Goal: Transaction & Acquisition: Purchase product/service

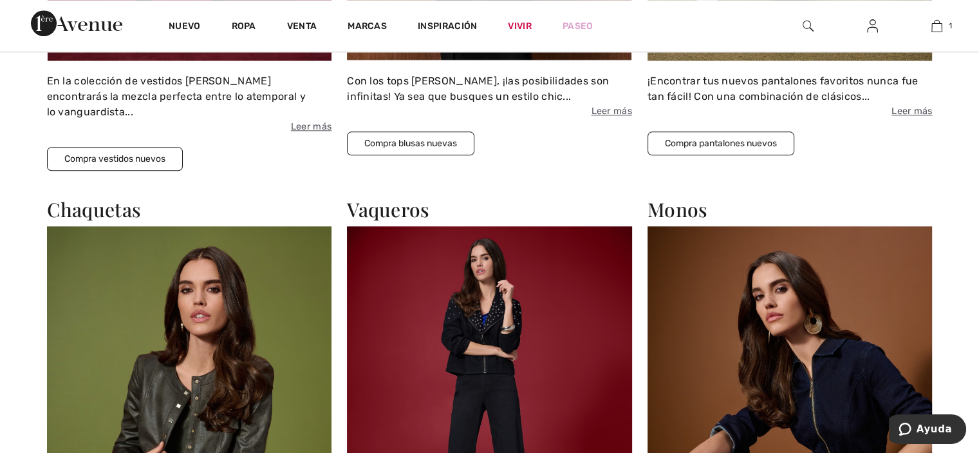
scroll to position [1601, 0]
click at [438, 143] on font "Compra blusas nuevas" at bounding box center [410, 142] width 93 height 11
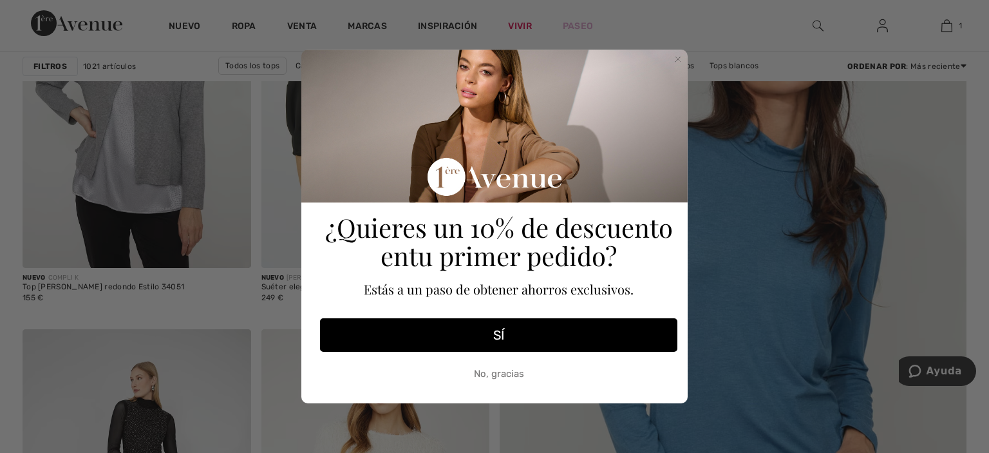
click at [501, 335] on font "SÍ" at bounding box center [498, 334] width 11 height 15
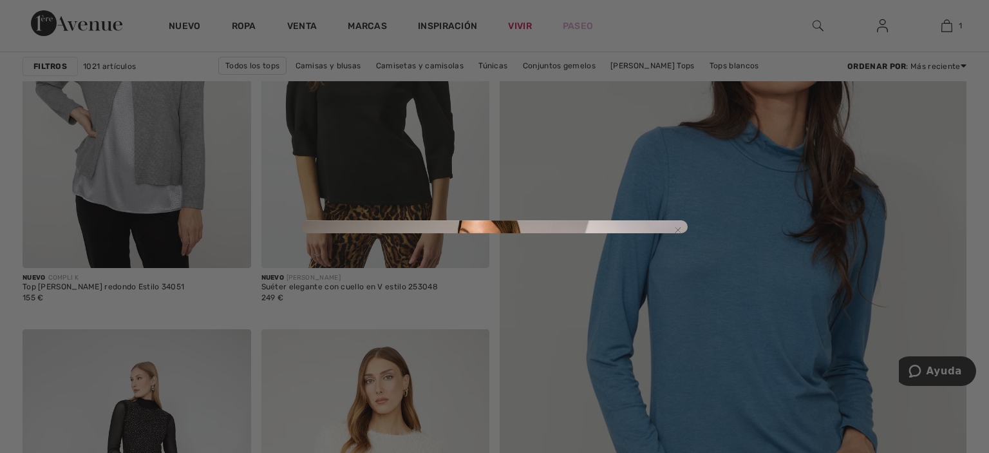
click at [678, 229] on circle "Cerrar diálogo" at bounding box center [678, 229] width 12 height 12
click at [678, 227] on circle "Cerrar diálogo" at bounding box center [678, 229] width 12 height 12
click at [676, 226] on circle "Cerrar diálogo" at bounding box center [678, 229] width 12 height 12
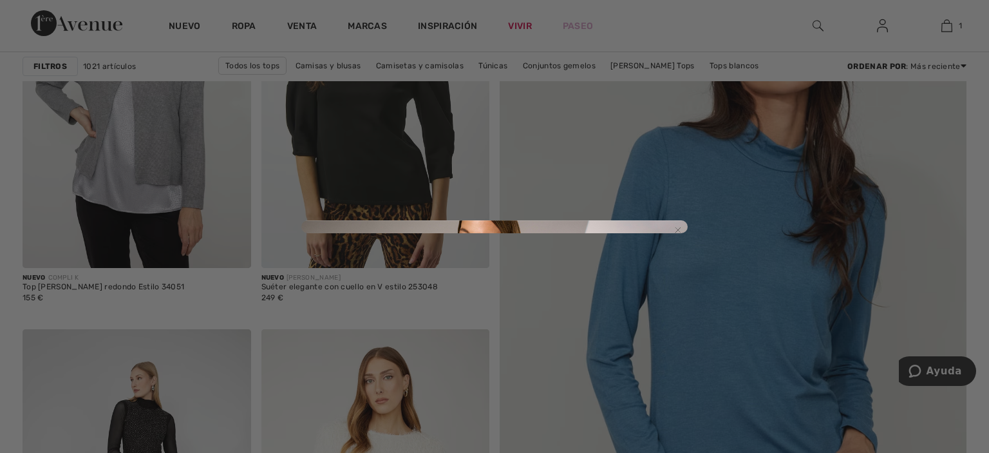
click at [676, 226] on circle "Cerrar diálogo" at bounding box center [678, 229] width 12 height 12
click at [677, 225] on circle "Cerrar diálogo" at bounding box center [678, 229] width 12 height 12
click at [775, 63] on div "Close dialog Submit" at bounding box center [494, 226] width 989 height 453
click at [190, 28] on div "Close dialog Submit" at bounding box center [494, 226] width 989 height 453
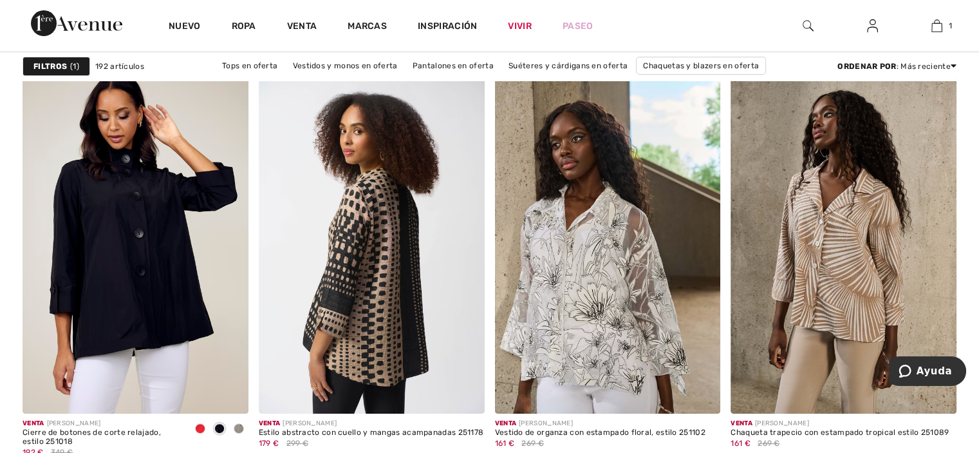
scroll to position [5107, 0]
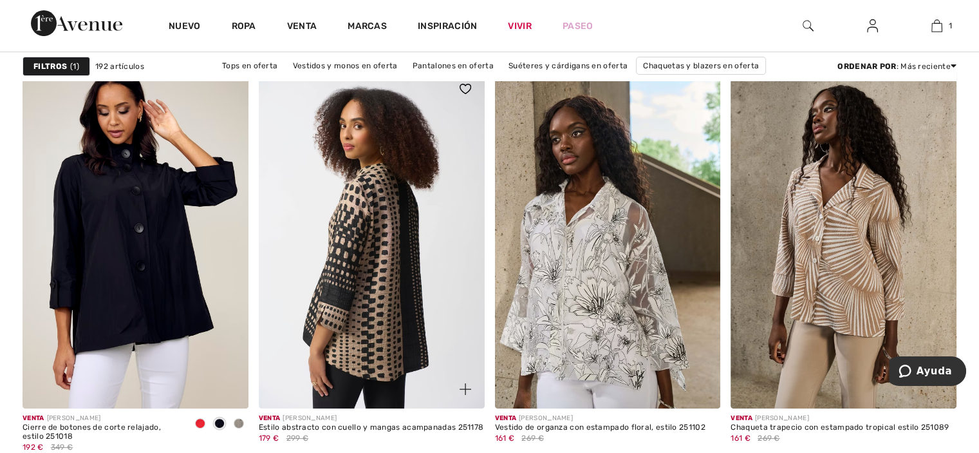
click at [282, 289] on img at bounding box center [372, 239] width 226 height 339
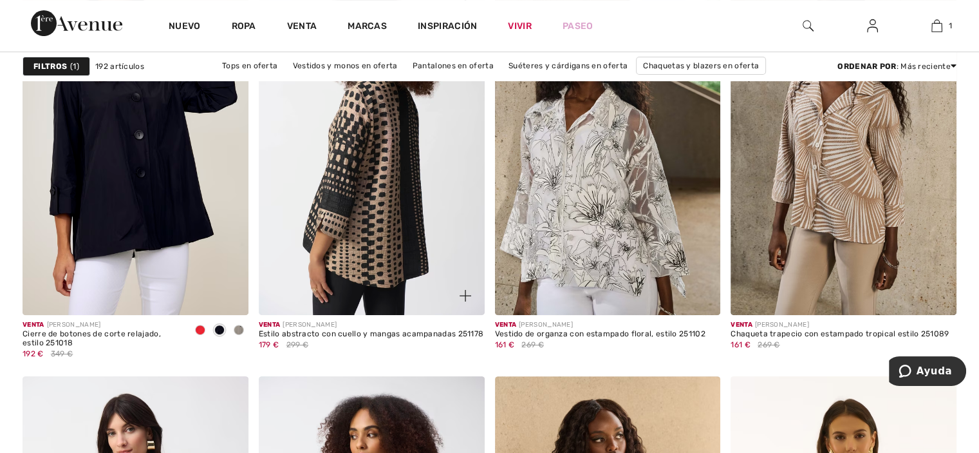
scroll to position [5228, 0]
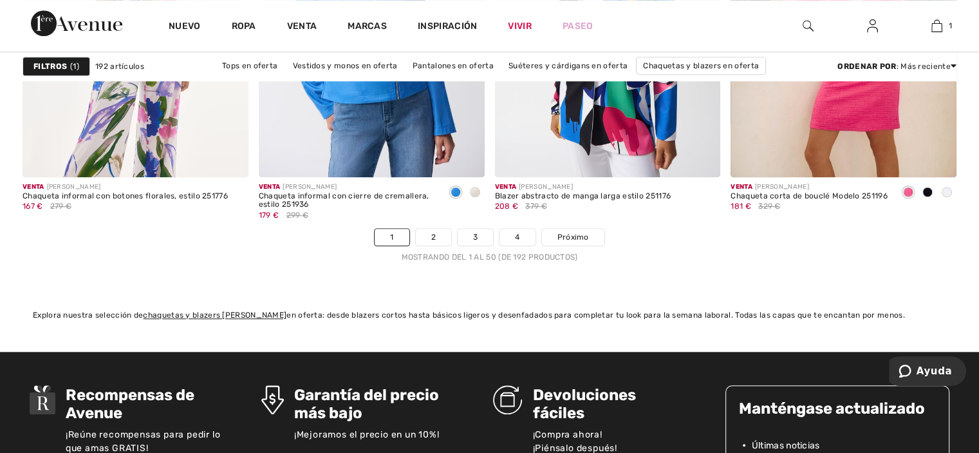
scroll to position [6139, 0]
click at [433, 236] on font "2" at bounding box center [433, 236] width 5 height 9
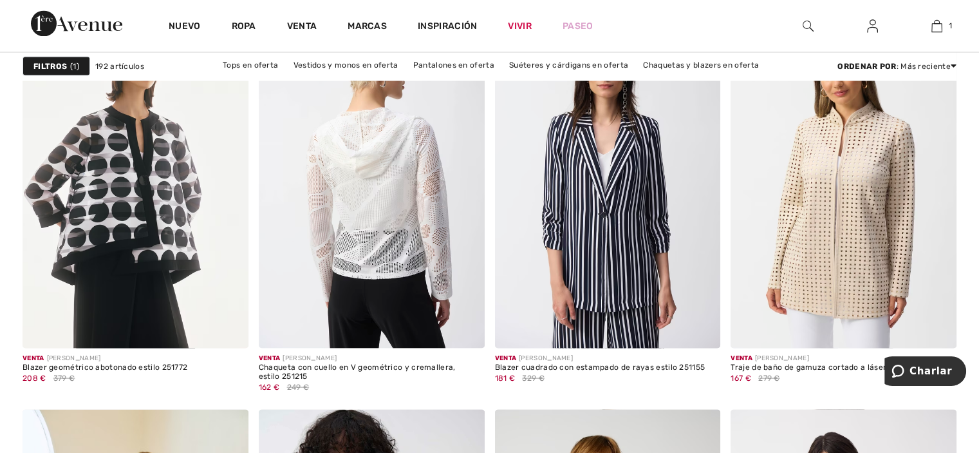
scroll to position [2395, 0]
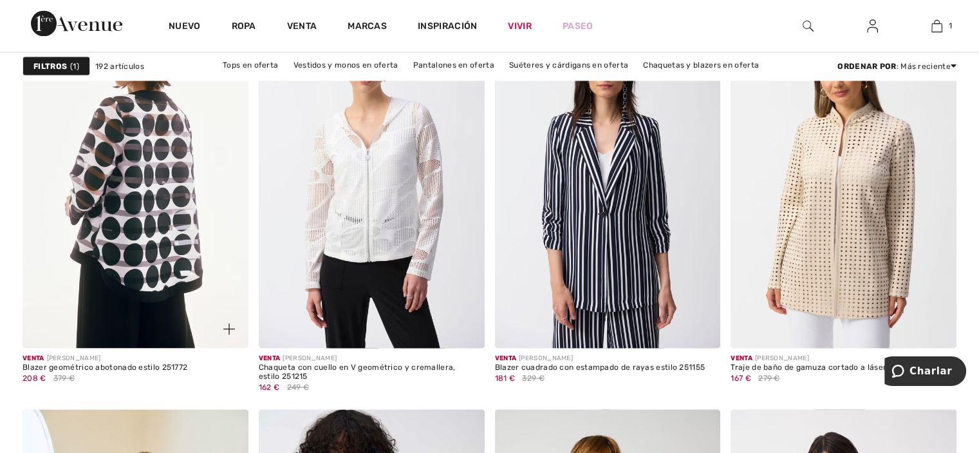
click at [140, 168] on img at bounding box center [136, 178] width 226 height 339
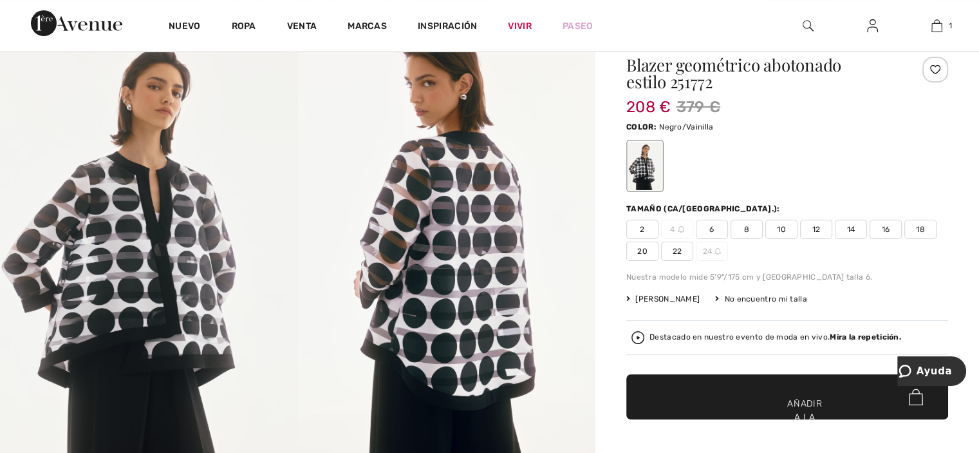
scroll to position [115, 0]
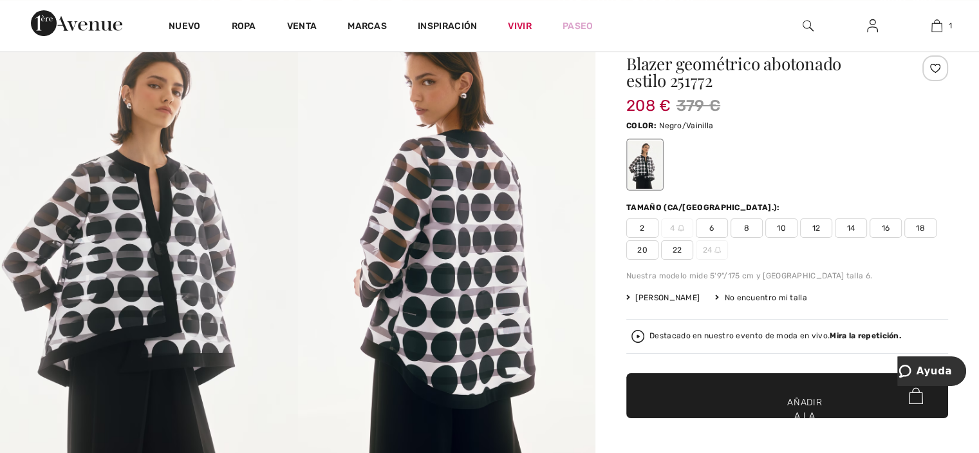
click at [140, 168] on img at bounding box center [149, 246] width 298 height 446
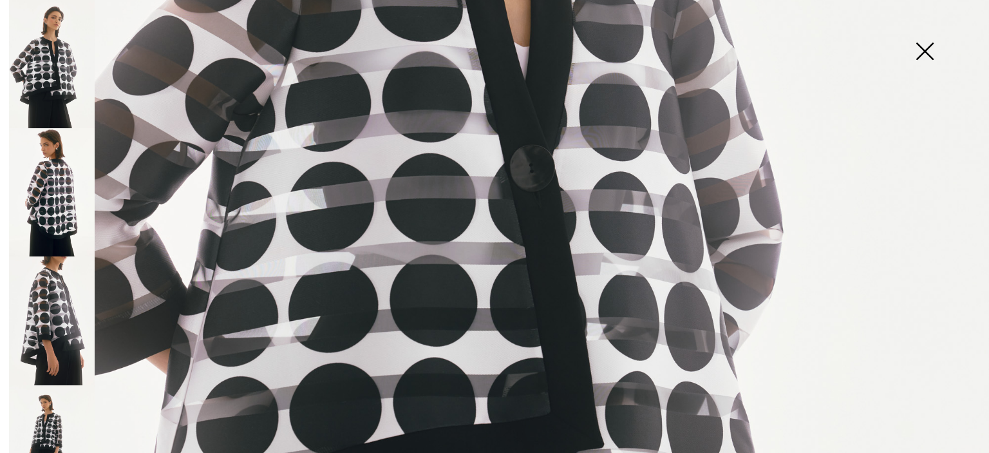
scroll to position [579, 0]
click at [923, 50] on img at bounding box center [924, 52] width 64 height 66
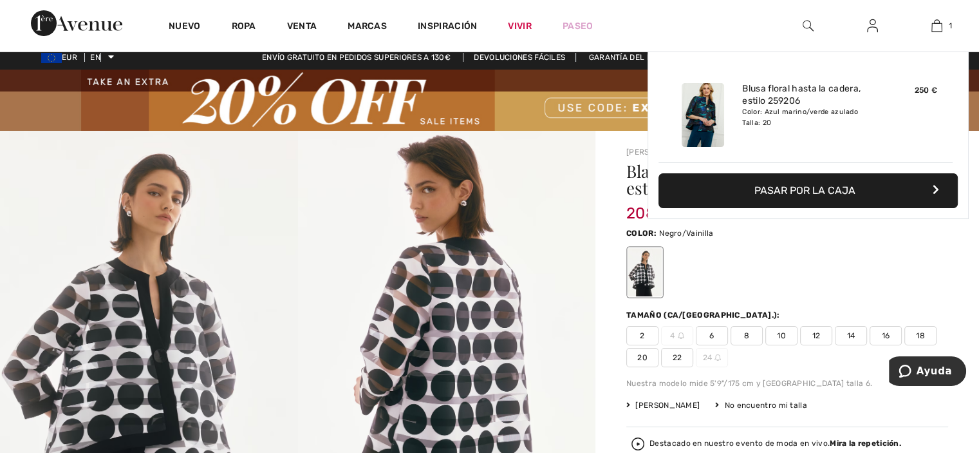
scroll to position [0, 0]
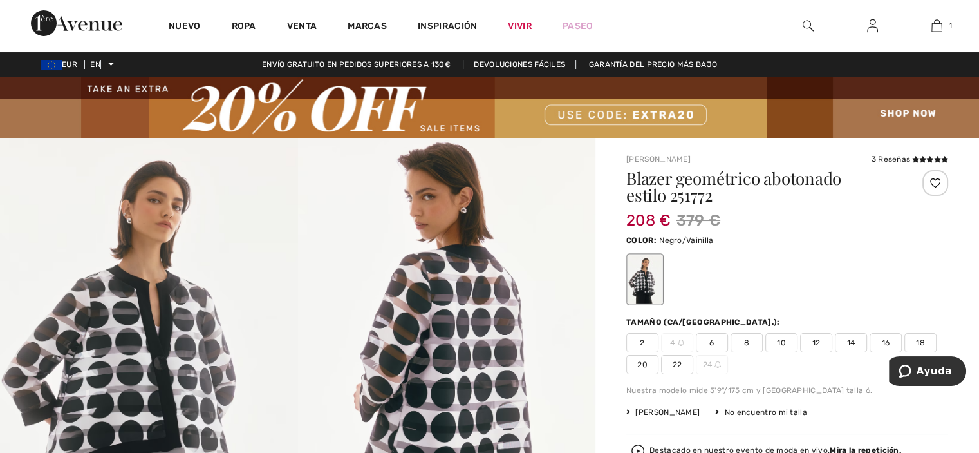
click at [649, 286] on div at bounding box center [644, 279] width 33 height 48
drag, startPoint x: 649, startPoint y: 286, endPoint x: 642, endPoint y: 281, distance: 8.2
click at [642, 281] on div at bounding box center [644, 279] width 33 height 48
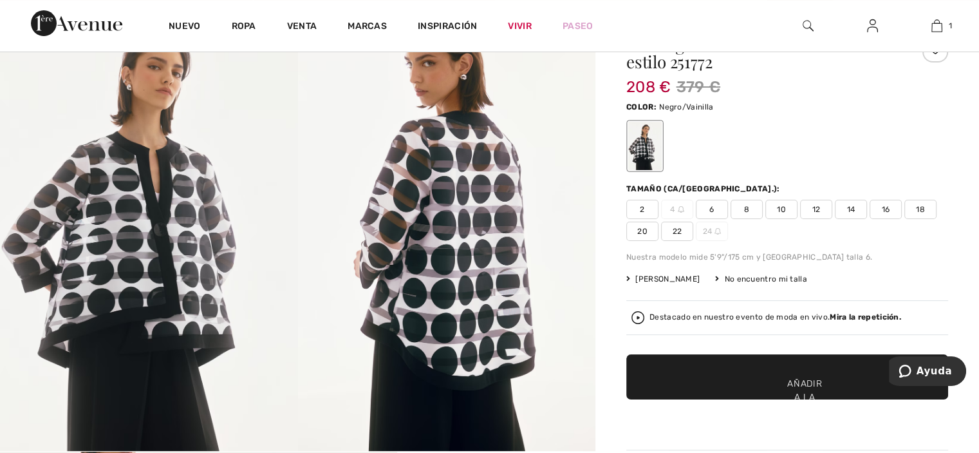
scroll to position [134, 0]
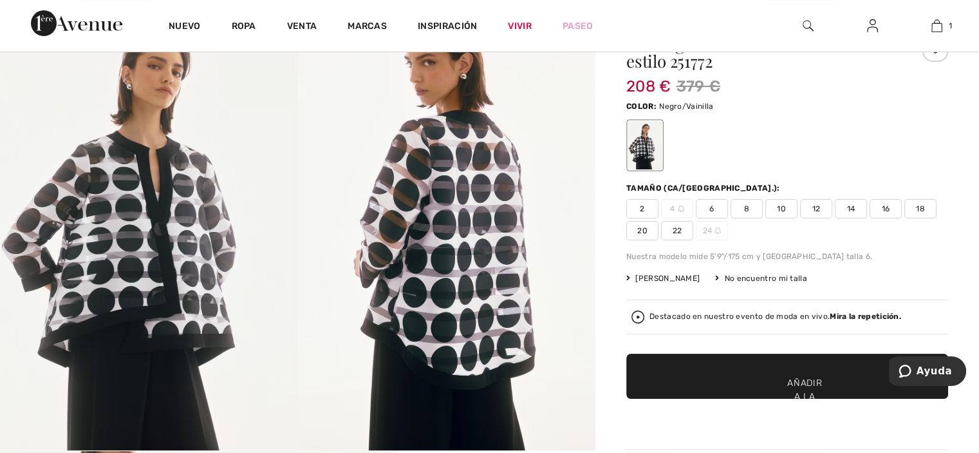
click at [646, 229] on font "20" at bounding box center [642, 230] width 10 height 9
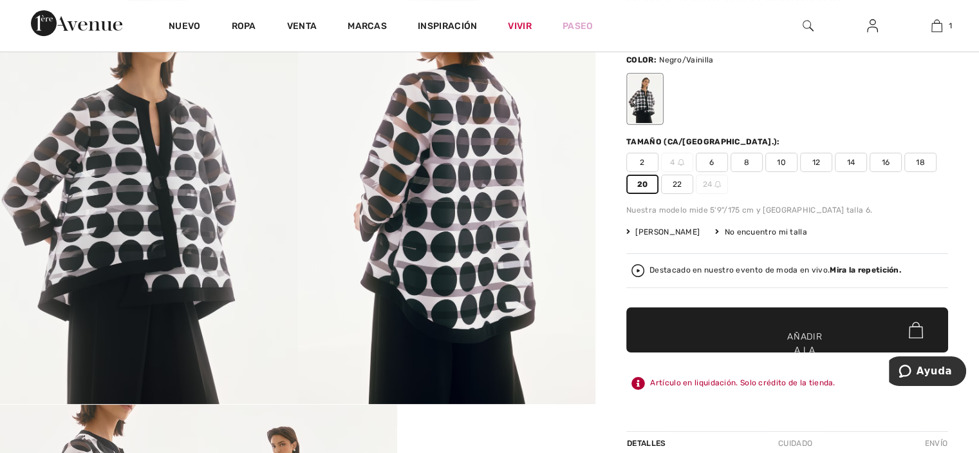
scroll to position [187, 0]
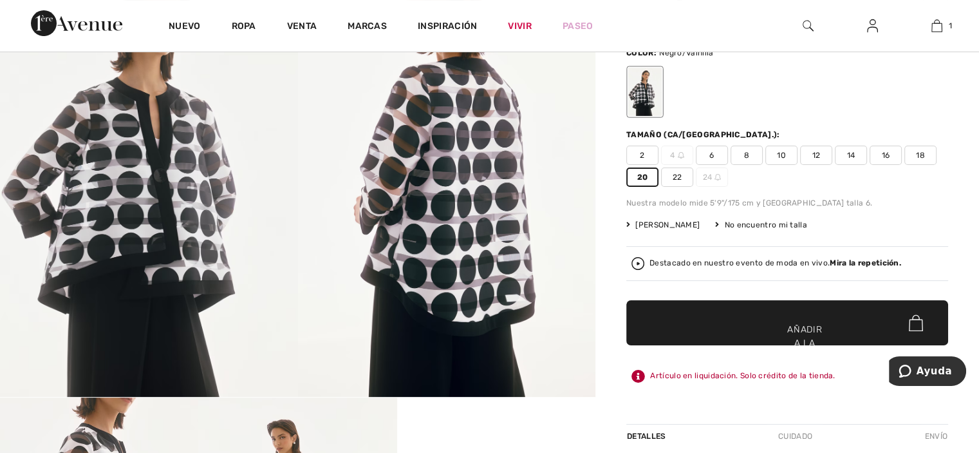
click at [841, 327] on span "✔ Añadido al carrito Añadir a la bolsa" at bounding box center [787, 322] width 322 height 45
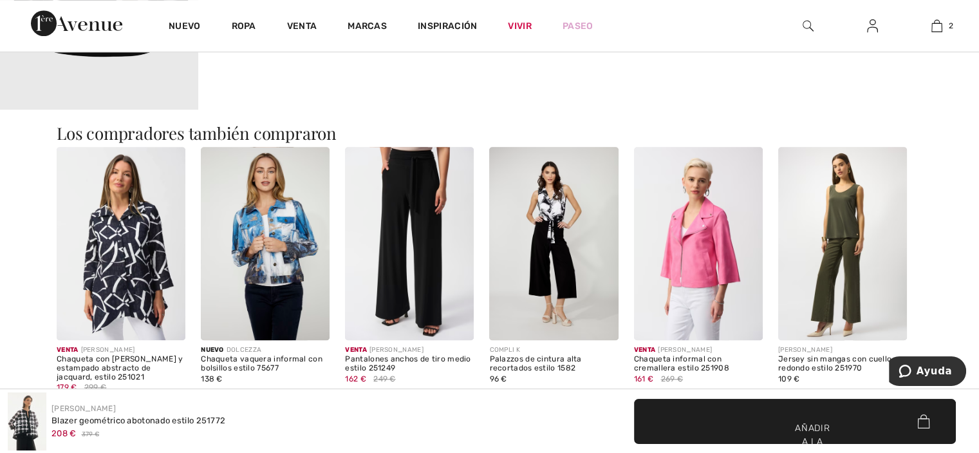
scroll to position [1071, 0]
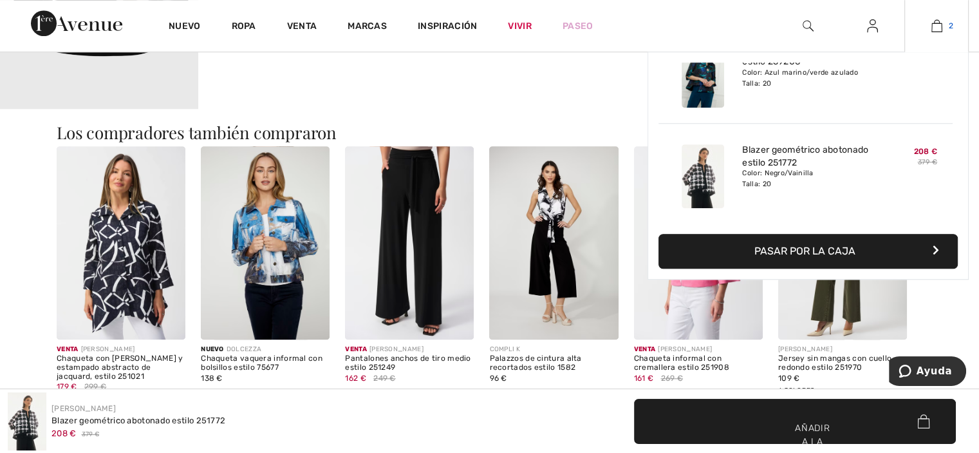
click at [936, 23] on img at bounding box center [936, 25] width 11 height 15
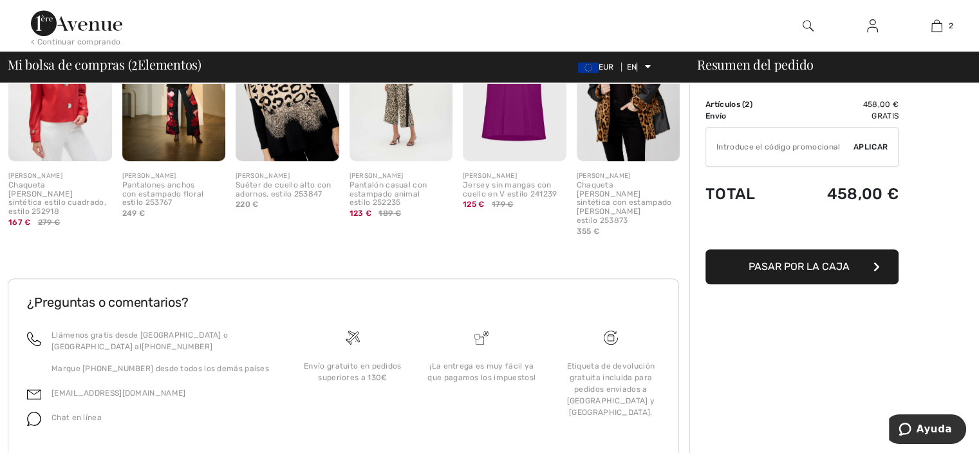
scroll to position [638, 0]
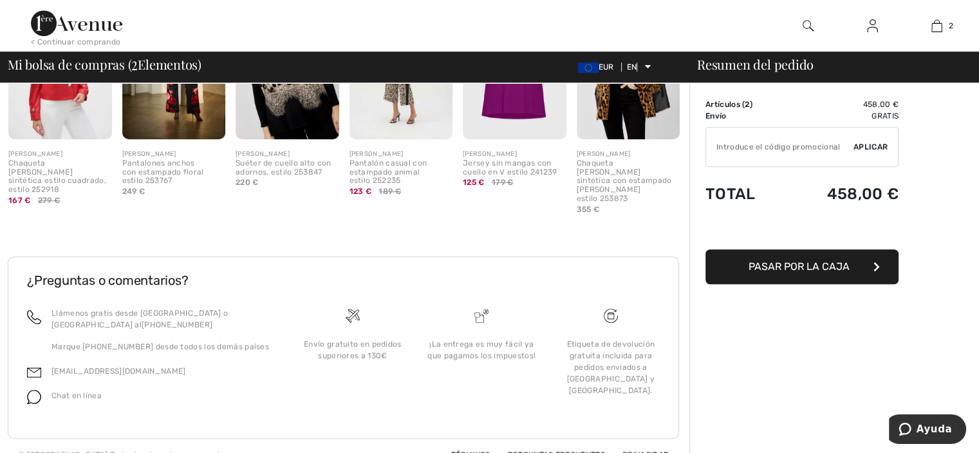
click at [832, 267] on font "Pasar por la caja" at bounding box center [799, 266] width 101 height 12
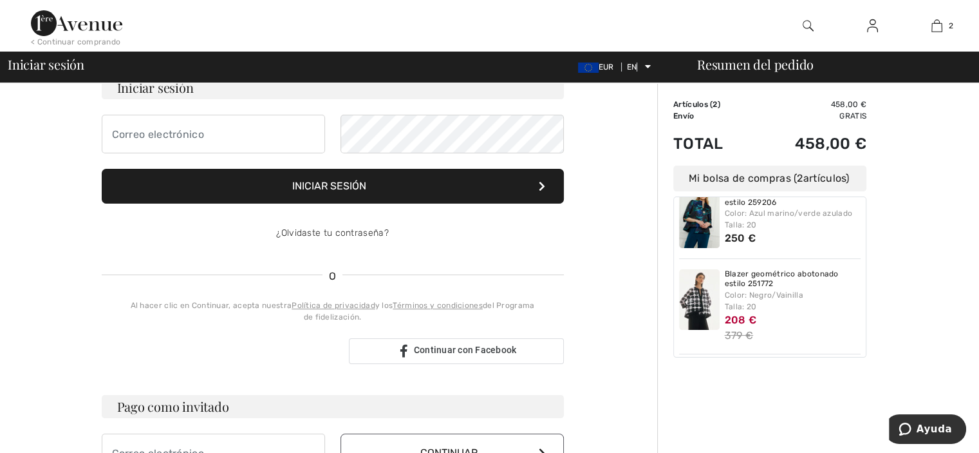
scroll to position [106, 0]
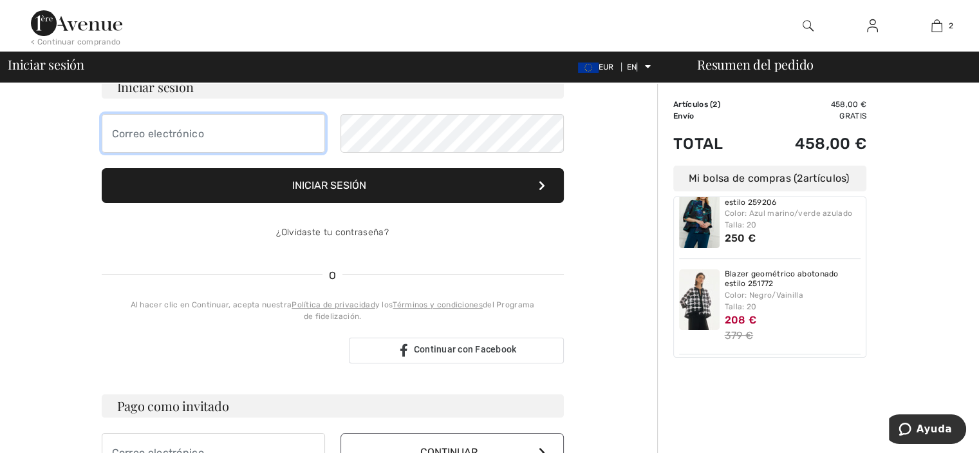
type input "[EMAIL_ADDRESS],es"
click at [537, 184] on form "Iniciar sesión [EMAIL_ADDRESS],es Iniciar sesión ¿Olvidaste tu contraseña?" at bounding box center [333, 163] width 462 height 176
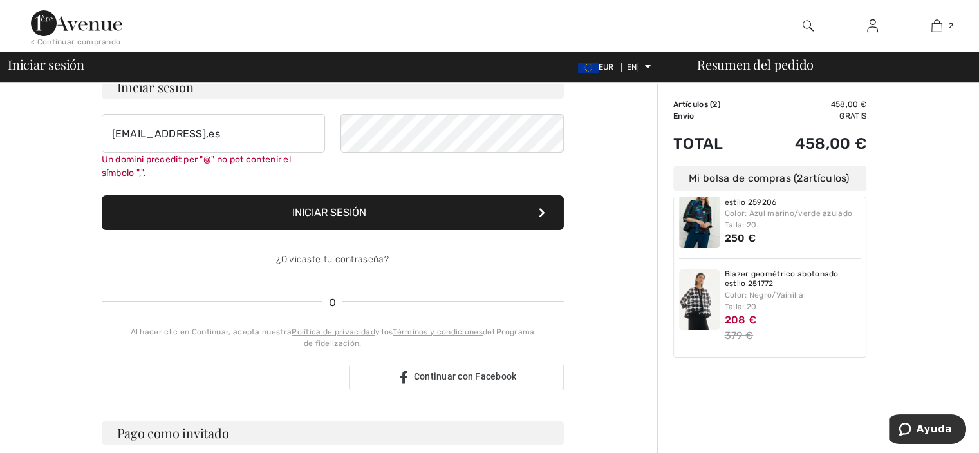
click at [541, 207] on icon at bounding box center [542, 212] width 6 height 10
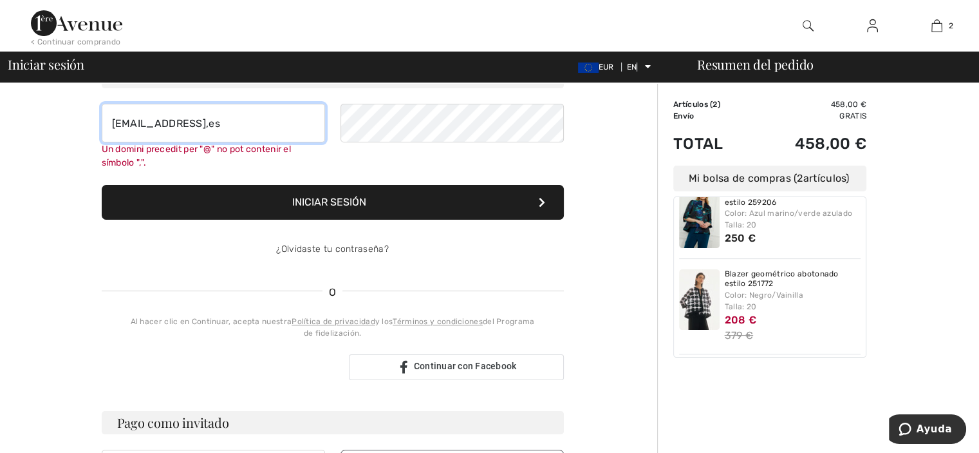
click at [216, 124] on input "[EMAIL_ADDRESS],es" at bounding box center [213, 123] width 223 height 39
click at [175, 119] on input "[EMAIL_ADDRESS],es" at bounding box center [213, 123] width 223 height 39
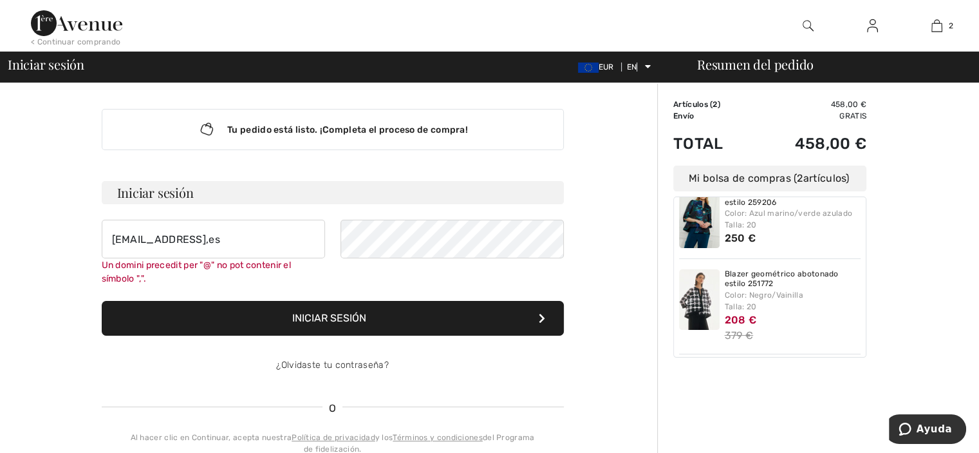
scroll to position [28, 0]
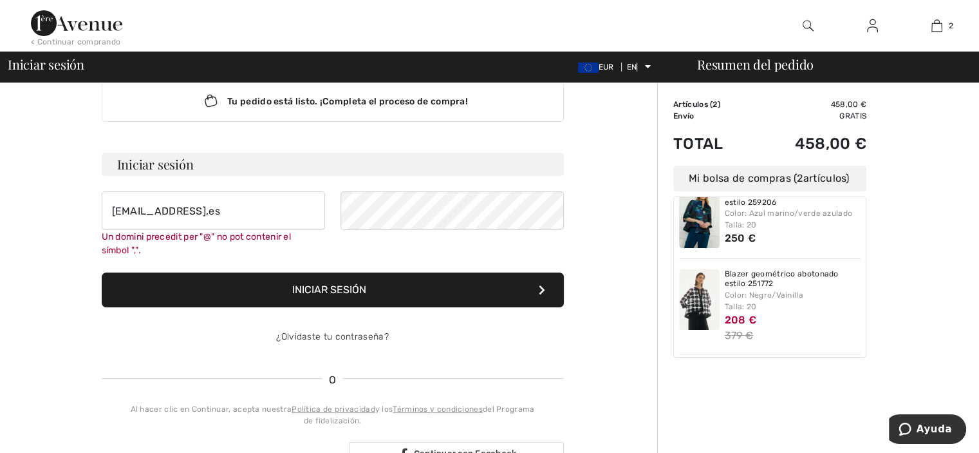
click at [117, 266] on form "Iniciar sesión [EMAIL_ADDRESS],es Un domini precedit per "@" no pot contenir el…" at bounding box center [333, 254] width 462 height 203
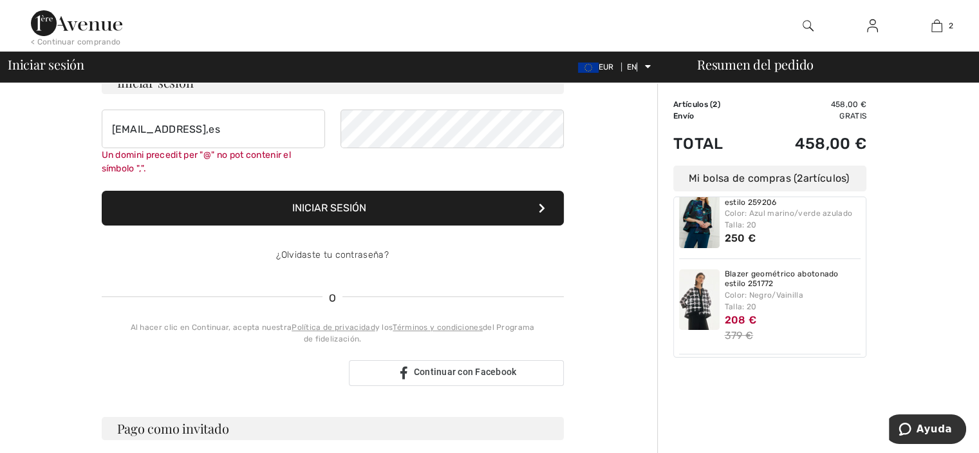
scroll to position [131, 0]
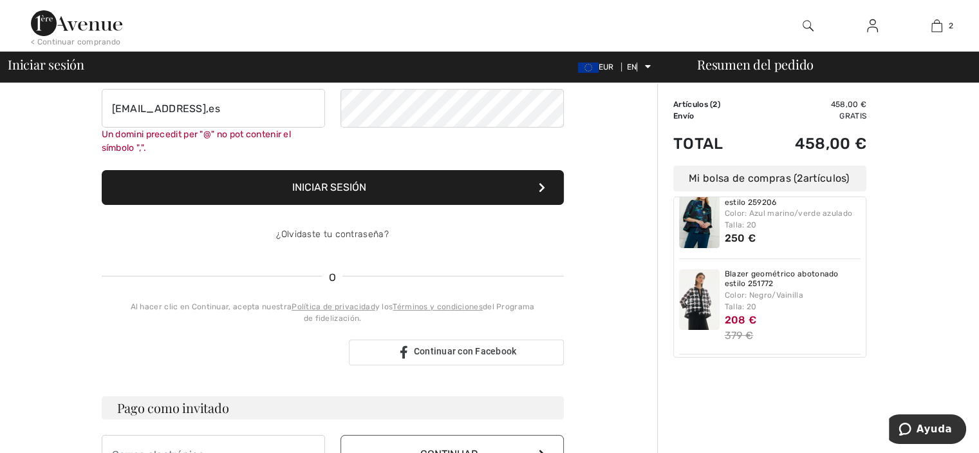
click at [542, 180] on button "Iniciar sesión" at bounding box center [333, 187] width 462 height 35
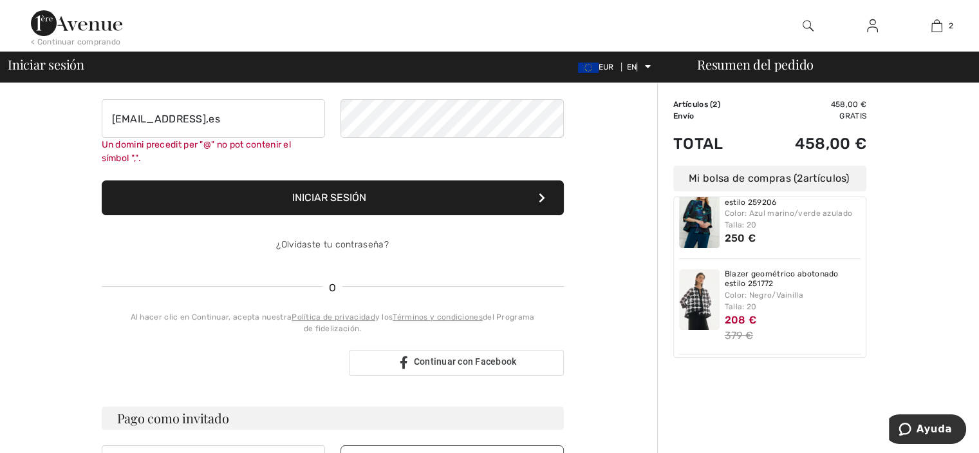
scroll to position [116, 0]
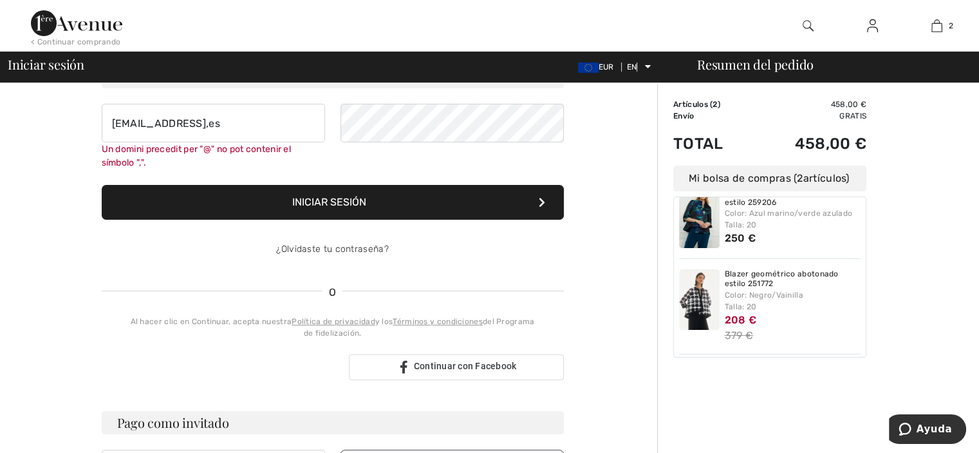
click at [544, 190] on button "Iniciar sesión" at bounding box center [333, 202] width 462 height 35
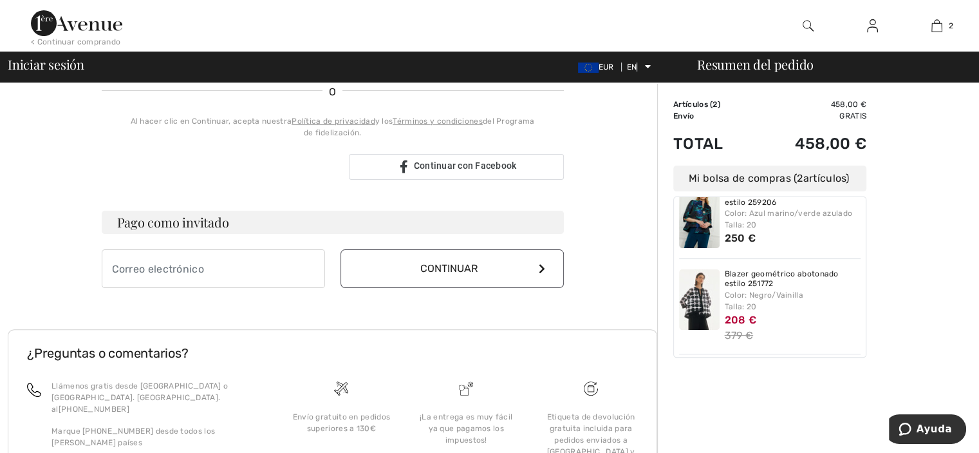
scroll to position [314, 0]
click at [938, 430] on font "Ayuda" at bounding box center [934, 429] width 35 height 12
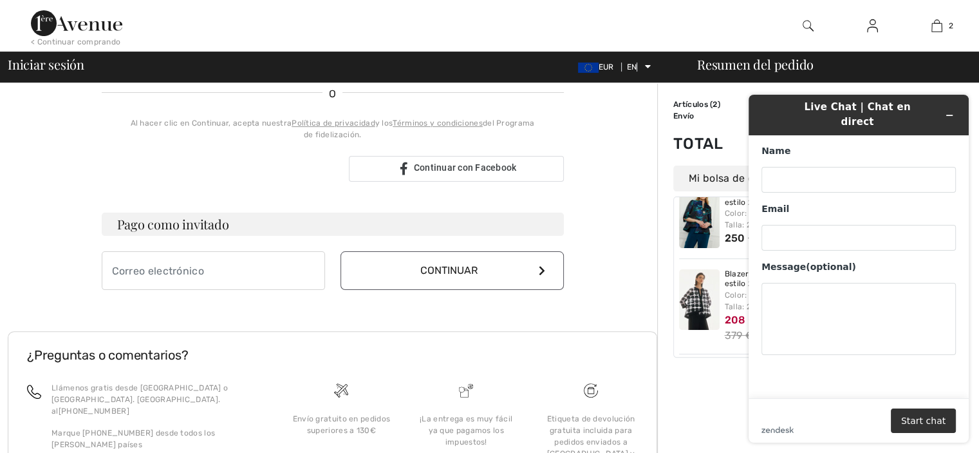
scroll to position [0, 0]
click at [841, 259] on div "Nombre Correo electrónico Mensaje (opcional)" at bounding box center [859, 250] width 194 height 210
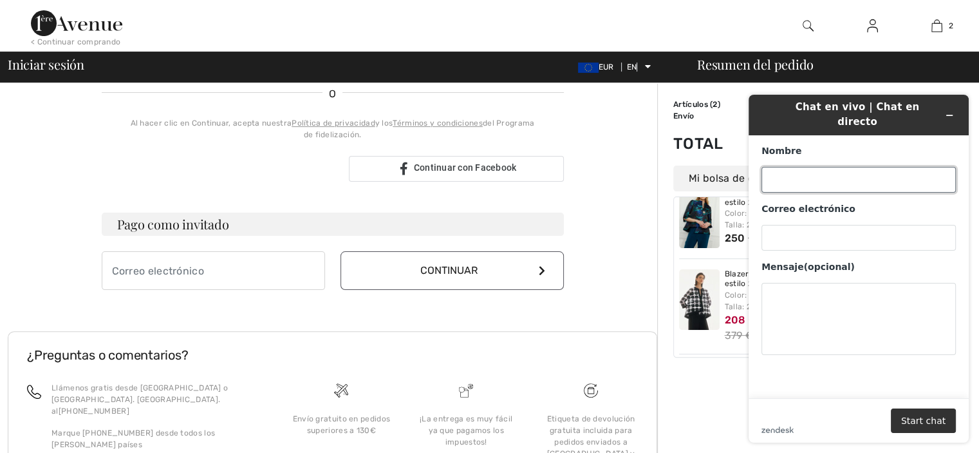
click at [812, 176] on input "Nombre" at bounding box center [859, 180] width 194 height 26
type input "m-rosa tor"
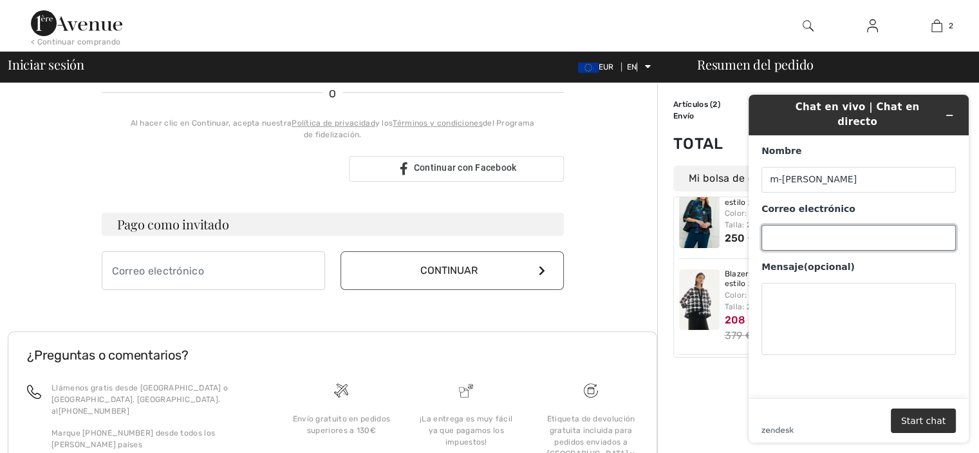
click at [836, 245] on input "Correo electrónico" at bounding box center [859, 238] width 194 height 26
type input "mrosator@yahoo.es"
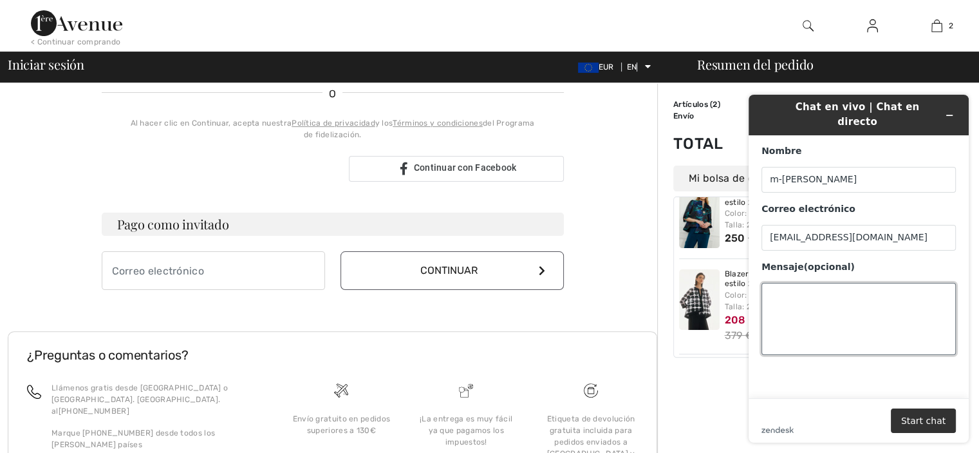
click at [804, 317] on textarea "Mensaje (opcional)" at bounding box center [859, 319] width 194 height 72
click at [804, 317] on textarea "n" at bounding box center [859, 319] width 194 height 72
type textarea "no encuentro proceso de pago"
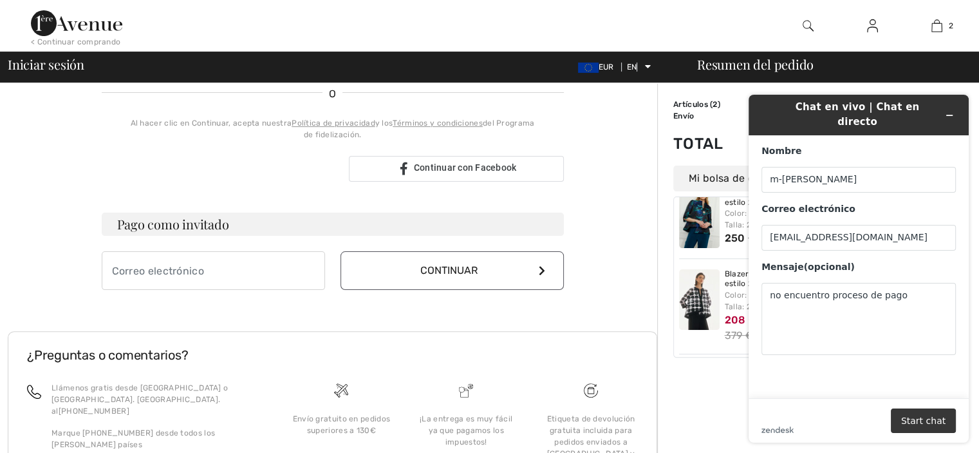
click at [931, 414] on button "Start chat" at bounding box center [923, 420] width 65 height 24
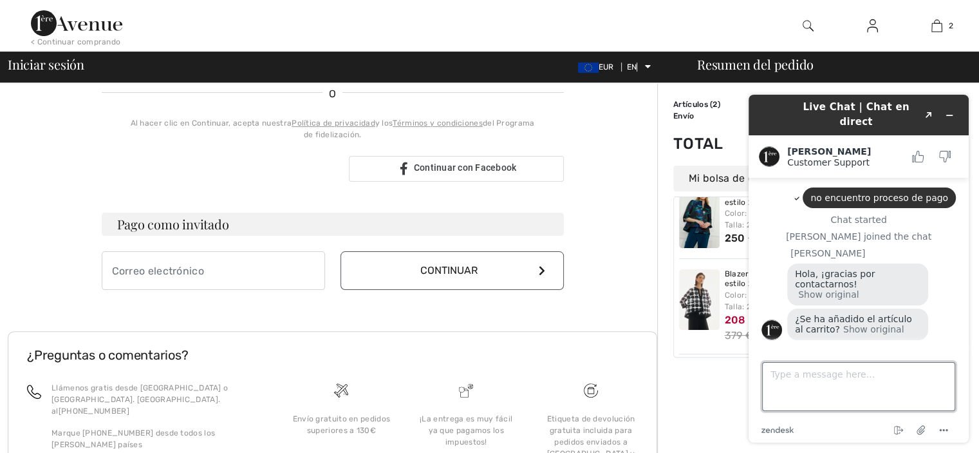
click at [849, 375] on textarea "Type a message here..." at bounding box center [858, 386] width 193 height 49
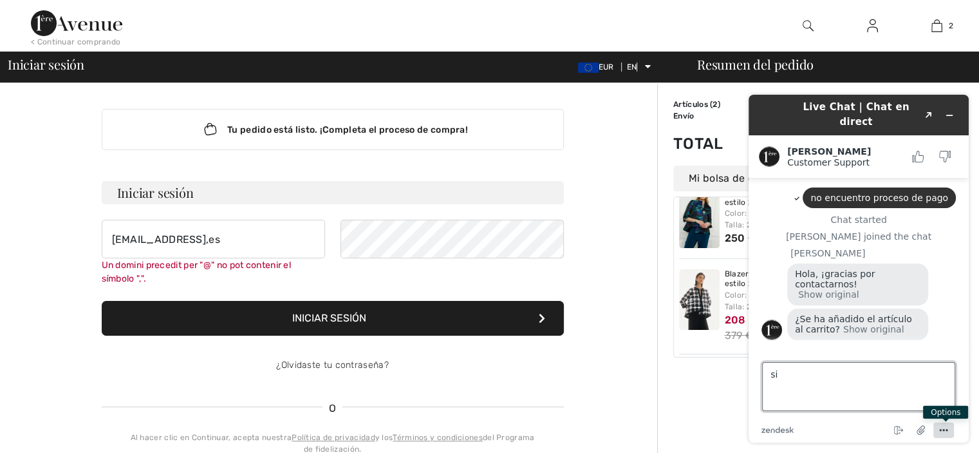
type textarea "si"
click at [941, 431] on icon "Menu" at bounding box center [943, 429] width 15 height 15
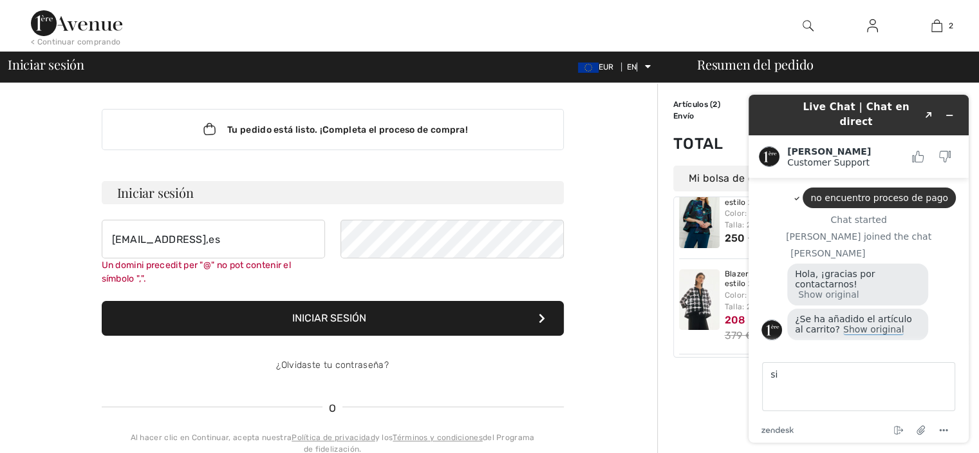
click at [843, 324] on button "Show original" at bounding box center [873, 329] width 61 height 11
click at [840, 334] on button "Show translated" at bounding box center [834, 339] width 73 height 11
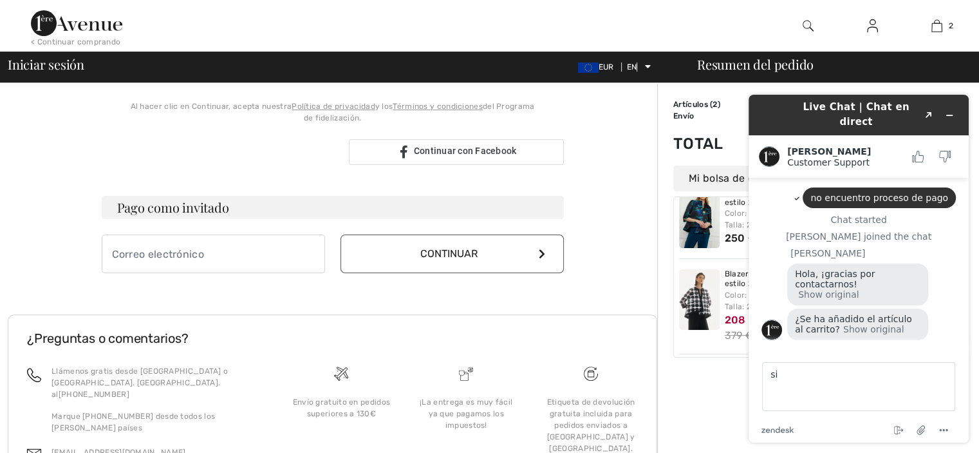
scroll to position [406, 0]
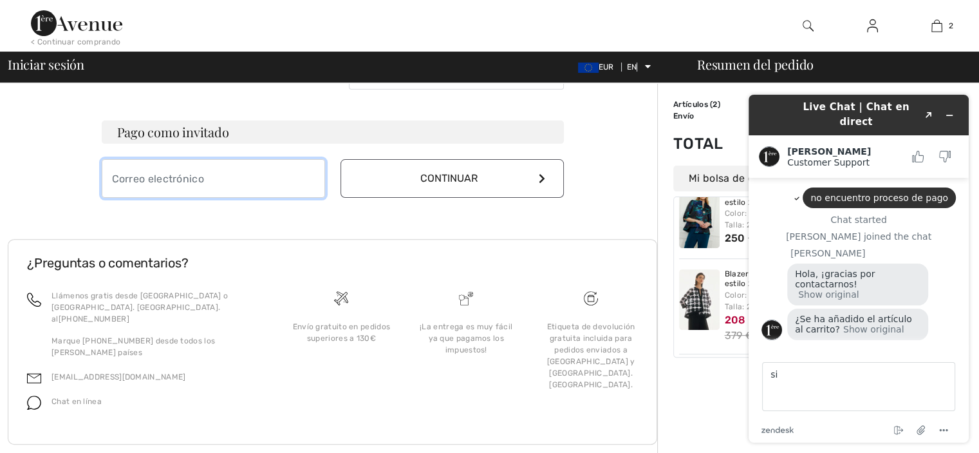
click at [220, 180] on input "email" at bounding box center [213, 178] width 223 height 39
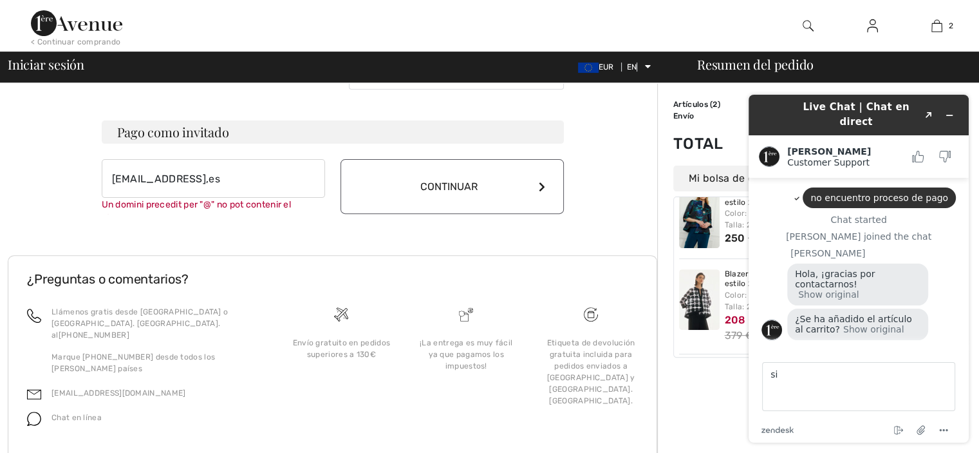
click at [384, 174] on button "Continuar" at bounding box center [452, 186] width 223 height 55
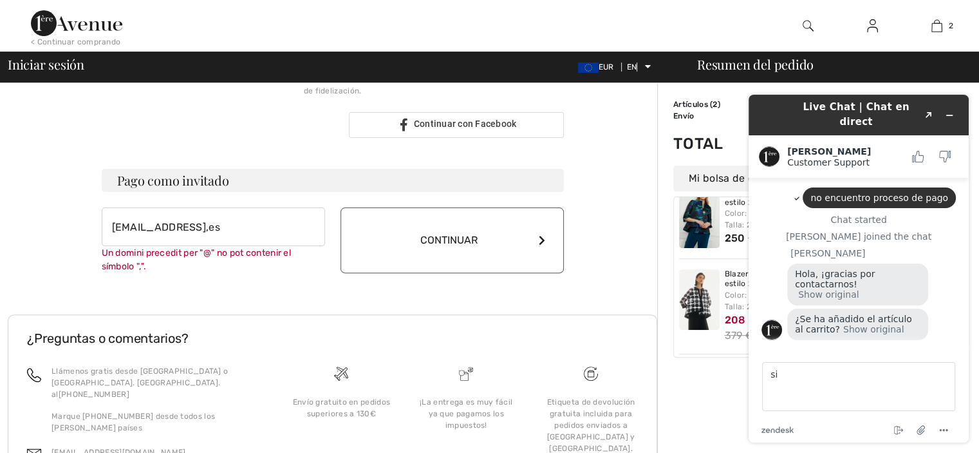
scroll to position [360, 0]
click at [399, 250] on button "Continuar" at bounding box center [452, 238] width 223 height 66
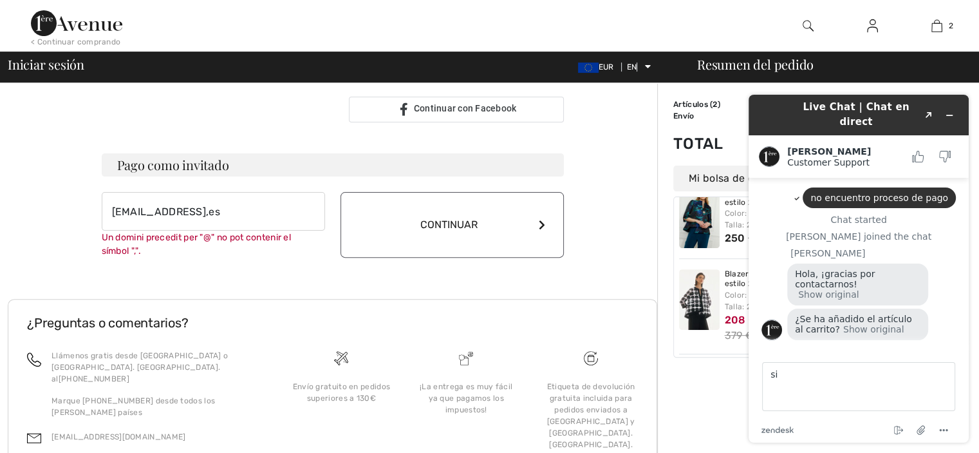
scroll to position [433, 0]
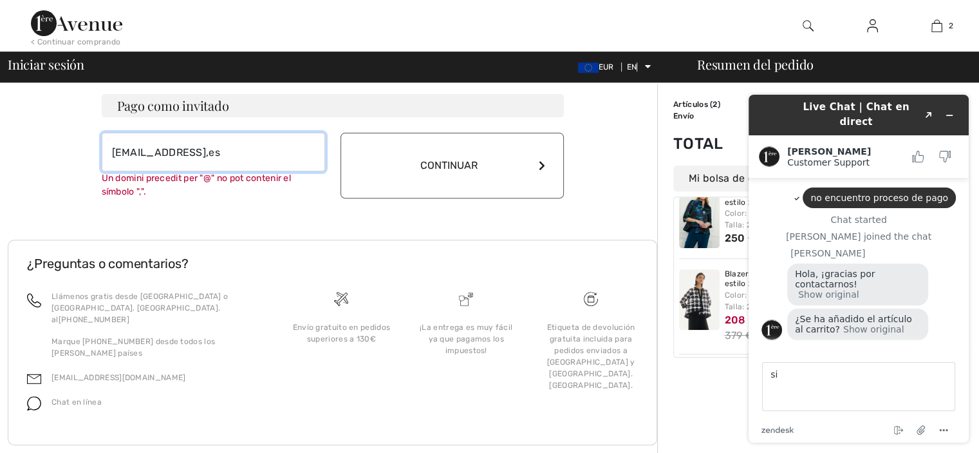
click at [214, 138] on input "mrosator@yahoo,es" at bounding box center [213, 152] width 223 height 39
type input "mrosator@yahoo.yahoo.es"
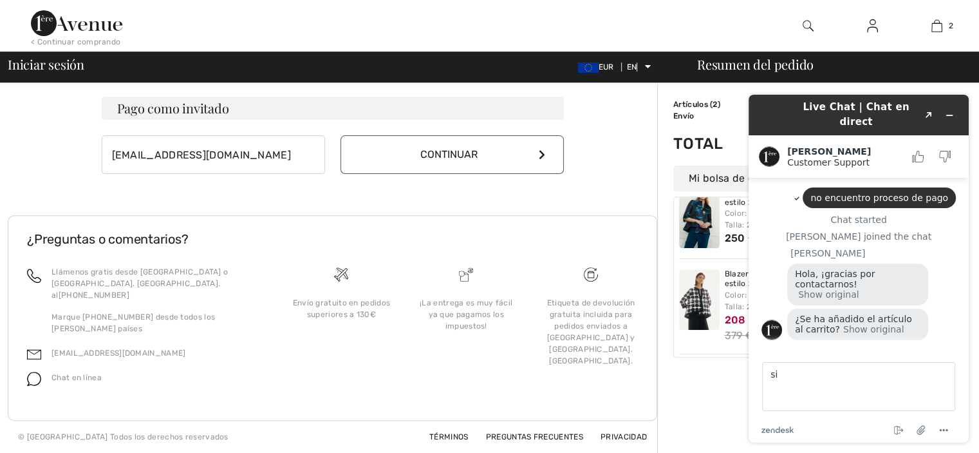
scroll to position [406, 0]
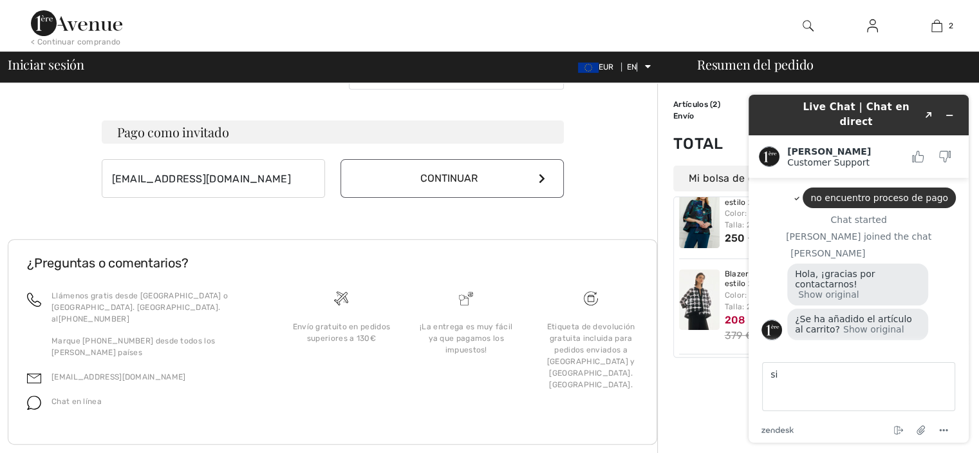
click at [426, 145] on div "Pago como invitado mrosator@yahoo.yahoo.es Continuar" at bounding box center [333, 158] width 462 height 77
click at [540, 173] on icon at bounding box center [542, 178] width 6 height 10
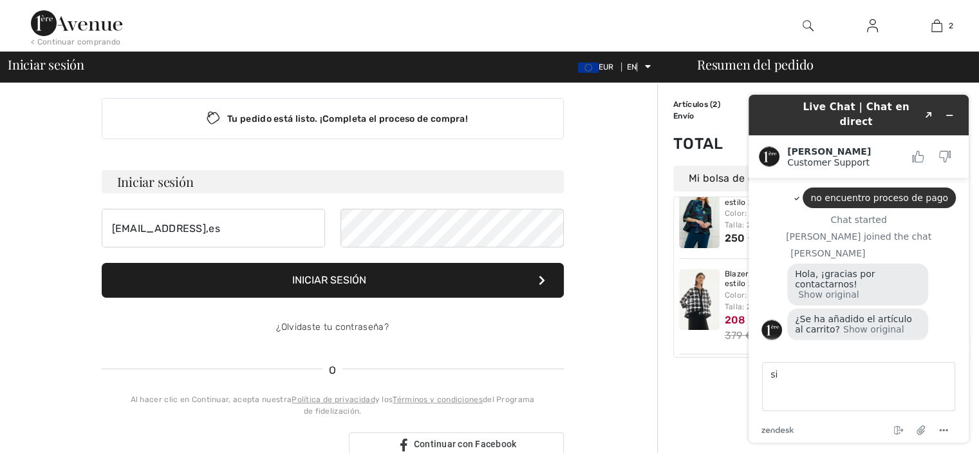
scroll to position [0, 0]
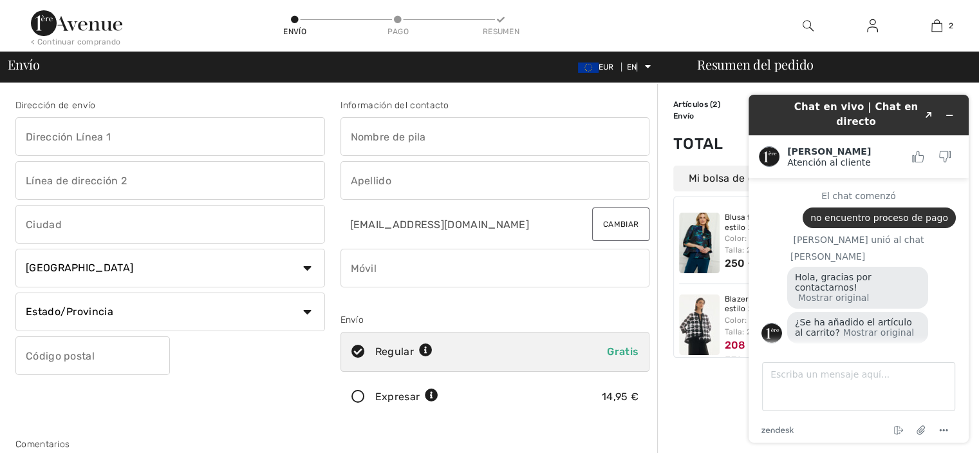
drag, startPoint x: 375, startPoint y: 170, endPoint x: 448, endPoint y: 163, distance: 73.7
click at [448, 163] on input "text" at bounding box center [496, 180] width 310 height 39
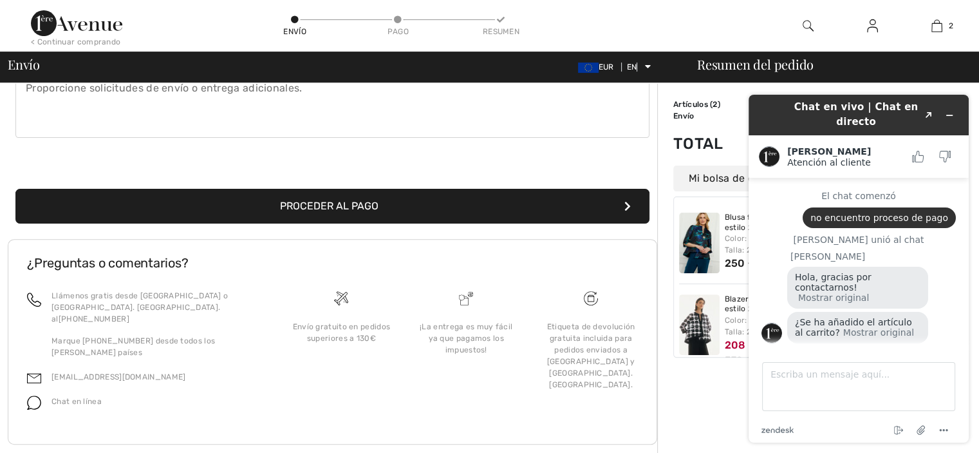
scroll to position [386, 0]
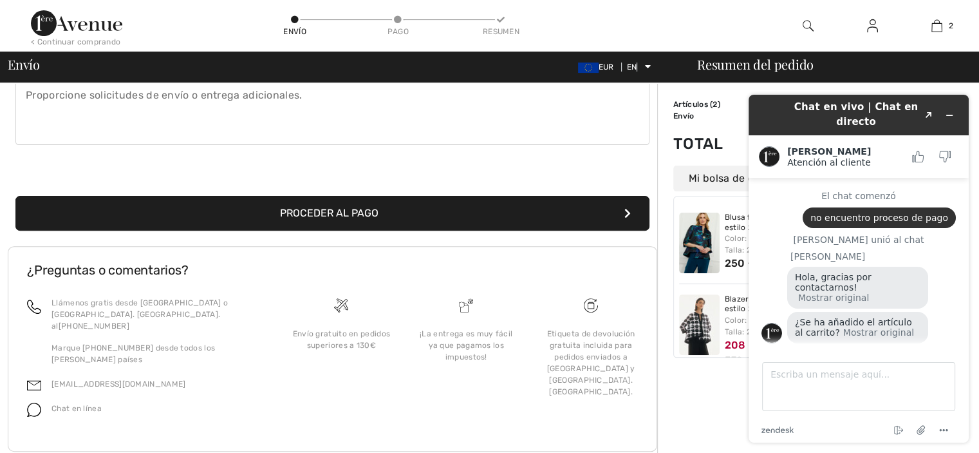
click at [363, 207] on font "Proceder al pago" at bounding box center [329, 213] width 98 height 12
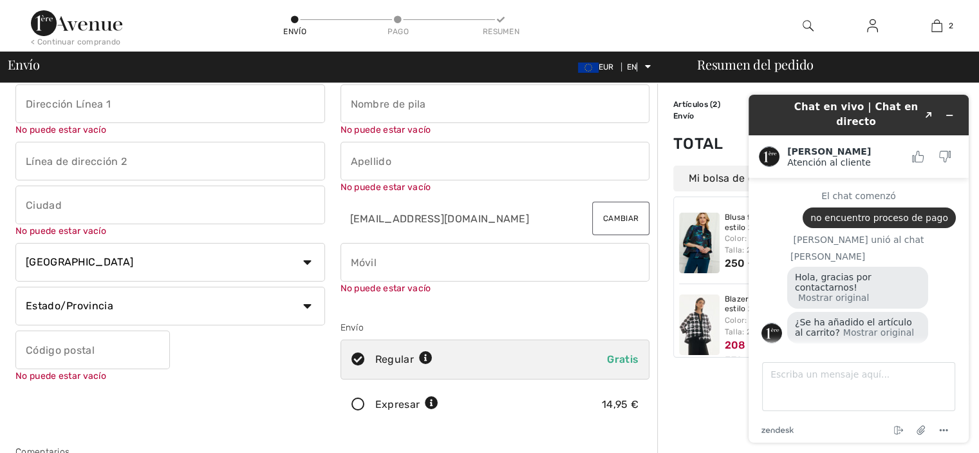
scroll to position [14, 0]
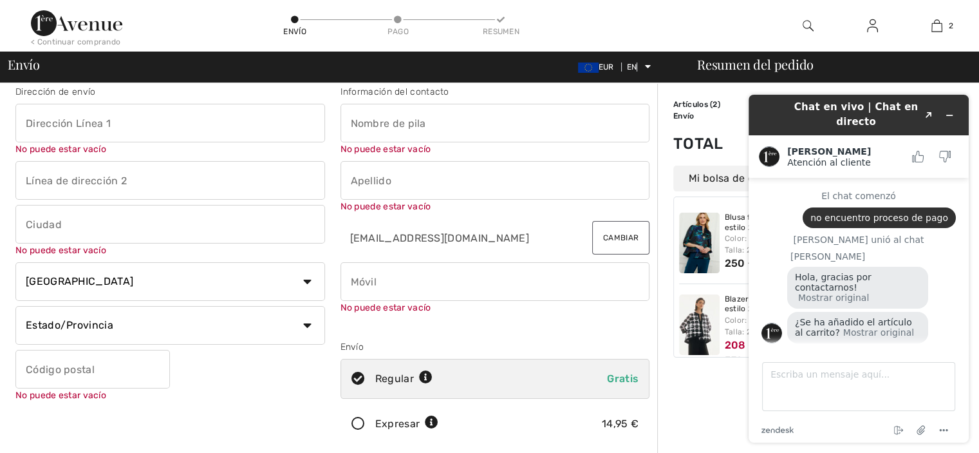
click at [368, 123] on input "text" at bounding box center [496, 123] width 310 height 39
type input "m.rosa"
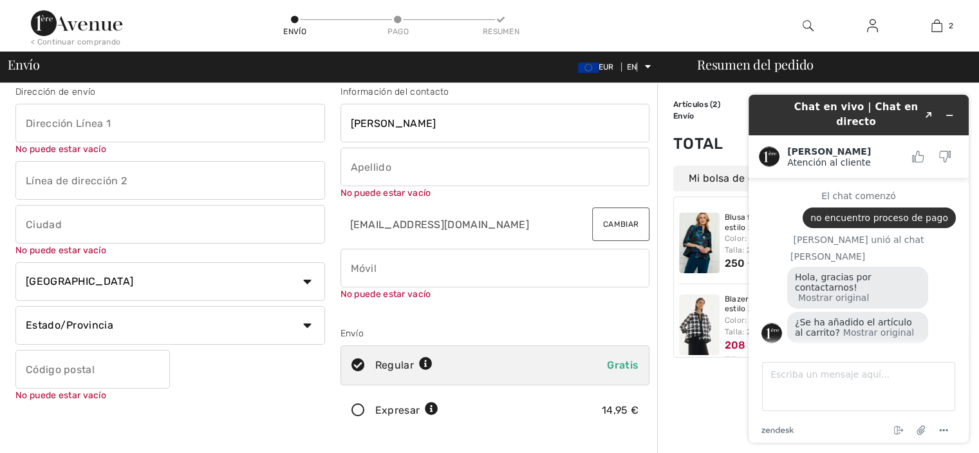
click at [408, 180] on input "text" at bounding box center [496, 166] width 310 height 39
type input "tor clotet"
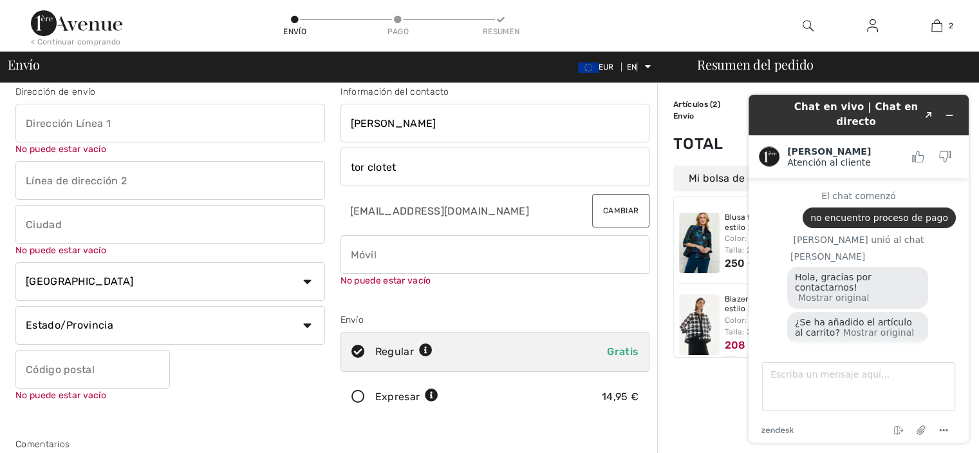
scroll to position [31, 0]
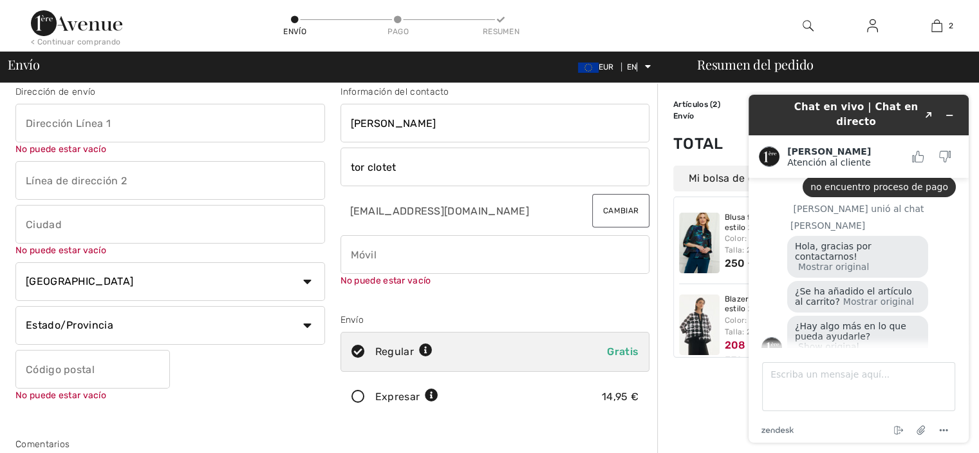
click at [409, 255] on input "phone" at bounding box center [496, 254] width 310 height 39
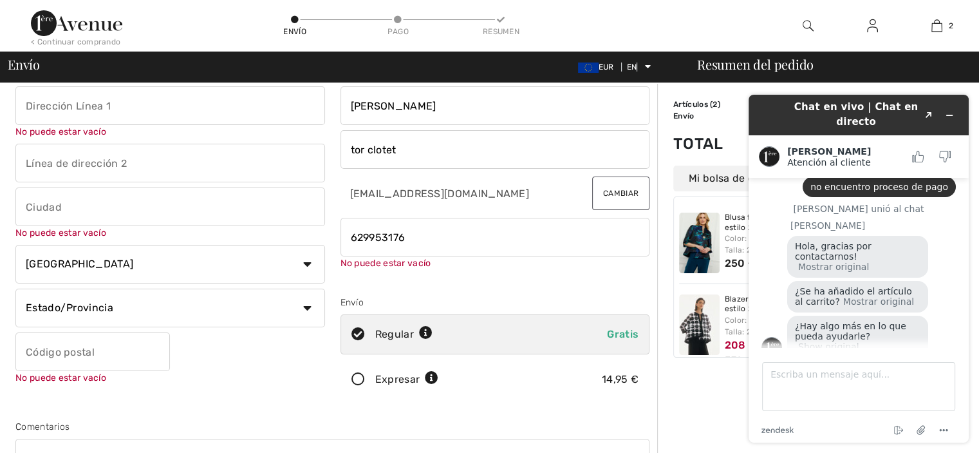
scroll to position [32, 0]
type input "629953176"
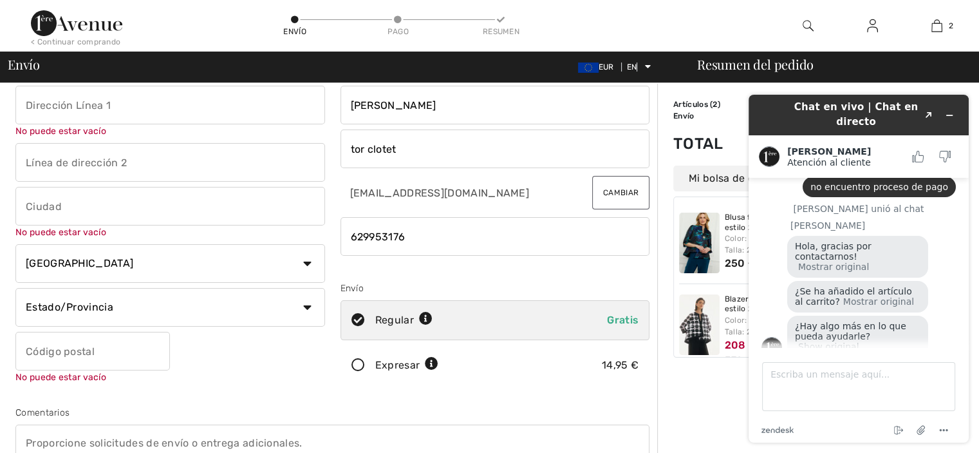
click at [629, 190] on font "Cambiar" at bounding box center [620, 192] width 35 height 9
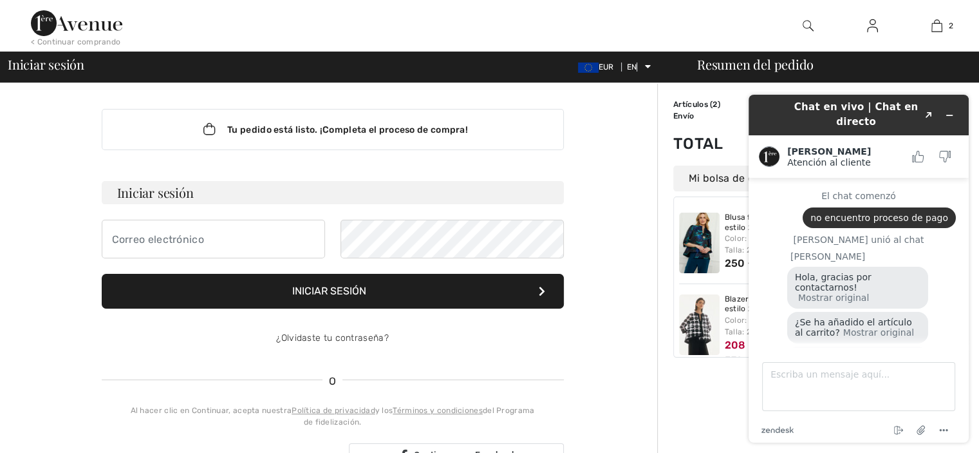
scroll to position [18, 0]
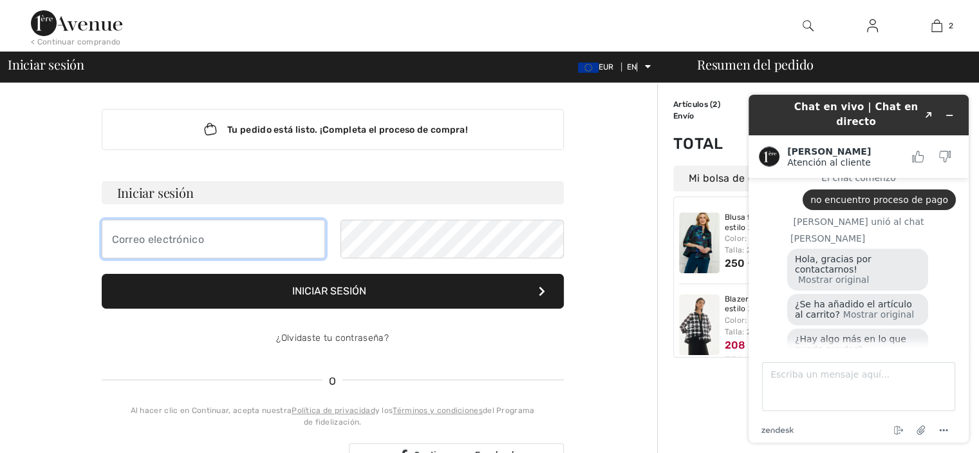
type input "[EMAIL_ADDRESS],es"
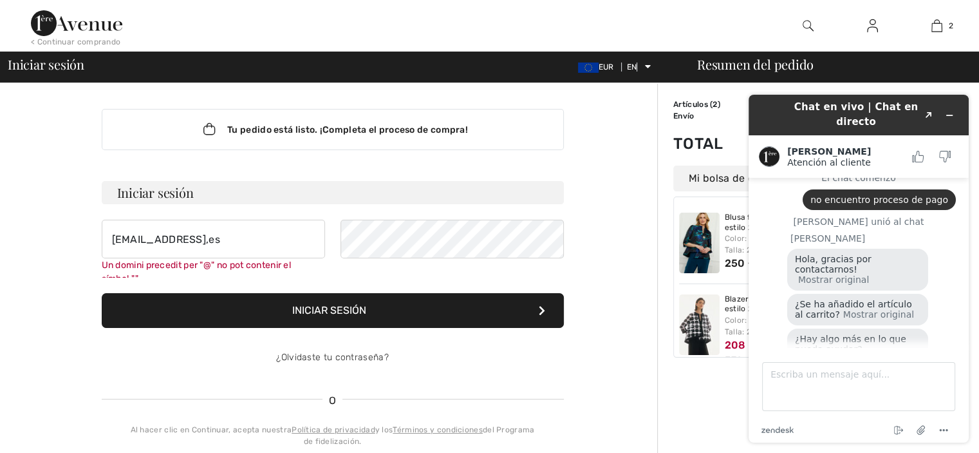
click at [544, 285] on form "Iniciar sesión [EMAIL_ADDRESS],es Un domini precedit per "@" no pot contenir el…" at bounding box center [333, 279] width 462 height 196
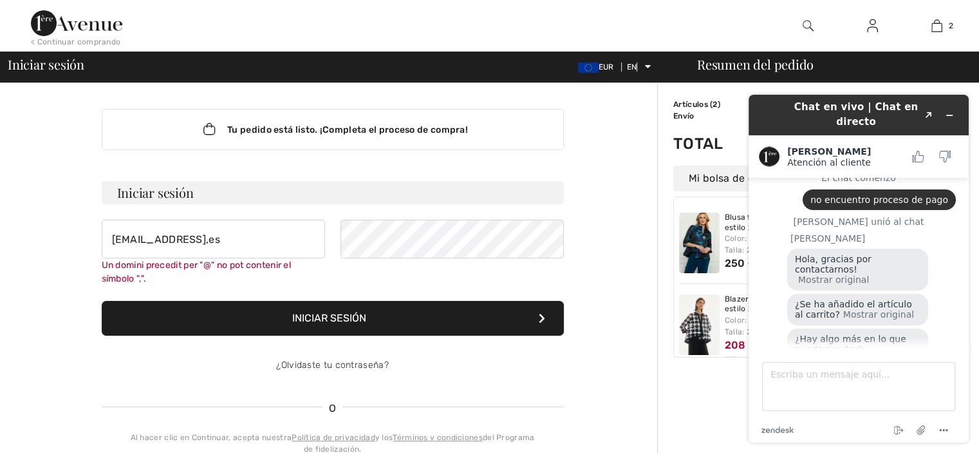
click at [544, 285] on form "Iniciar sesión [EMAIL_ADDRESS],es Un domini precedit per "@" no pot contenir el…" at bounding box center [333, 282] width 462 height 203
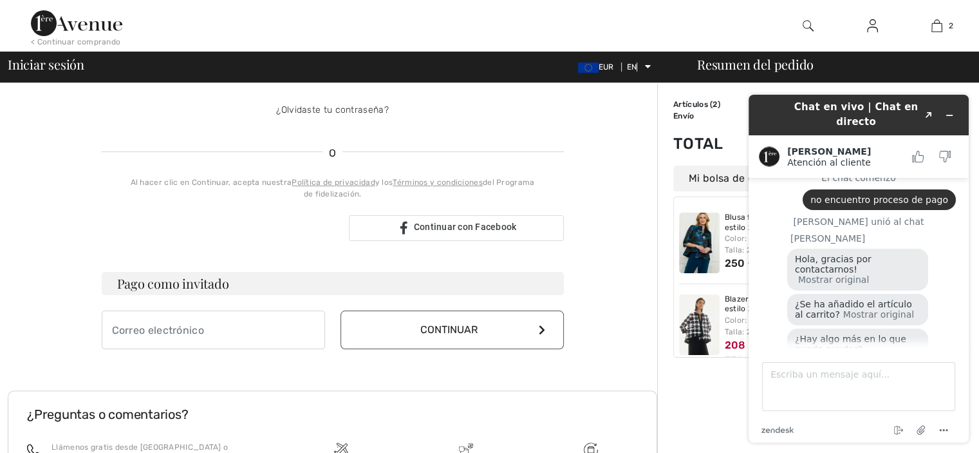
scroll to position [259, 0]
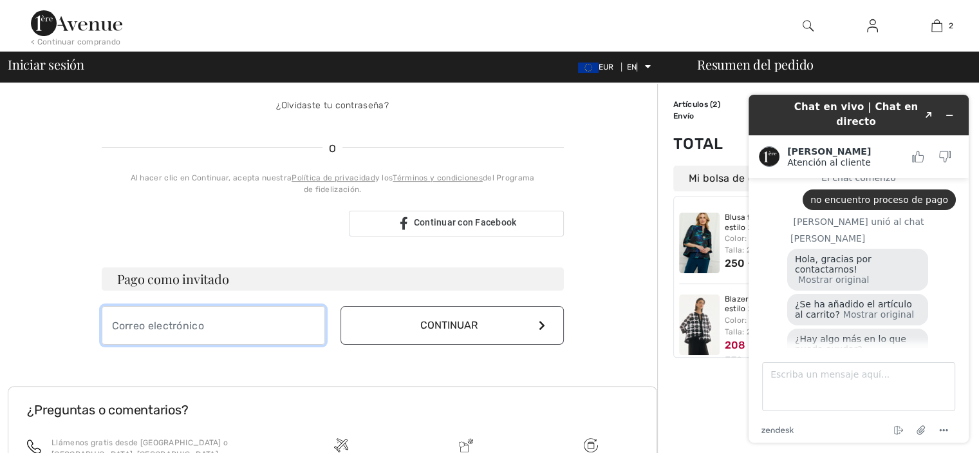
click at [219, 313] on input "email" at bounding box center [213, 325] width 223 height 39
type input "[EMAIL_ADDRESS],es"
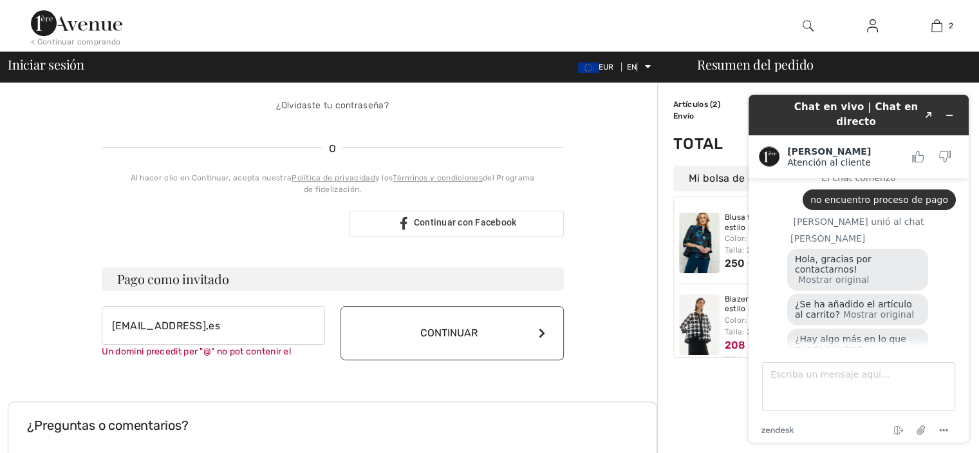
click at [433, 310] on button "Continuar" at bounding box center [452, 333] width 223 height 54
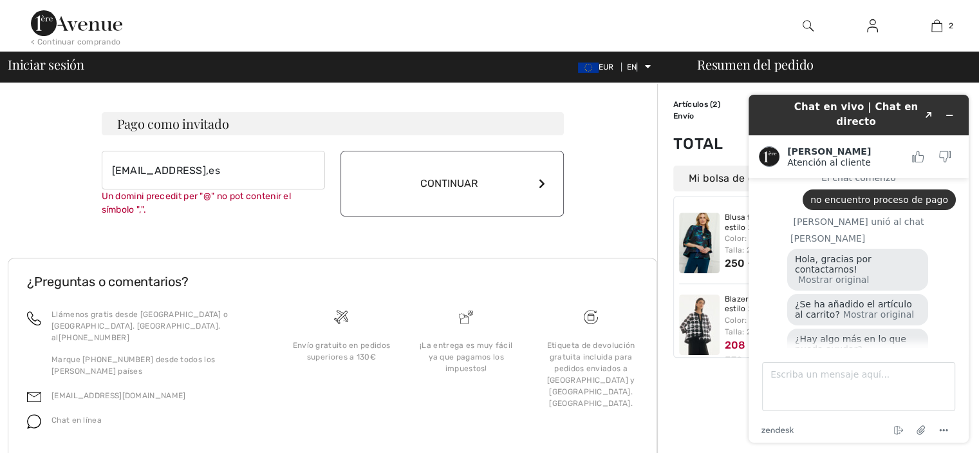
scroll to position [433, 0]
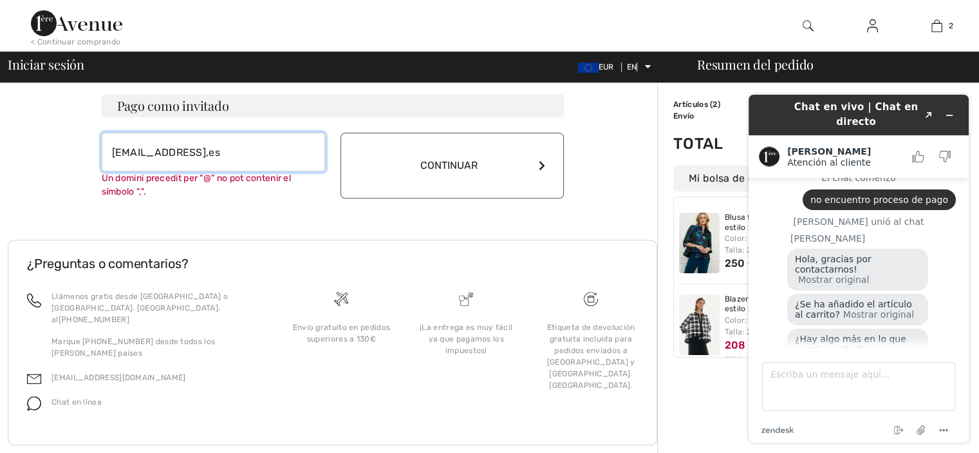
click at [159, 141] on input "[EMAIL_ADDRESS],es" at bounding box center [213, 152] width 223 height 39
click at [191, 140] on input "[EMAIL_ADDRESS],es" at bounding box center [213, 152] width 223 height 39
click at [482, 144] on button "Continuar" at bounding box center [452, 166] width 223 height 66
click at [276, 173] on font "Un domini precedit per "@" no pot contenir el símbolo ","." at bounding box center [197, 185] width 190 height 24
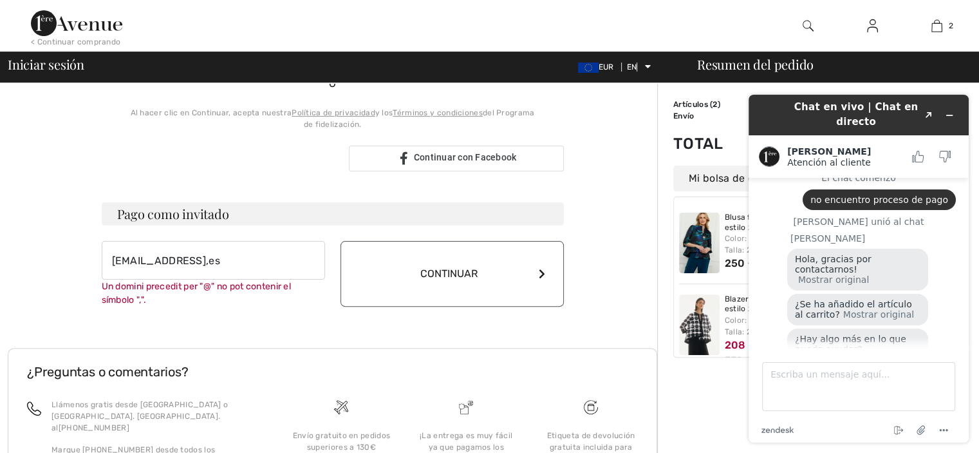
scroll to position [260, 0]
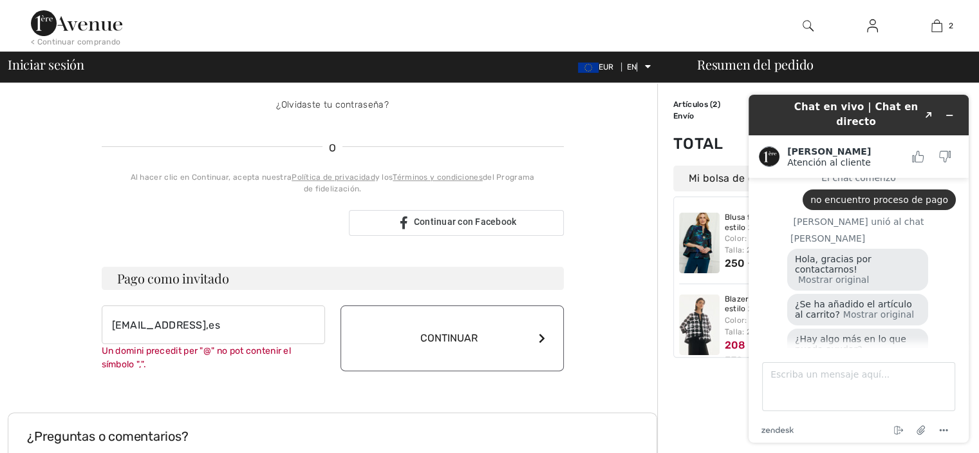
click at [794, 330] on div "¿Hay algo más en lo que pueda ayudar? Mostrar original" at bounding box center [857, 349] width 141 height 42
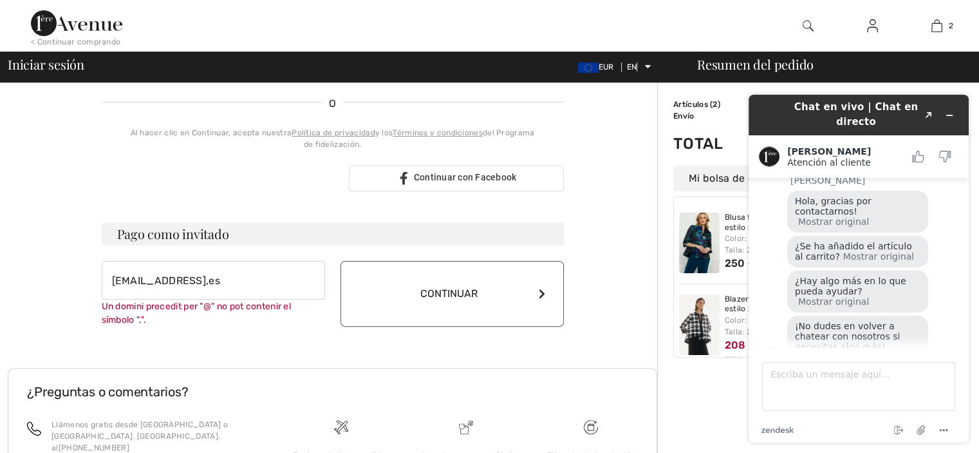
scroll to position [75, 0]
click at [951, 111] on icon "Minimizar widget" at bounding box center [949, 115] width 9 height 9
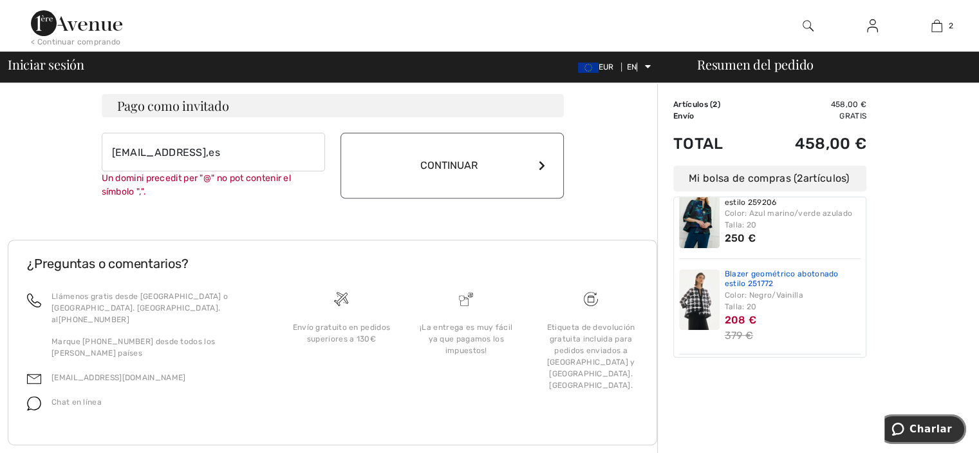
scroll to position [0, 0]
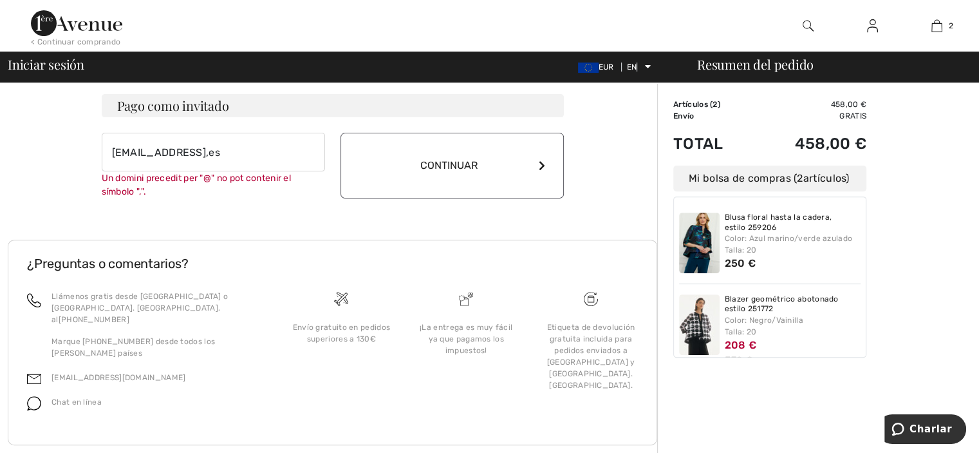
click at [464, 159] on font "Continuar" at bounding box center [448, 165] width 57 height 12
click at [236, 171] on div "Un domini precedit per "@" no pot contenir el símbolo ","." at bounding box center [213, 184] width 223 height 27
click at [231, 147] on input "[EMAIL_ADDRESS],es" at bounding box center [213, 152] width 223 height 39
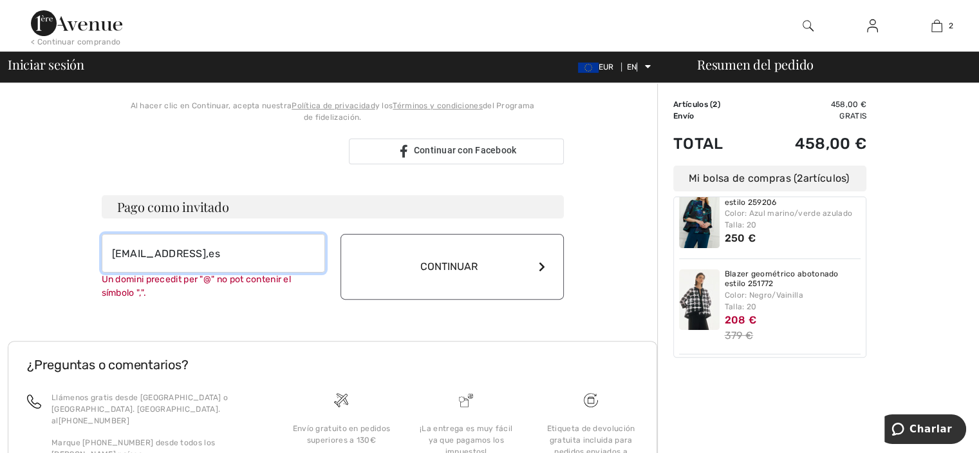
scroll to position [330, 0]
click at [426, 261] on font "Continuar" at bounding box center [448, 267] width 57 height 12
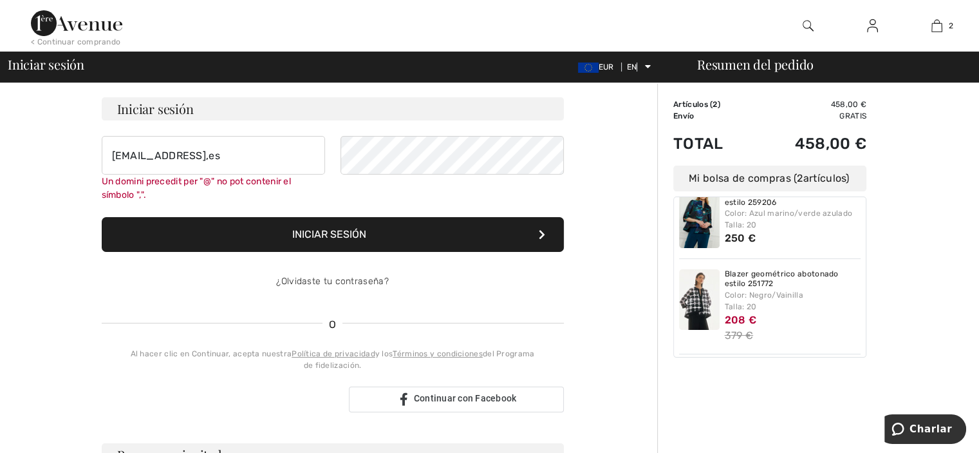
scroll to position [84, 0]
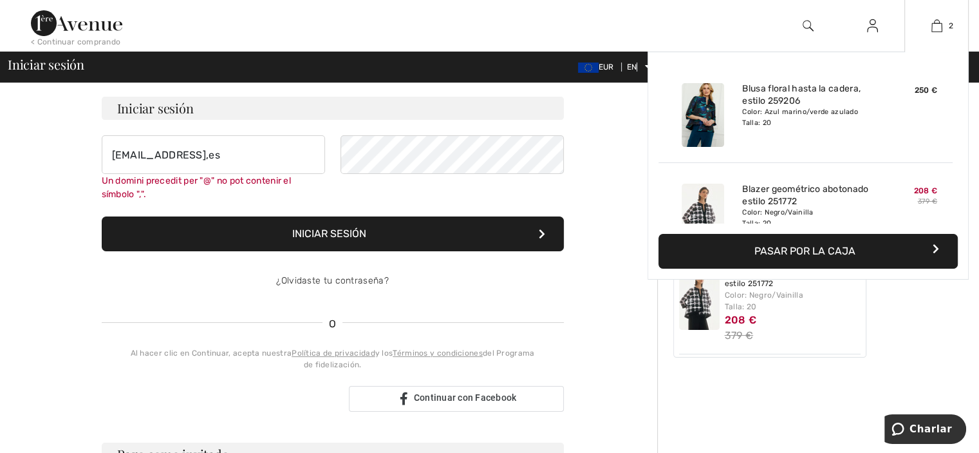
click at [915, 244] on button "Pasar por la caja" at bounding box center [808, 251] width 299 height 35
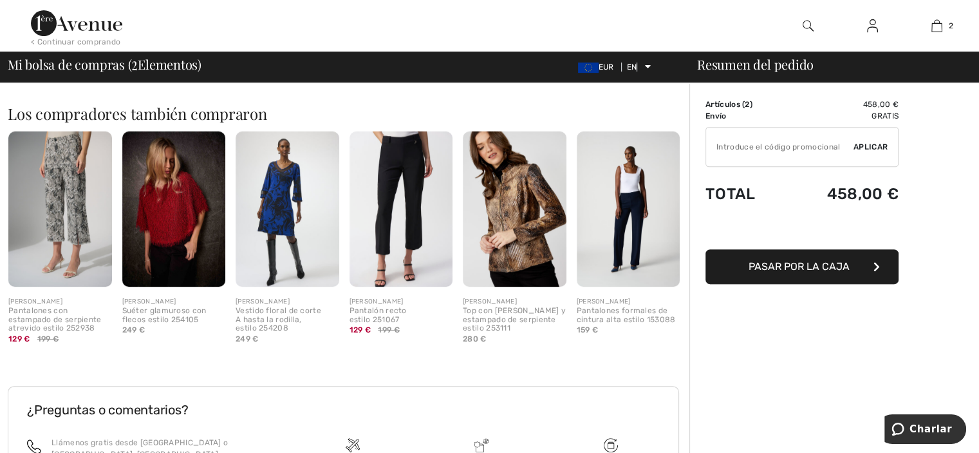
scroll to position [489, 0]
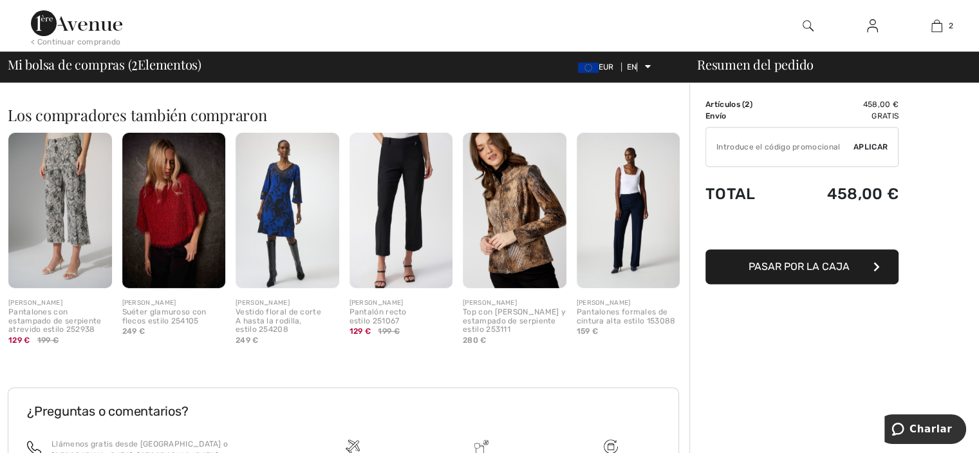
click at [875, 268] on icon "button" at bounding box center [877, 266] width 6 height 10
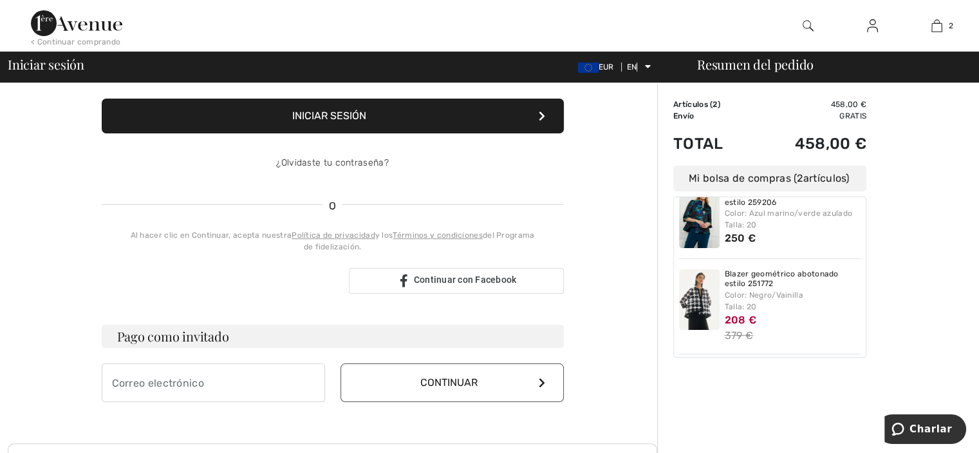
scroll to position [167, 0]
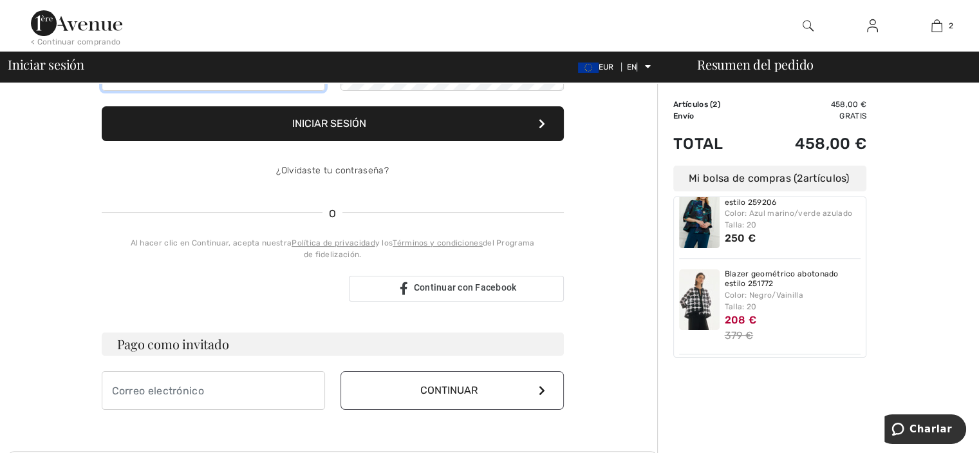
type input "[EMAIL_ADDRESS],es"
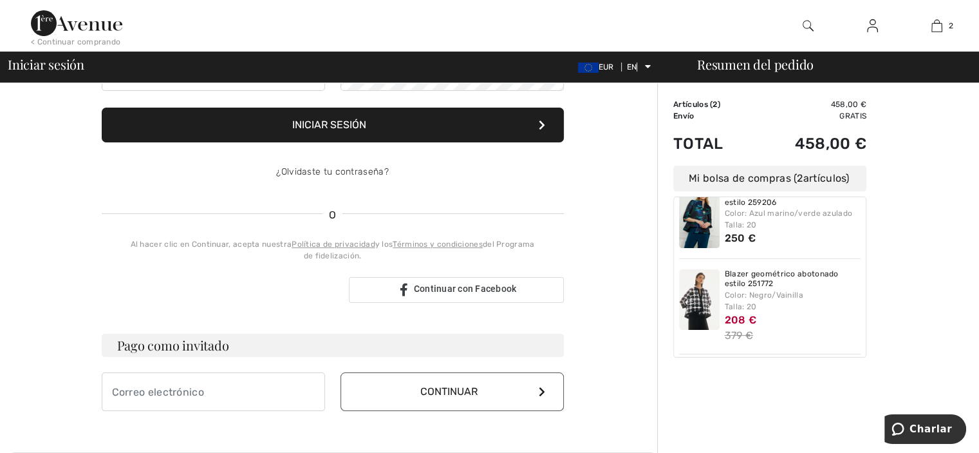
click at [820, 232] on div "Blusa floral hasta la cadera, estilo 259206 Color: Azul marino/verde azulado Ta…" at bounding box center [793, 217] width 136 height 61
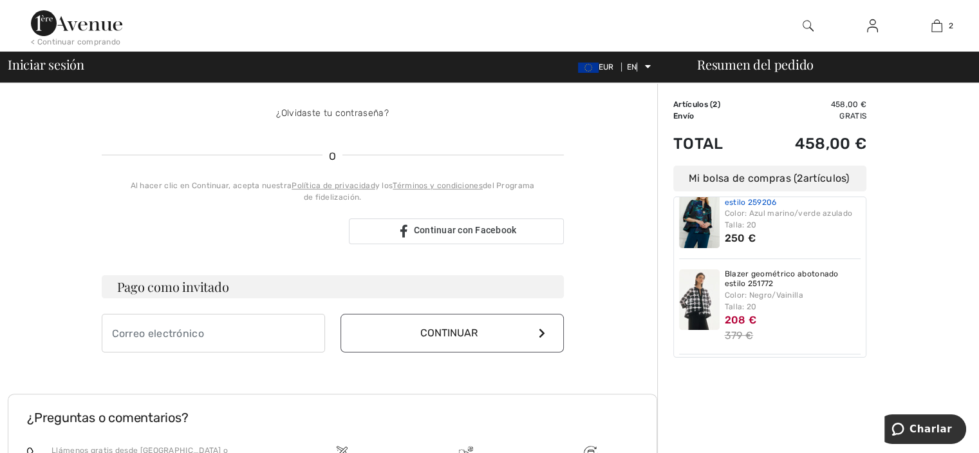
scroll to position [252, 0]
click at [232, 337] on input "email" at bounding box center [213, 332] width 223 height 39
type input "mrosator@yahoo,es"
click at [437, 313] on button "Continuar" at bounding box center [452, 332] width 223 height 39
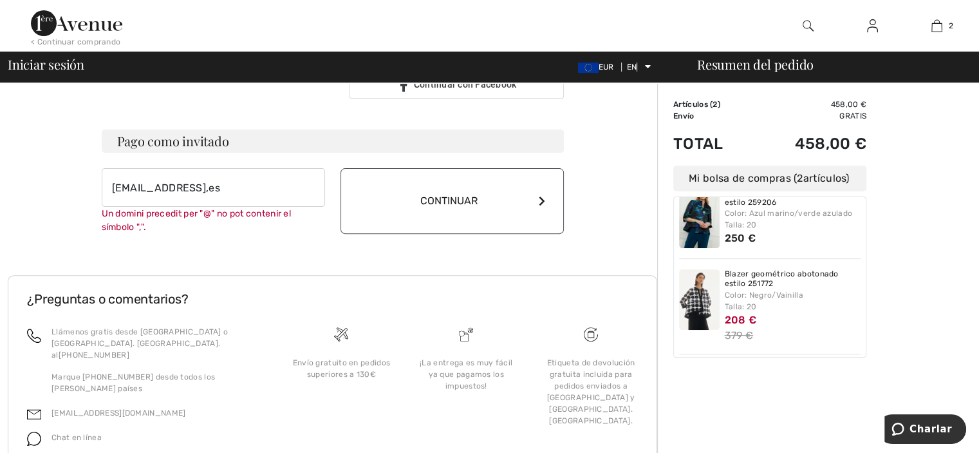
scroll to position [433, 0]
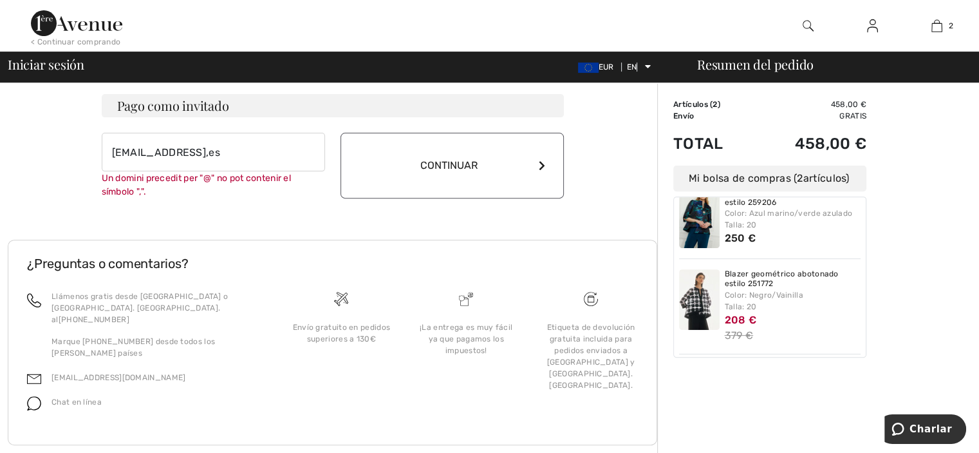
click at [539, 182] on button "Continuar" at bounding box center [452, 166] width 223 height 66
click at [538, 177] on button "Continuar" at bounding box center [452, 166] width 223 height 66
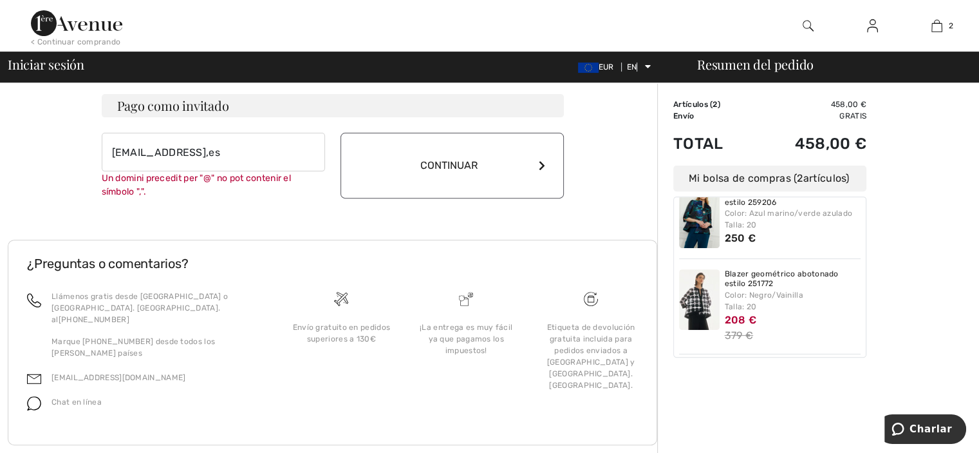
click at [542, 160] on icon at bounding box center [542, 165] width 6 height 10
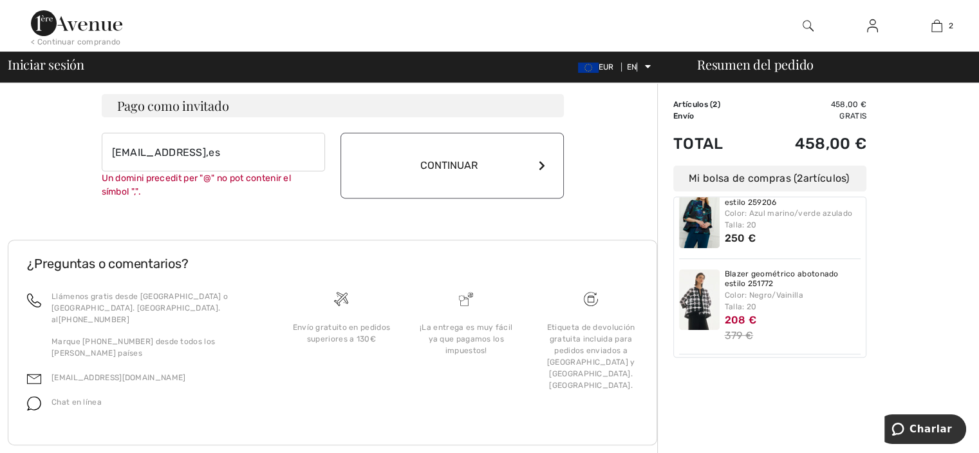
click at [542, 160] on icon at bounding box center [542, 165] width 6 height 10
click at [538, 149] on button "Continuar" at bounding box center [452, 166] width 223 height 66
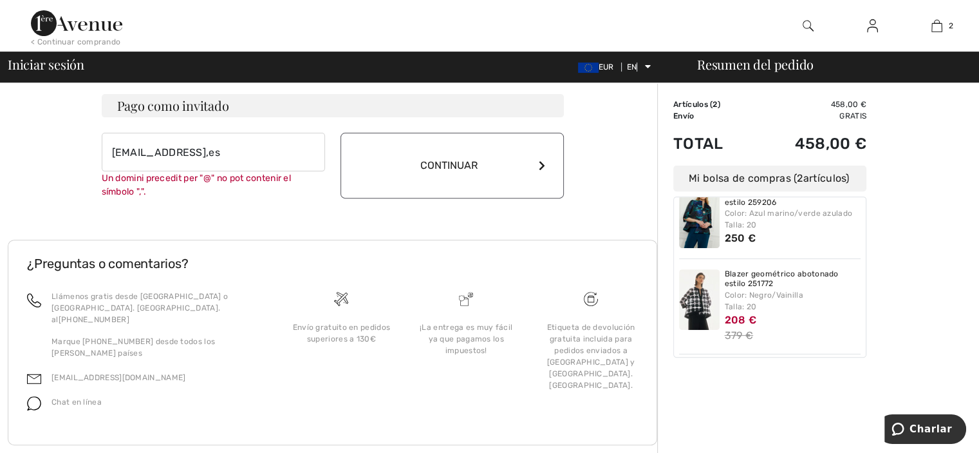
click at [538, 149] on button "Continuar" at bounding box center [452, 166] width 223 height 66
click at [95, 38] on font "< Continuar comprando" at bounding box center [75, 41] width 89 height 9
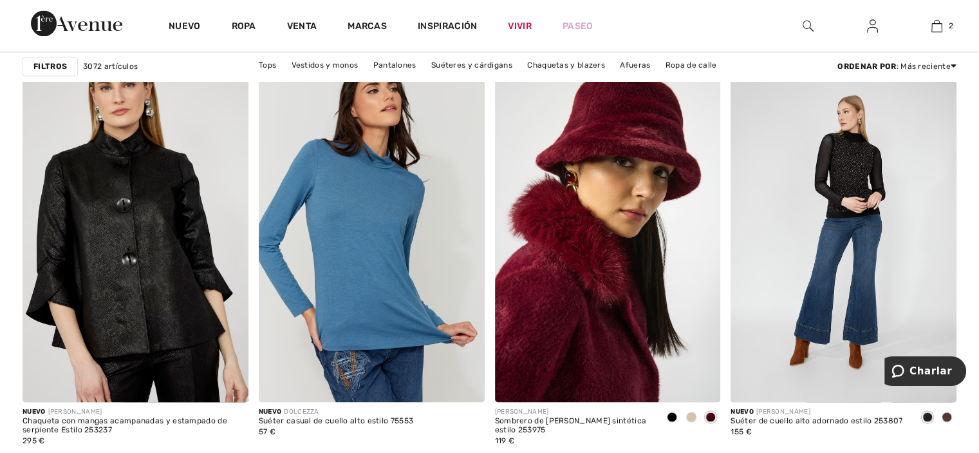
scroll to position [1929, 0]
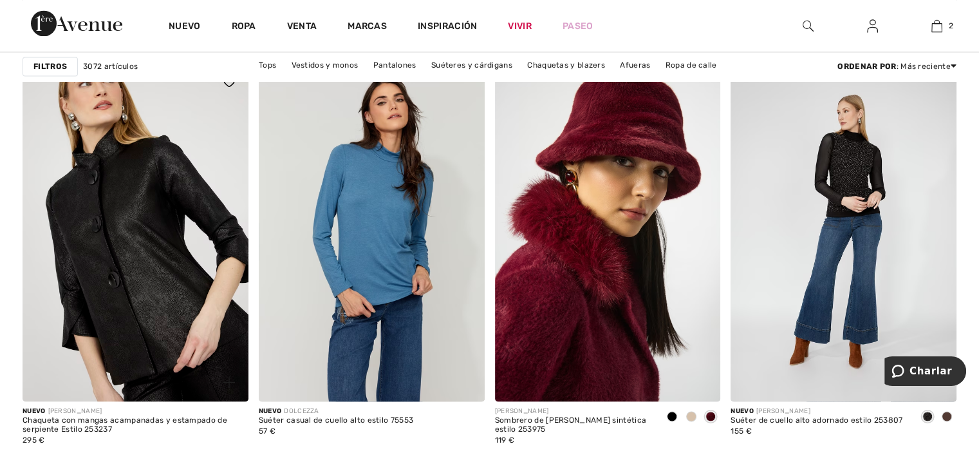
click at [162, 271] on img at bounding box center [136, 231] width 226 height 339
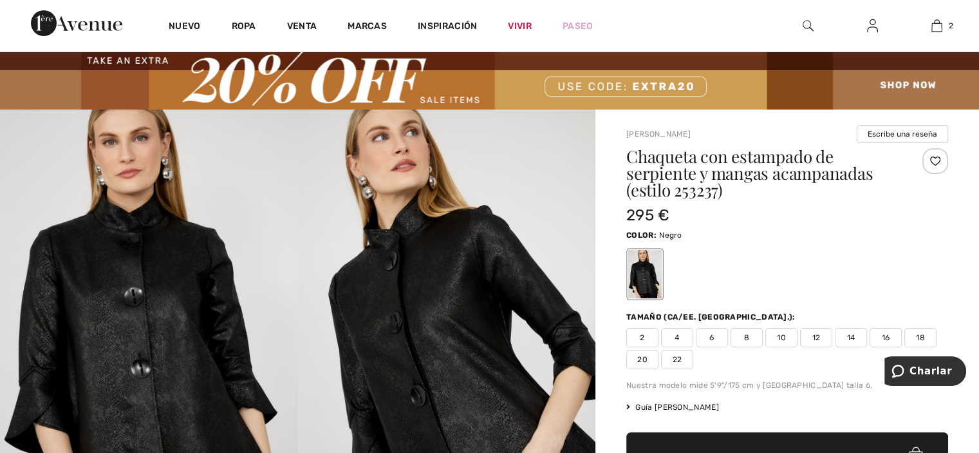
click at [453, 299] on img at bounding box center [447, 332] width 298 height 447
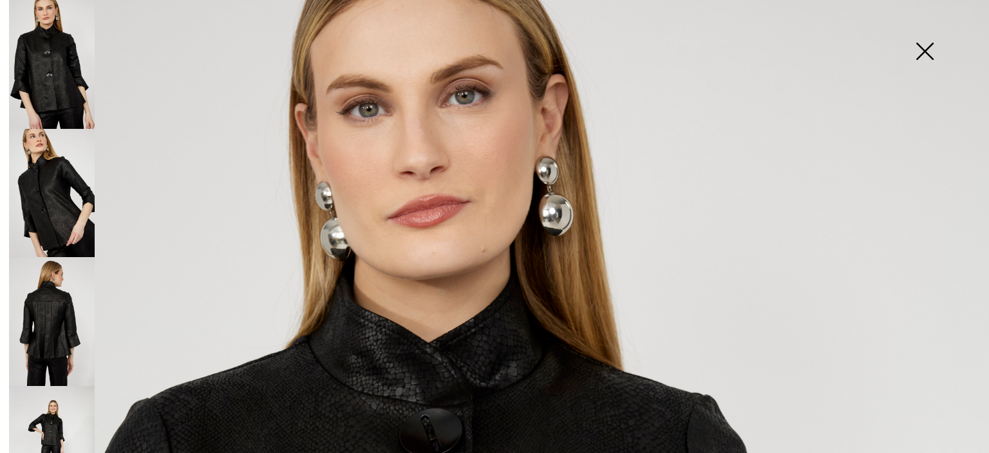
click at [924, 53] on img at bounding box center [924, 52] width 64 height 66
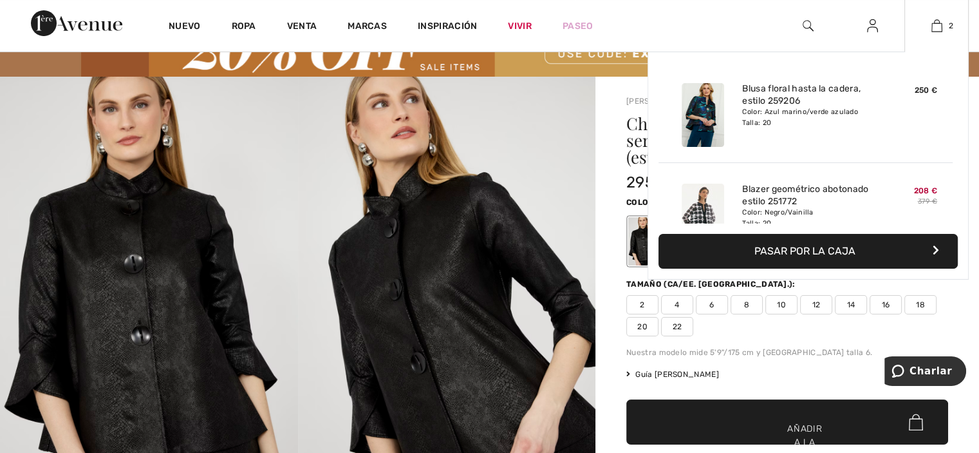
scroll to position [66, 0]
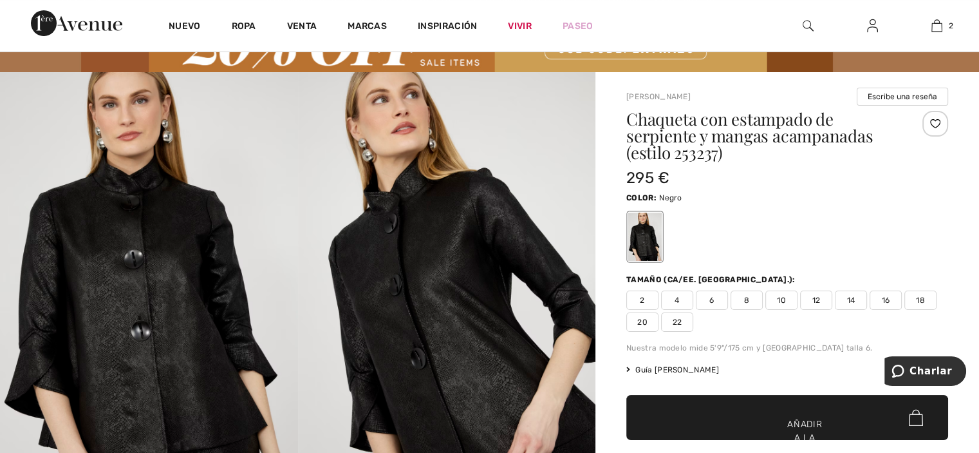
click at [677, 321] on font "22" at bounding box center [678, 321] width 10 height 9
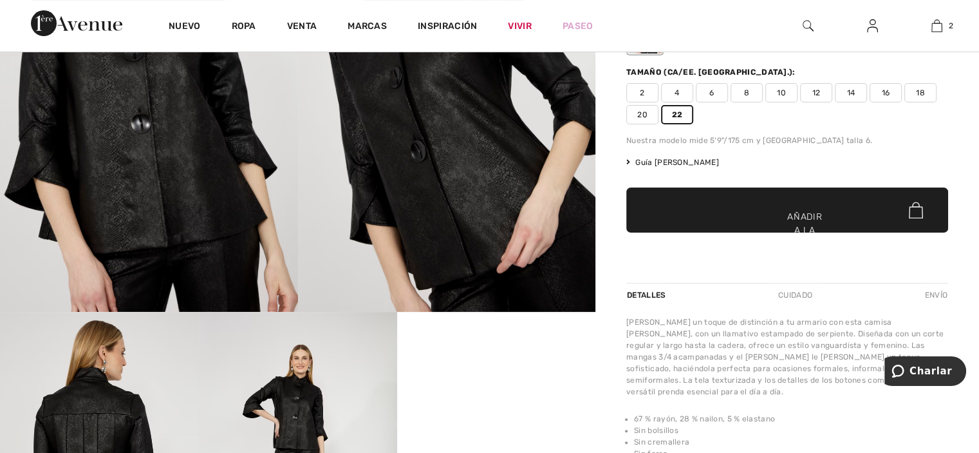
scroll to position [274, 0]
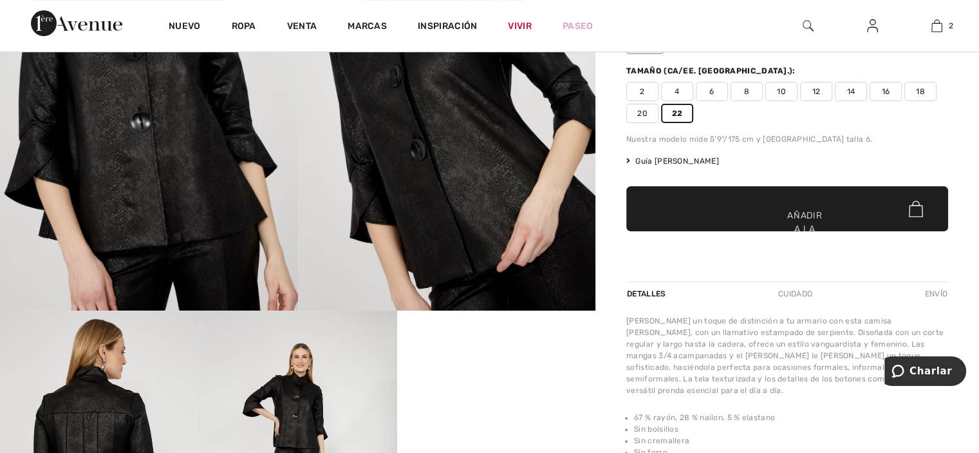
click at [739, 198] on span "✔ Añadido al carrito Añadir a la bolsa" at bounding box center [787, 208] width 322 height 45
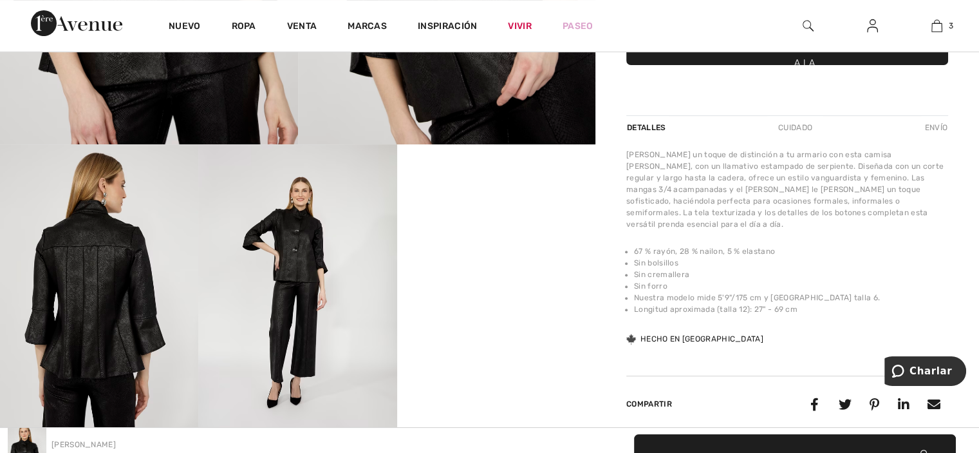
scroll to position [478, 0]
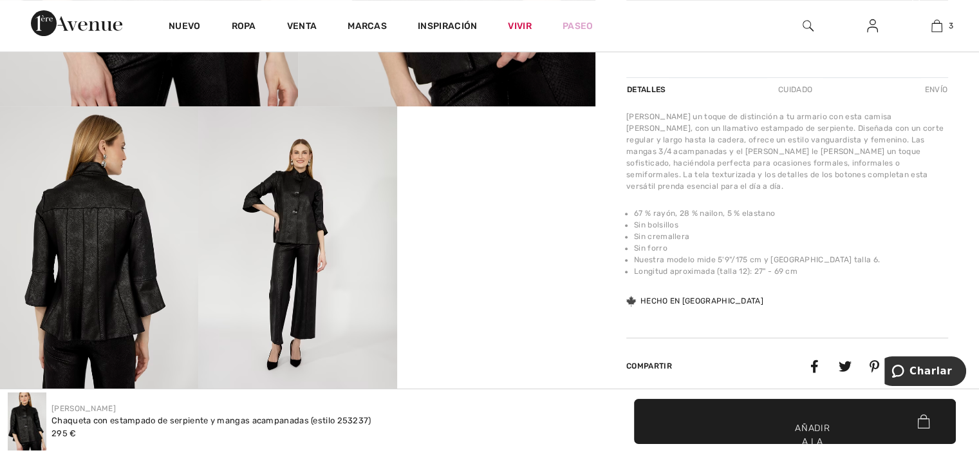
click at [90, 254] on img at bounding box center [99, 254] width 198 height 297
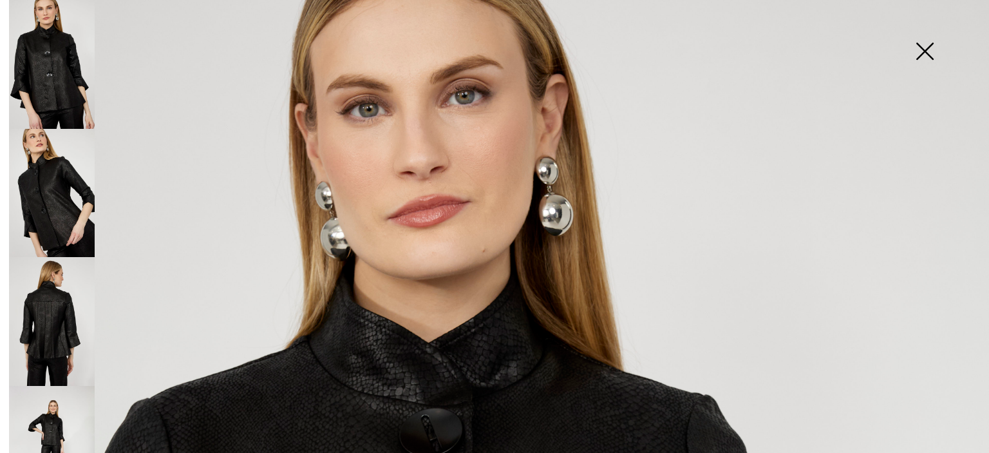
scroll to position [42, 0]
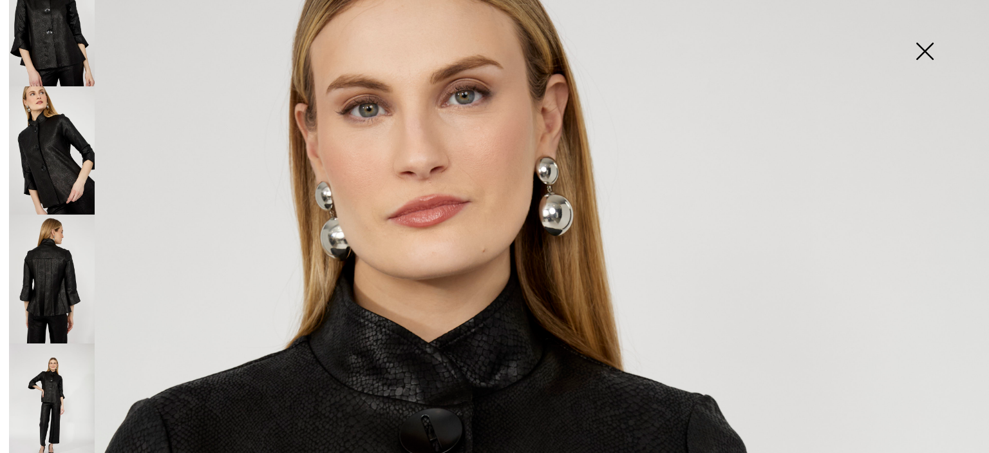
click at [56, 264] on img at bounding box center [52, 278] width 86 height 129
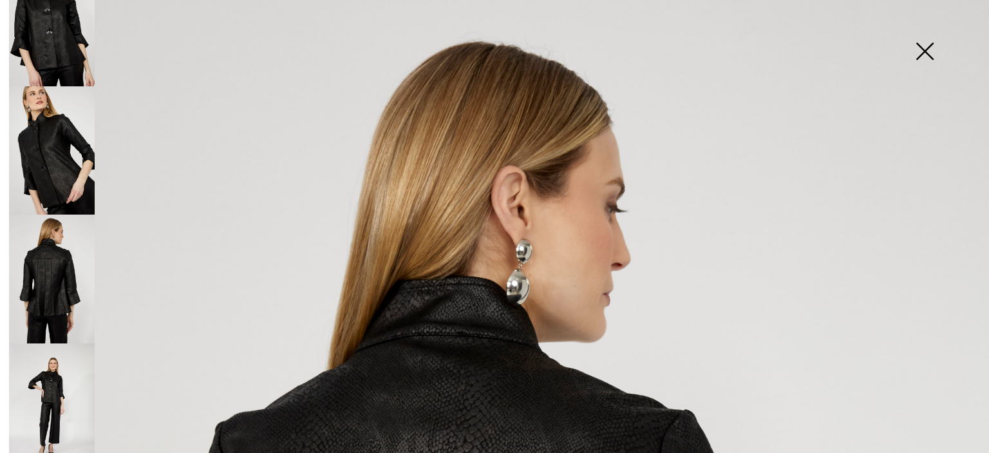
click at [56, 264] on img at bounding box center [52, 278] width 86 height 129
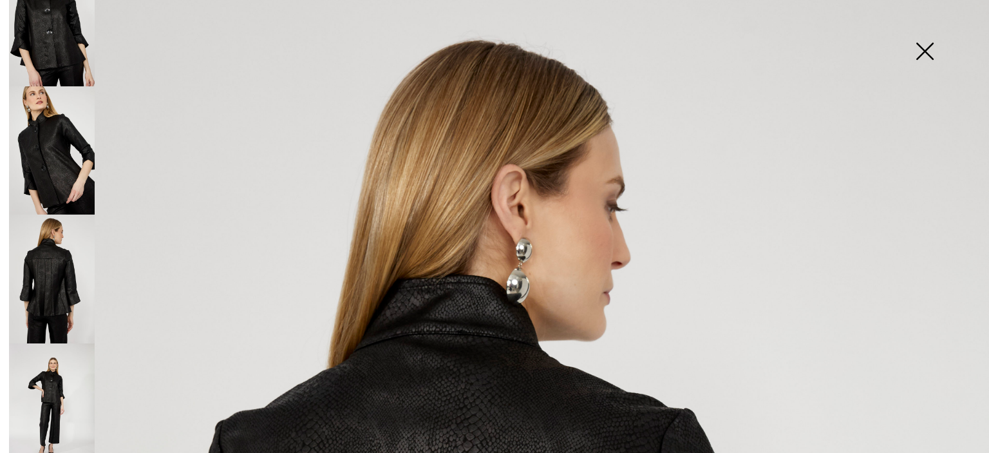
click at [924, 48] on img at bounding box center [924, 52] width 64 height 66
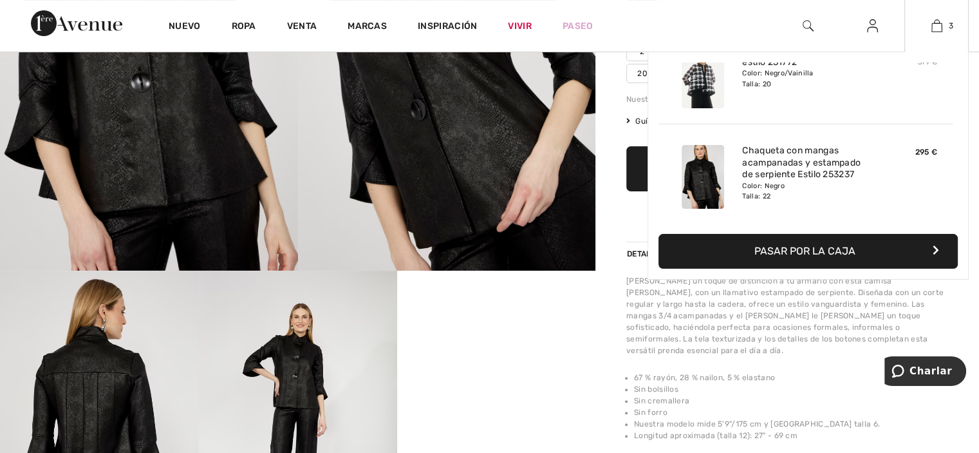
scroll to position [315, 0]
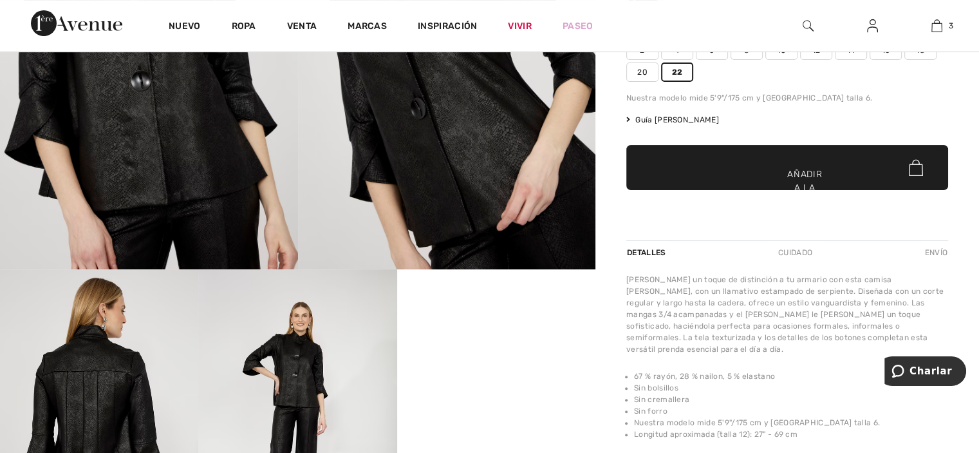
click at [645, 32] on div "Nuevo Ropa Venta Marcas Inspiración Vivir Paseo 3 Añadido a la bolsa Frank Lyma…" at bounding box center [489, 25] width 979 height 51
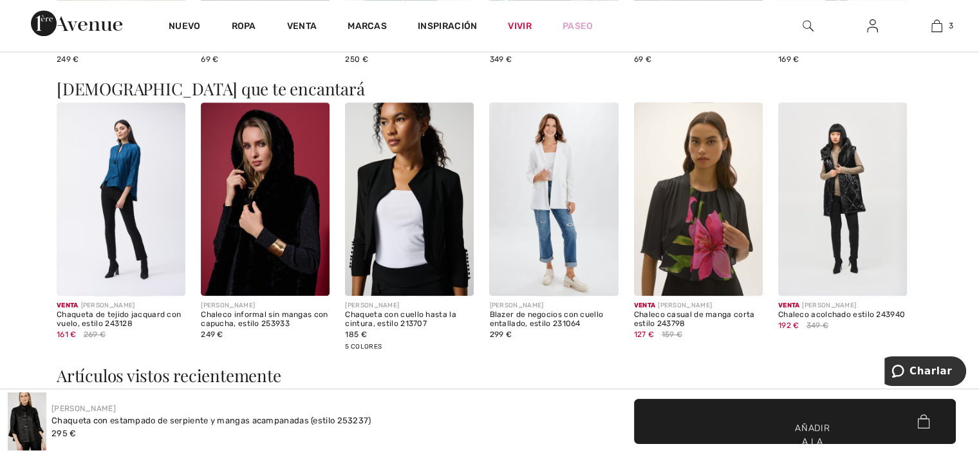
scroll to position [1112, 0]
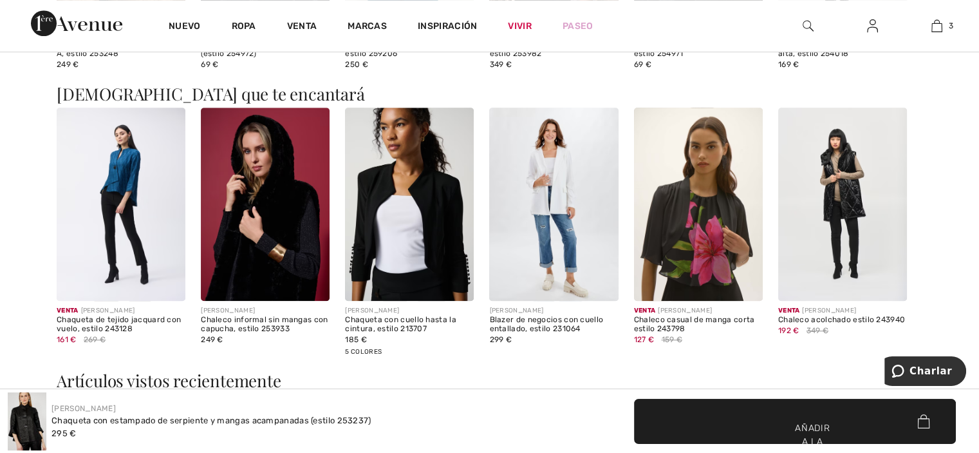
click at [123, 142] on img at bounding box center [121, 204] width 129 height 193
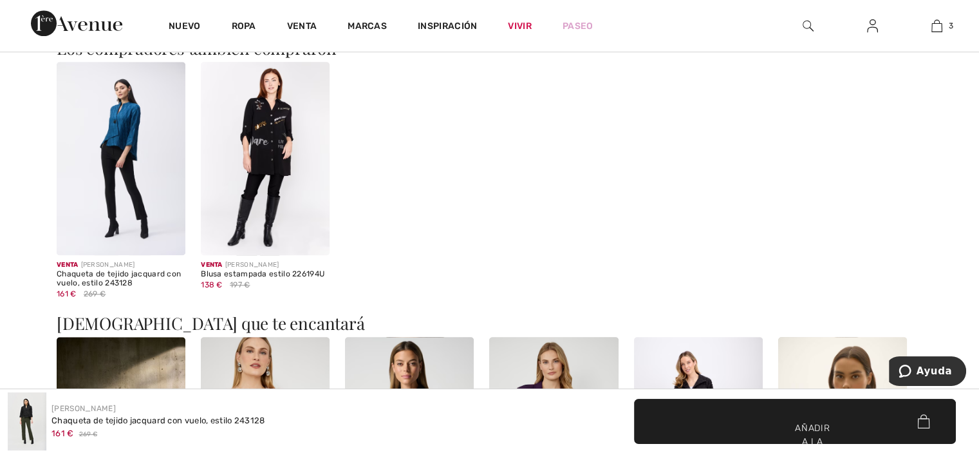
scroll to position [1235, 0]
click at [123, 142] on img at bounding box center [121, 158] width 129 height 193
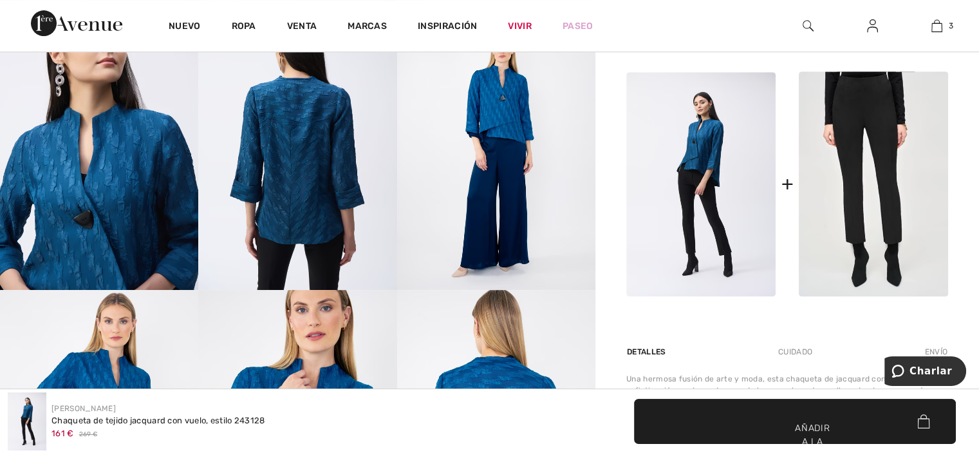
scroll to position [592, 0]
click at [123, 142] on img at bounding box center [99, 140] width 198 height 297
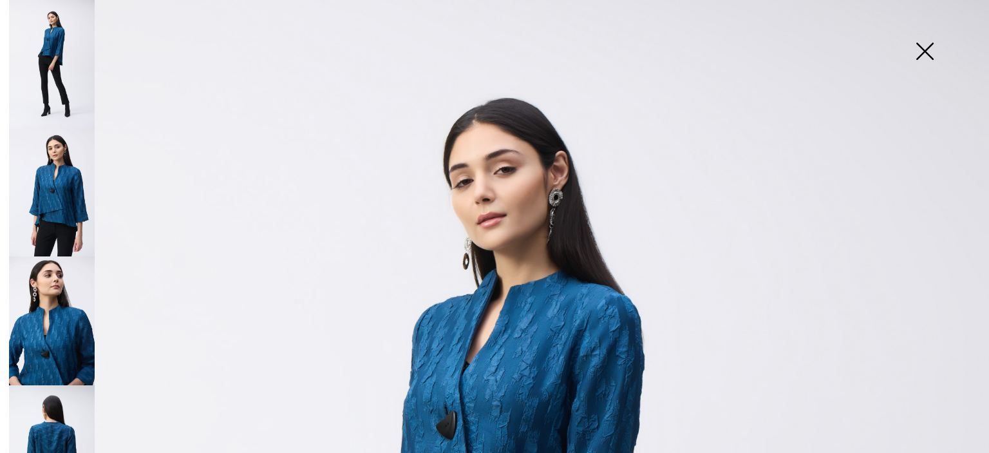
scroll to position [0, 0]
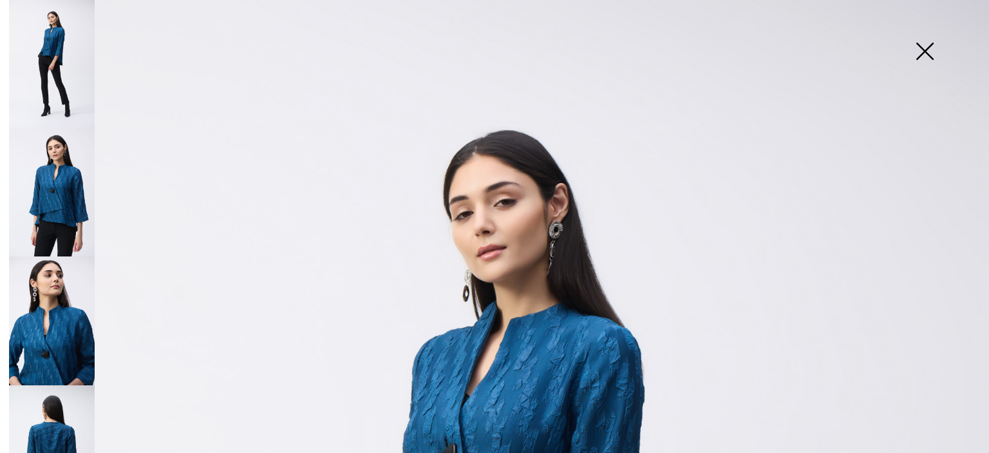
click at [923, 47] on img at bounding box center [924, 52] width 64 height 66
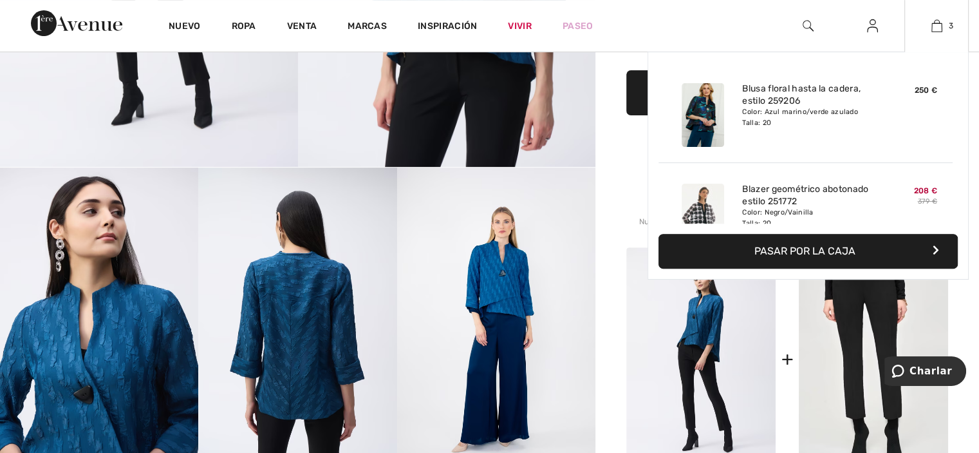
scroll to position [415, 0]
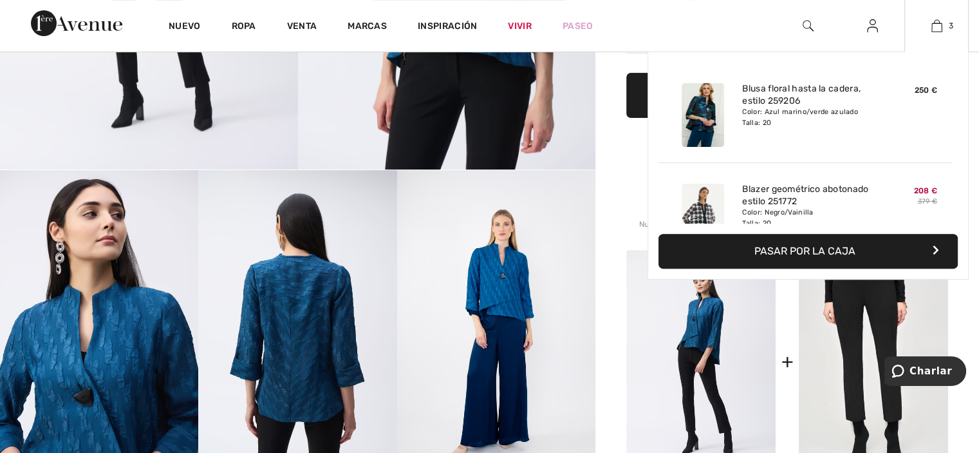
click at [908, 17] on div "3 Added to Bag Frank Lyman Floral Hip-length Blouse Style 259206 € 250 Color: N…" at bounding box center [936, 25] width 64 height 51
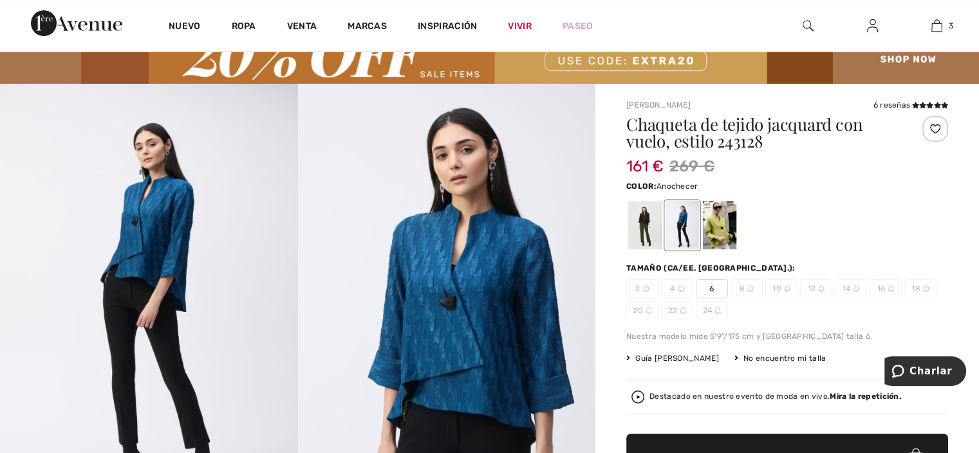
scroll to position [28, 0]
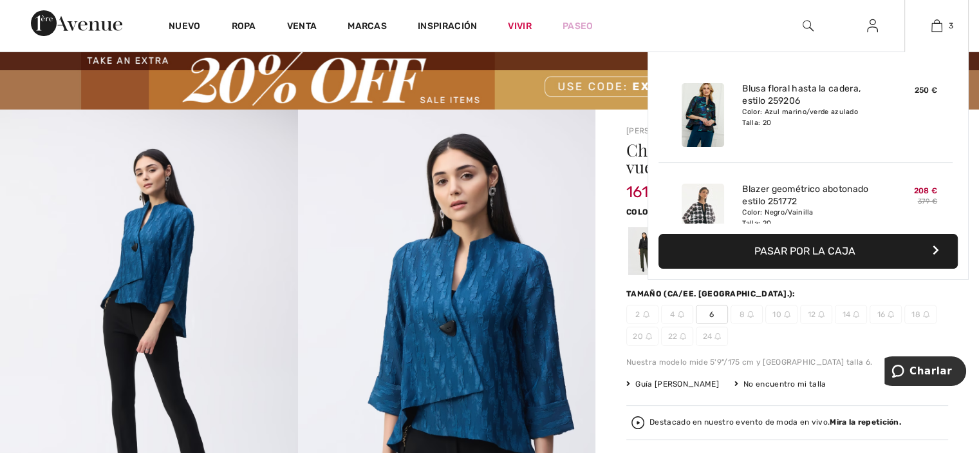
click at [847, 241] on button "Pasar por la caja" at bounding box center [808, 251] width 299 height 35
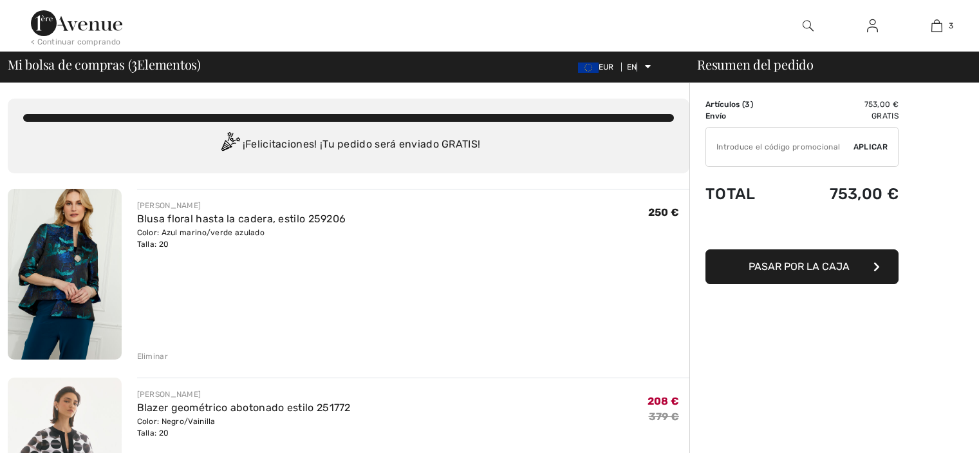
checkbox input "true"
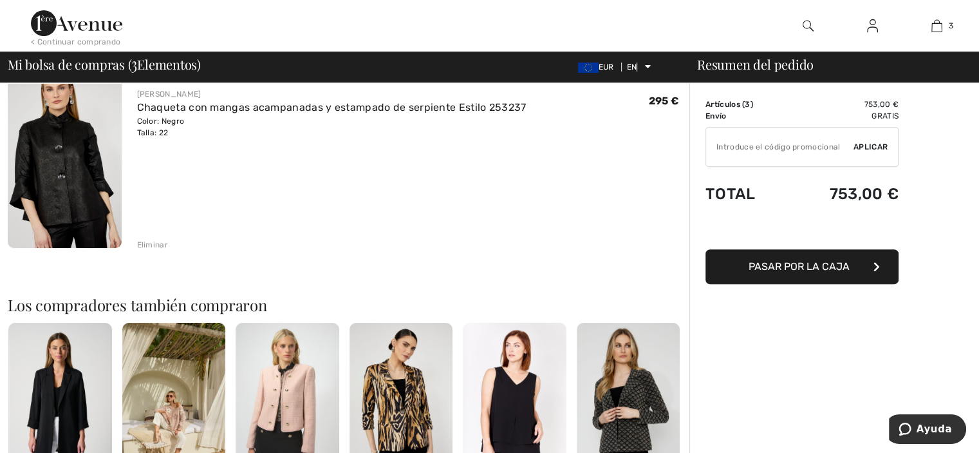
scroll to position [489, 0]
click at [757, 303] on div "Order Summary Details Artículos ( 3 ) 753,00 € Promo code 0,00 € Envío Gratis T…" at bounding box center [834, 203] width 290 height 1219
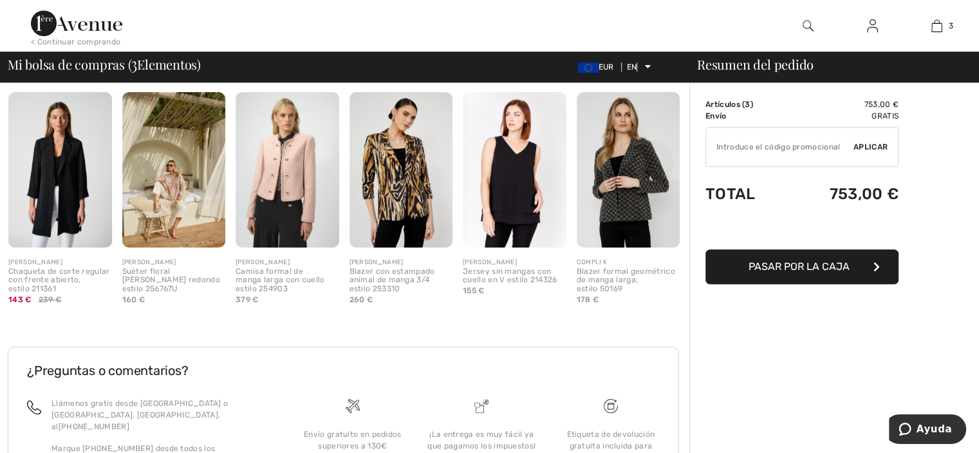
scroll to position [718, 0]
click at [57, 214] on img at bounding box center [60, 169] width 104 height 155
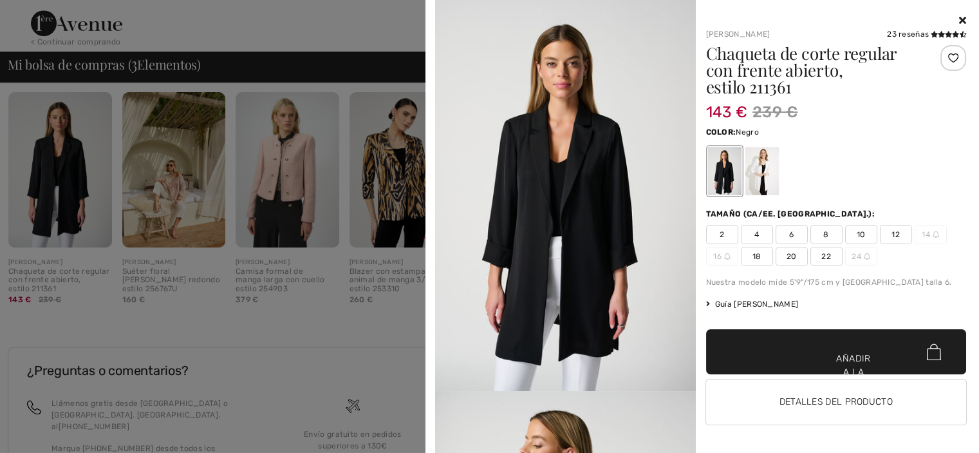
drag, startPoint x: 57, startPoint y: 214, endPoint x: 63, endPoint y: 192, distance: 23.4
click at [63, 192] on div at bounding box center [489, 226] width 979 height 453
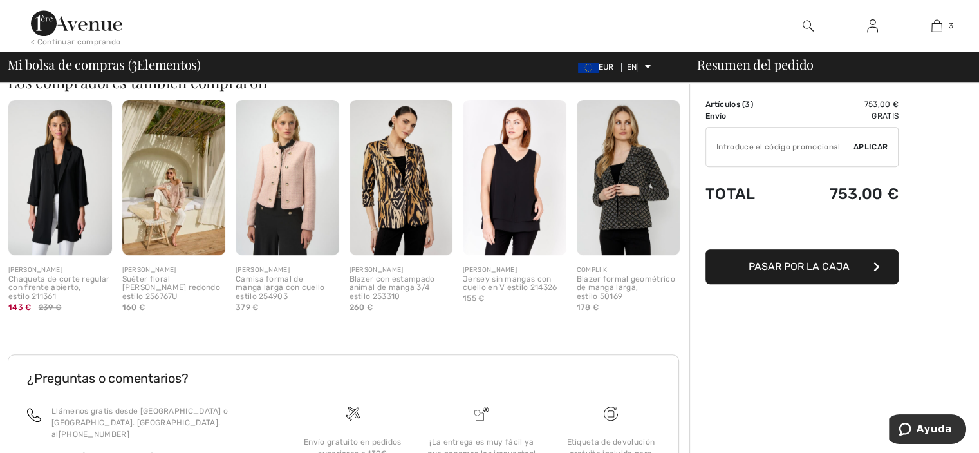
scroll to position [711, 0]
click at [63, 192] on img at bounding box center [60, 177] width 104 height 155
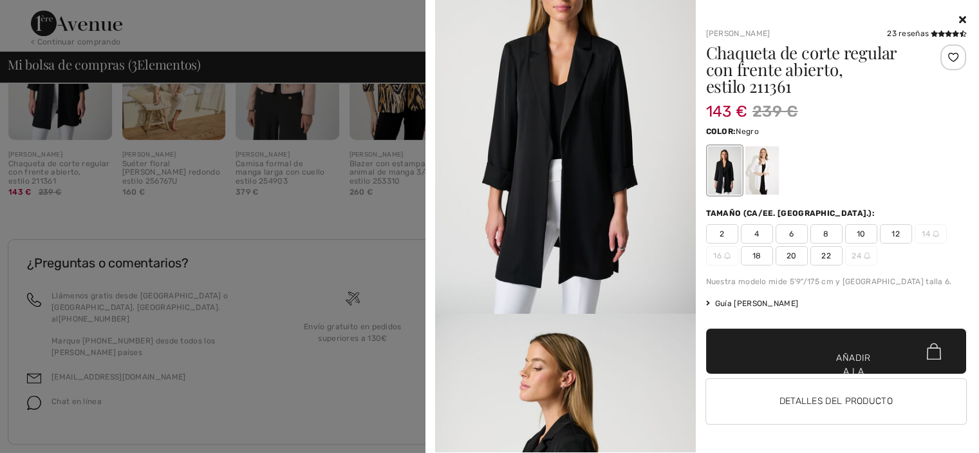
scroll to position [76, 0]
click at [557, 195] on img at bounding box center [565, 118] width 261 height 391
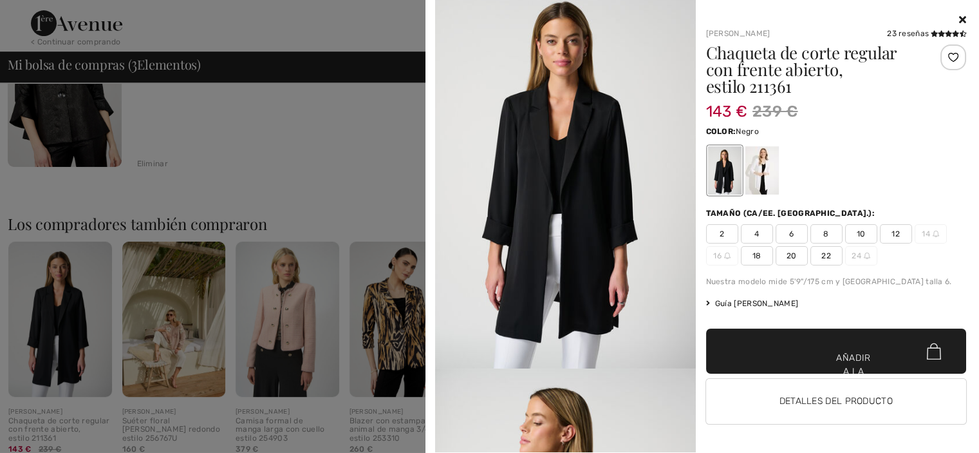
scroll to position [571, 0]
click at [72, 312] on div at bounding box center [489, 226] width 979 height 453
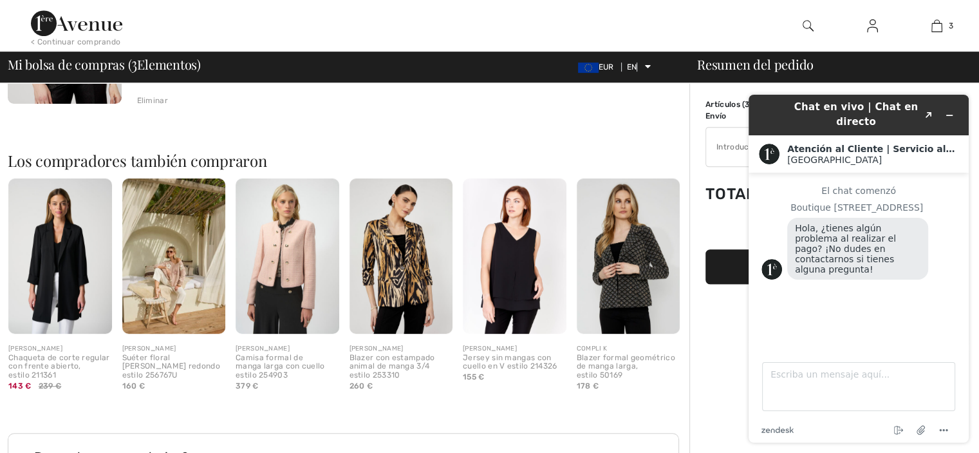
scroll to position [633, 0]
click at [49, 258] on img at bounding box center [60, 255] width 104 height 155
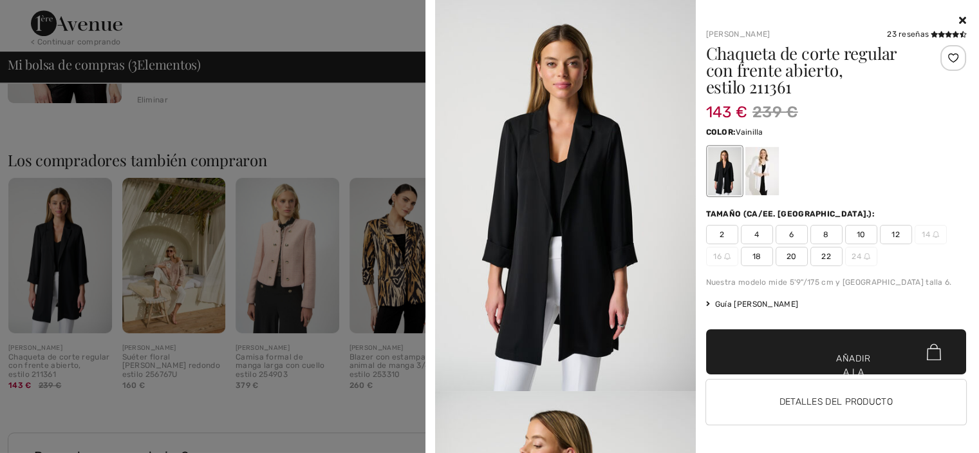
click at [758, 174] on div at bounding box center [761, 171] width 33 height 48
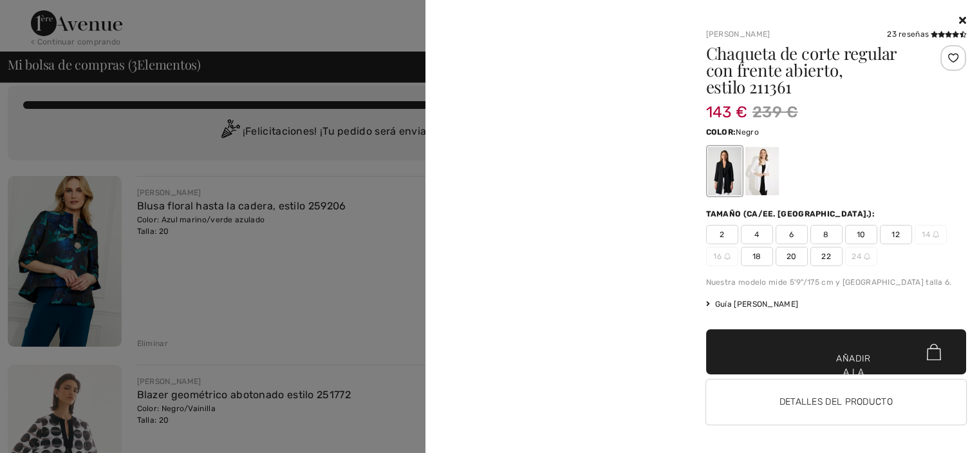
scroll to position [10, 0]
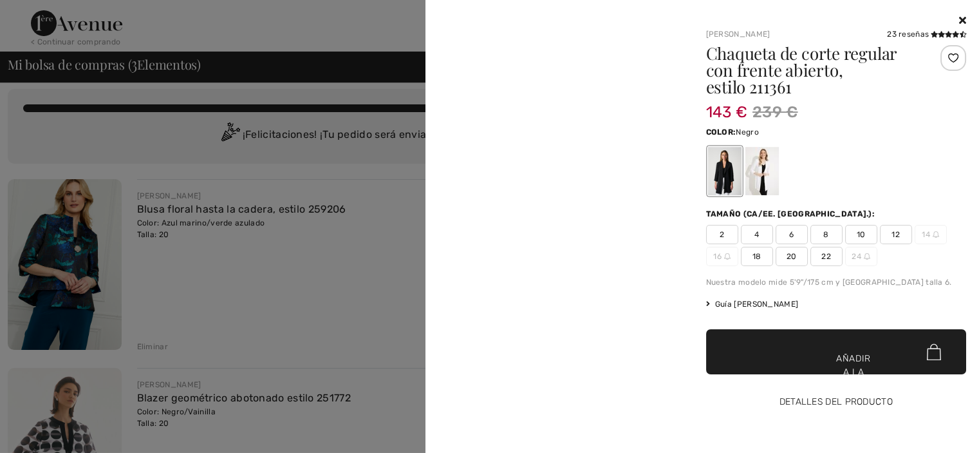
click at [853, 400] on font "Detalles del producto" at bounding box center [836, 401] width 113 height 11
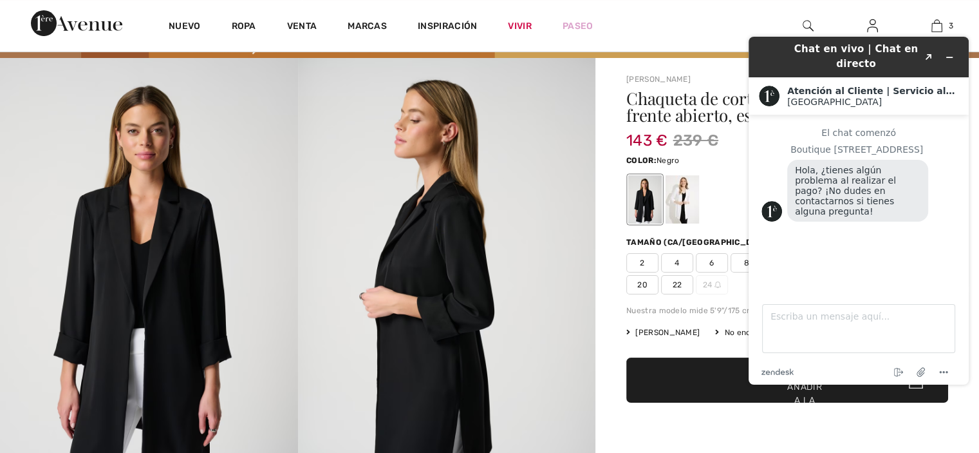
click at [854, 401] on span "✔ Añadido al carrito Añadir a la bolsa" at bounding box center [787, 379] width 322 height 45
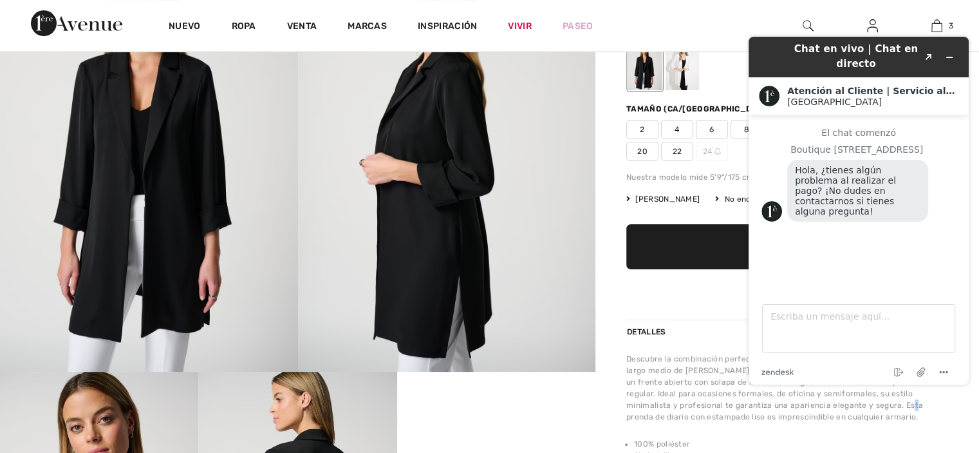
click at [854, 401] on font "Descubre la combinación perfecta de estilo y sofisticación con esta chaqueta de…" at bounding box center [782, 387] width 312 height 67
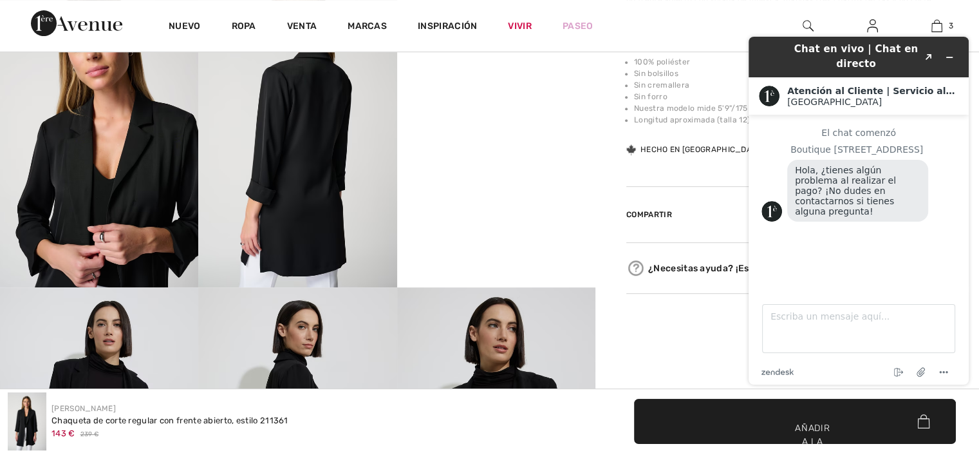
scroll to position [601, 0]
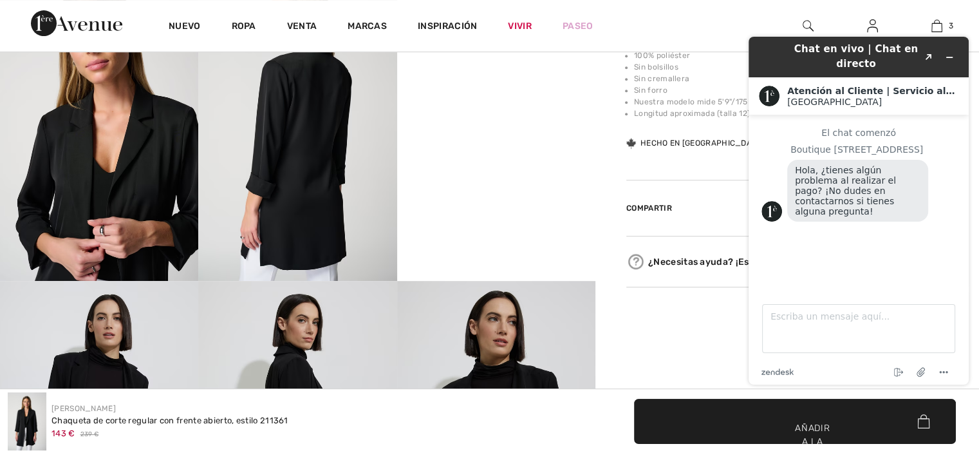
click at [314, 230] on img at bounding box center [297, 131] width 198 height 297
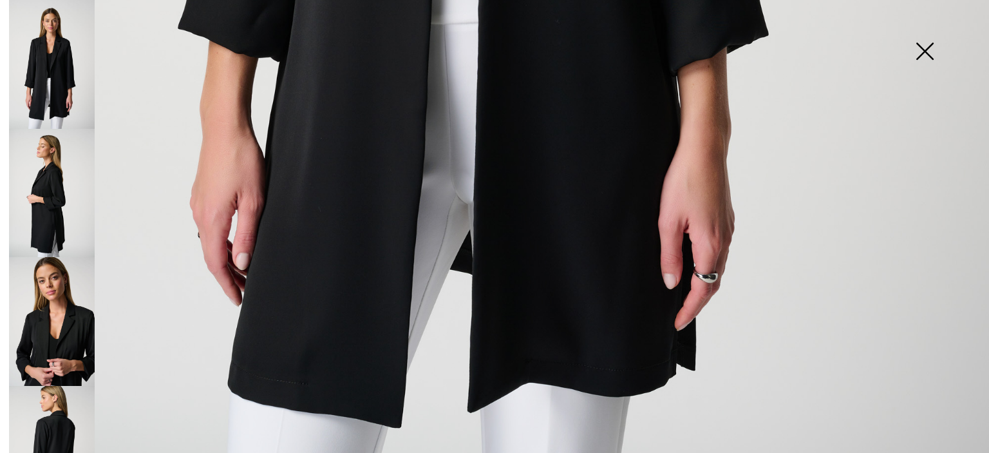
scroll to position [1016, 0]
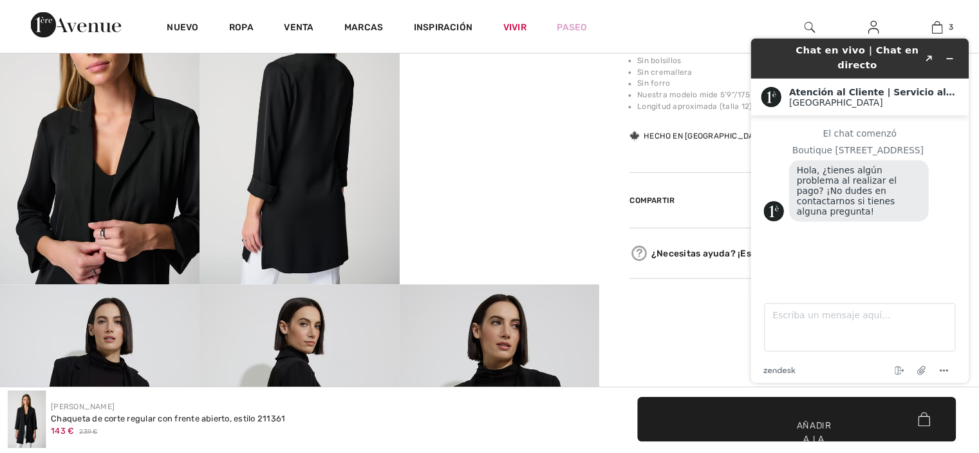
scroll to position [1001, 0]
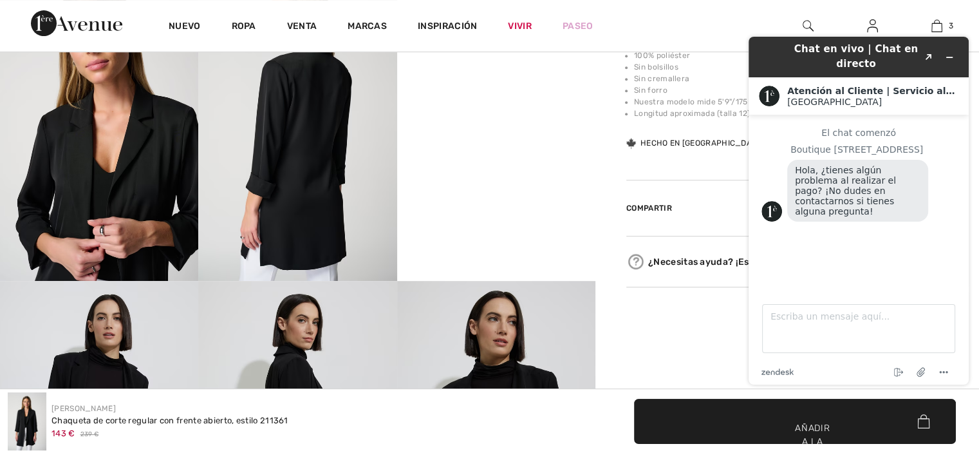
click at [324, 187] on img at bounding box center [297, 131] width 198 height 297
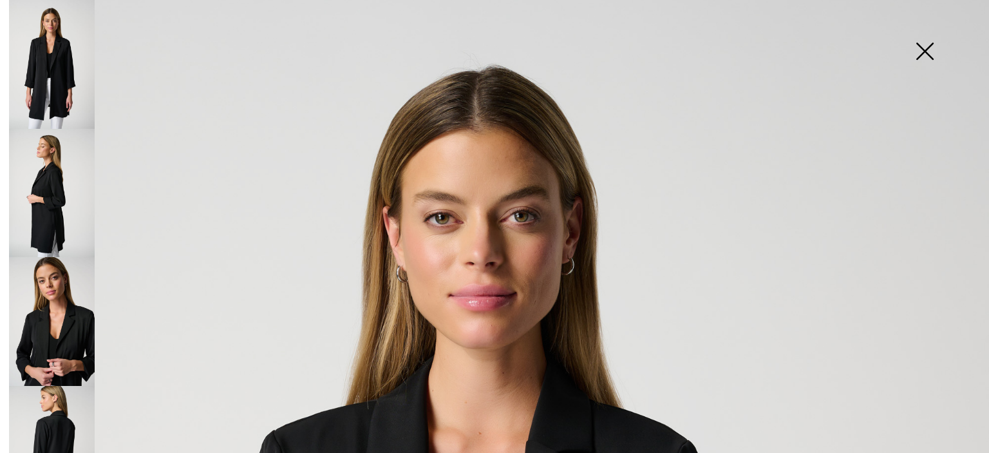
scroll to position [0, 0]
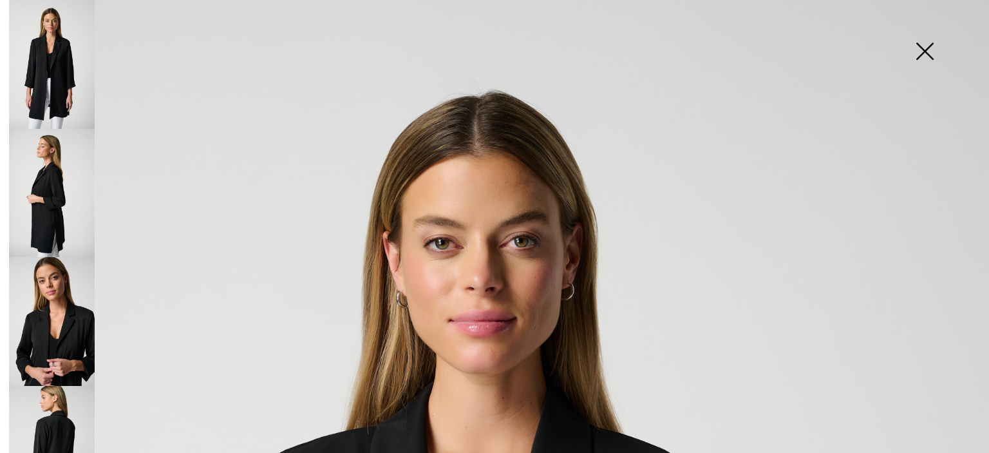
click at [924, 47] on img at bounding box center [924, 52] width 64 height 66
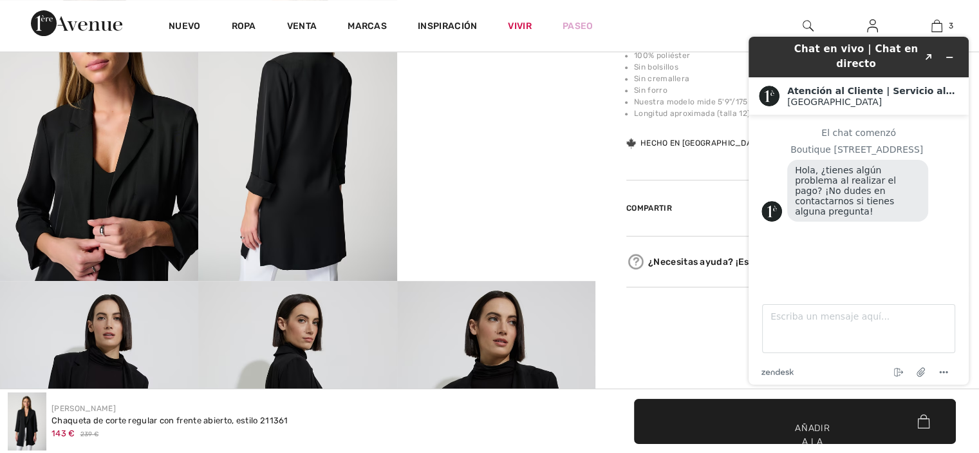
scroll to position [622, 0]
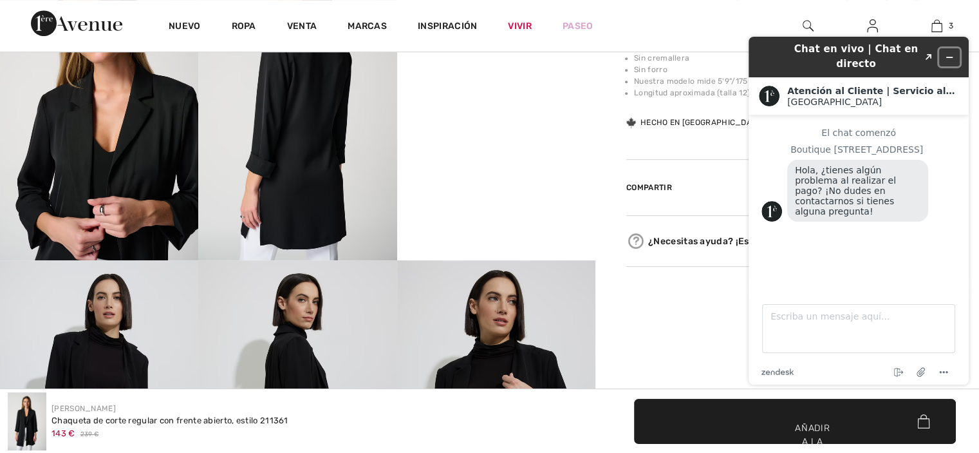
click at [948, 53] on icon "Minimizar widget" at bounding box center [949, 57] width 9 height 9
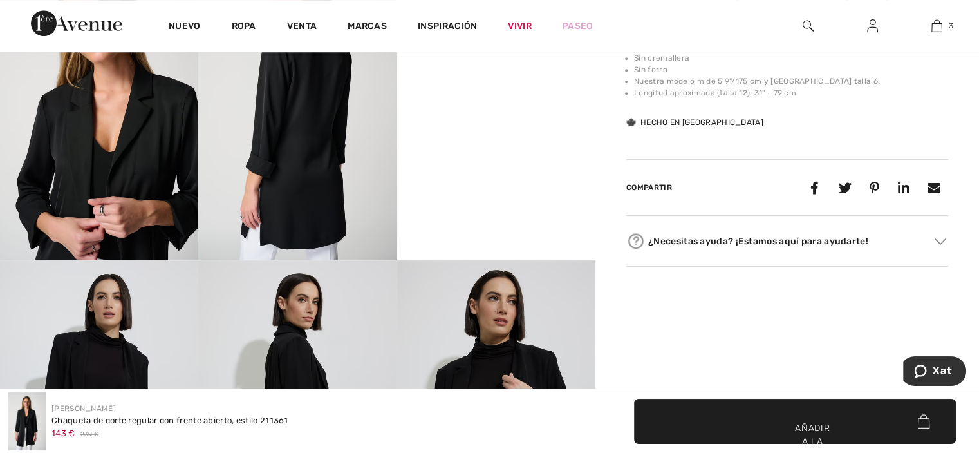
click at [796, 236] on font "¿Necesitas ayuda? ¡Estamos aquí para ayudarte!" at bounding box center [758, 241] width 220 height 11
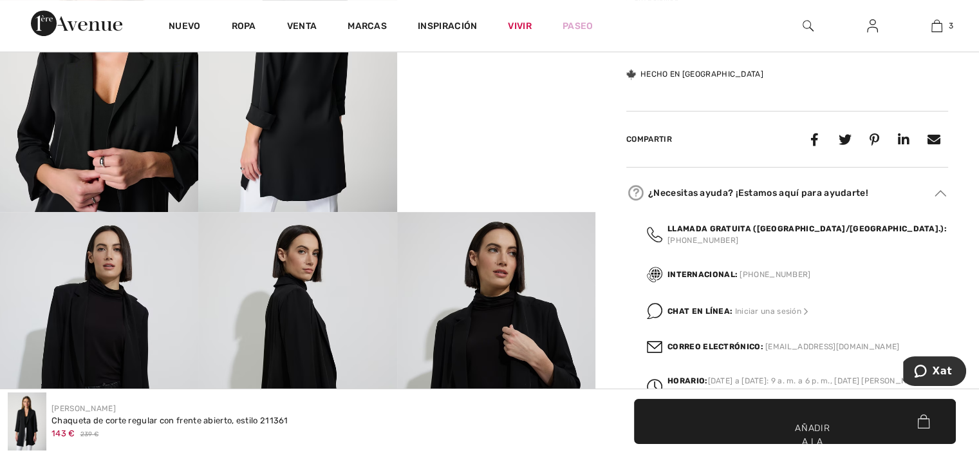
scroll to position [671, 0]
click at [804, 225] on font "Llamada gratuita (Canadá/EE. UU.):" at bounding box center [807, 227] width 279 height 9
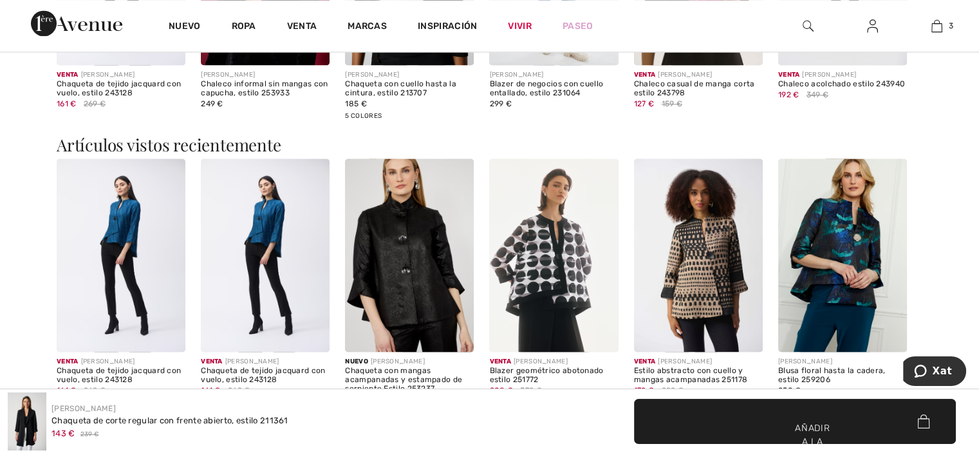
scroll to position [1932, 0]
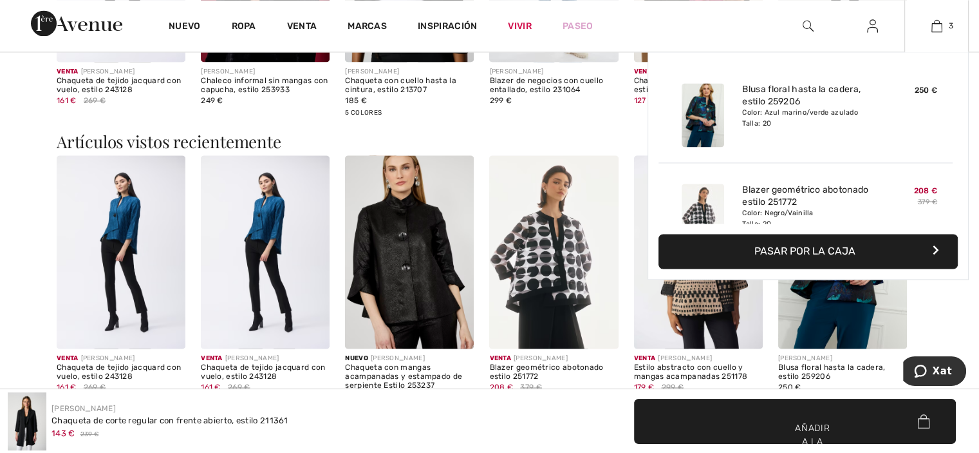
click at [933, 245] on icon "button" at bounding box center [936, 250] width 6 height 10
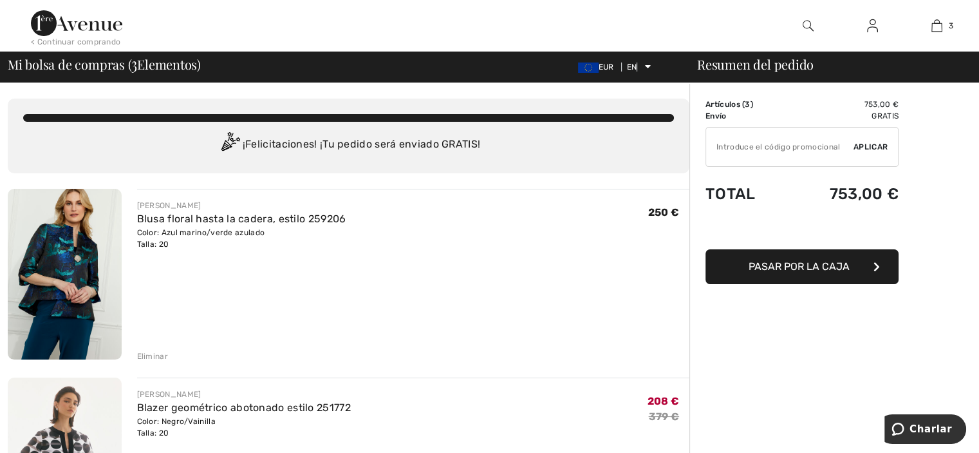
click at [872, 265] on button "Pasar por la caja" at bounding box center [802, 266] width 193 height 35
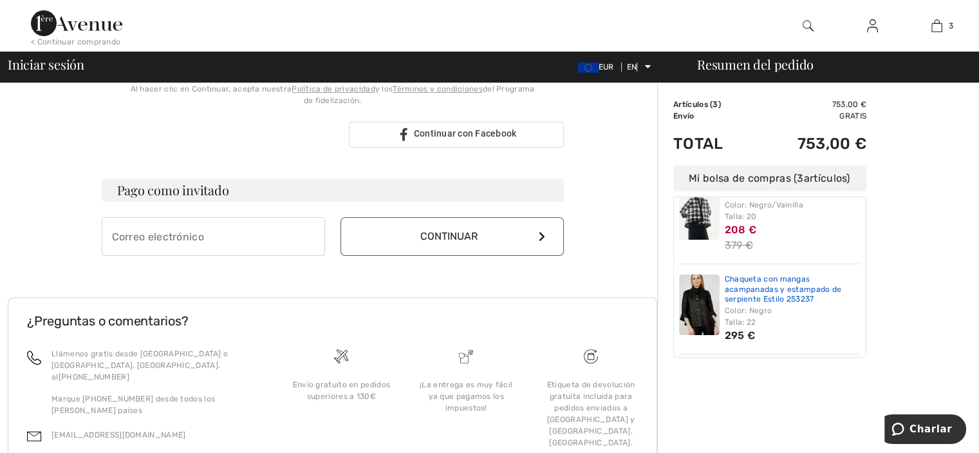
scroll to position [326, 0]
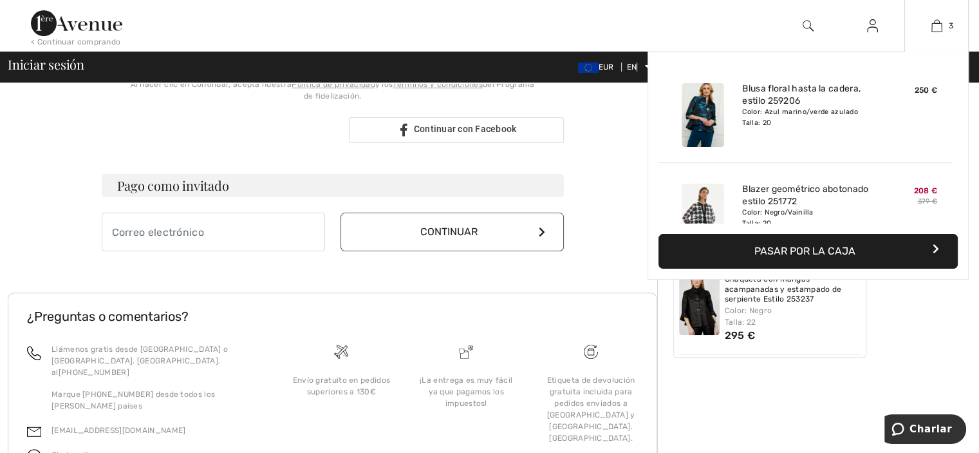
type input "[EMAIL_ADDRESS],es"
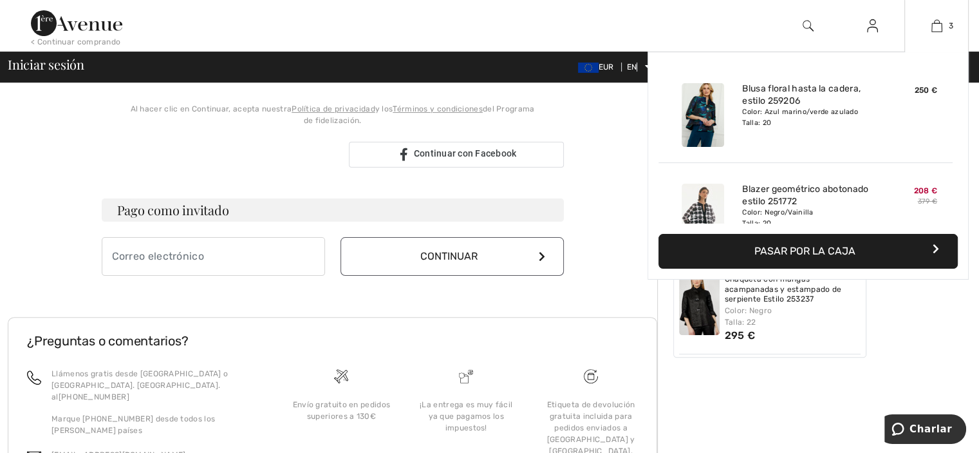
click at [936, 245] on icon "button" at bounding box center [936, 248] width 6 height 10
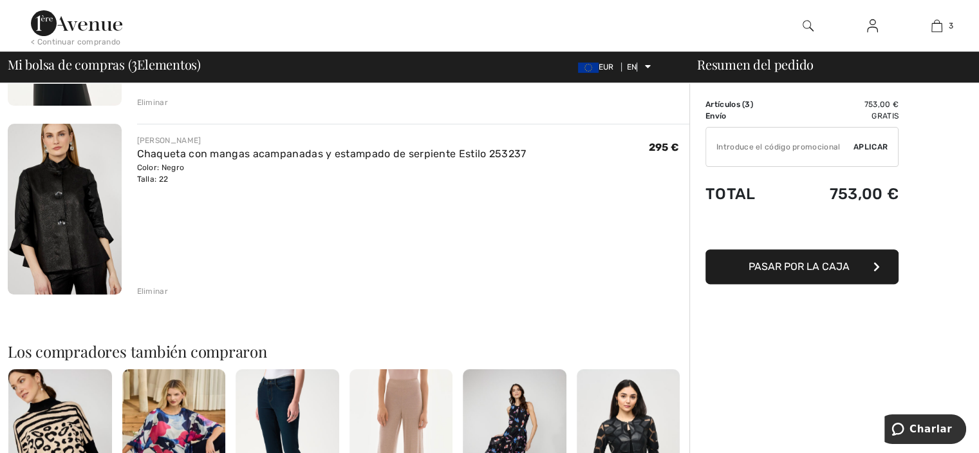
scroll to position [438, 0]
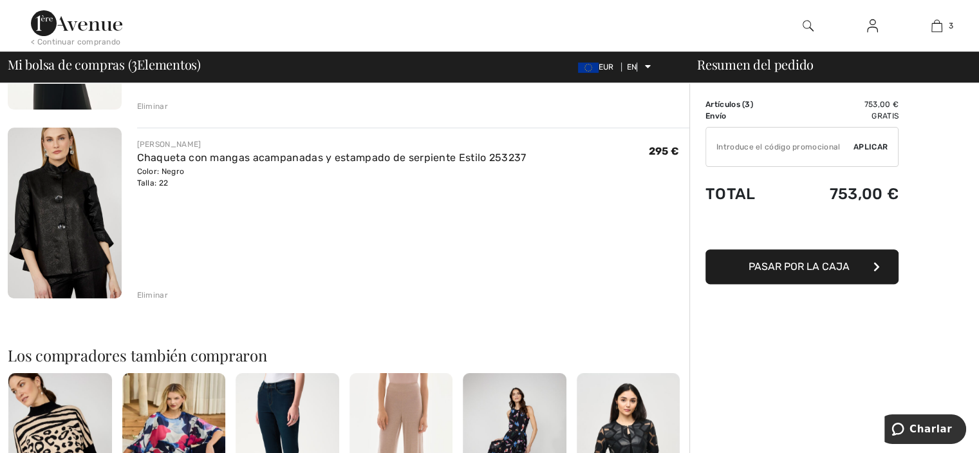
click at [734, 145] on input "TEXT" at bounding box center [779, 146] width 147 height 39
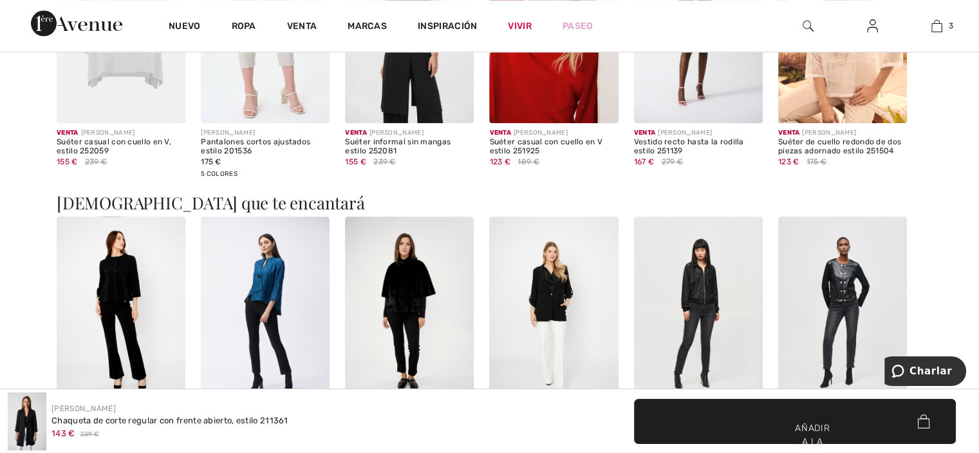
scroll to position [1586, 0]
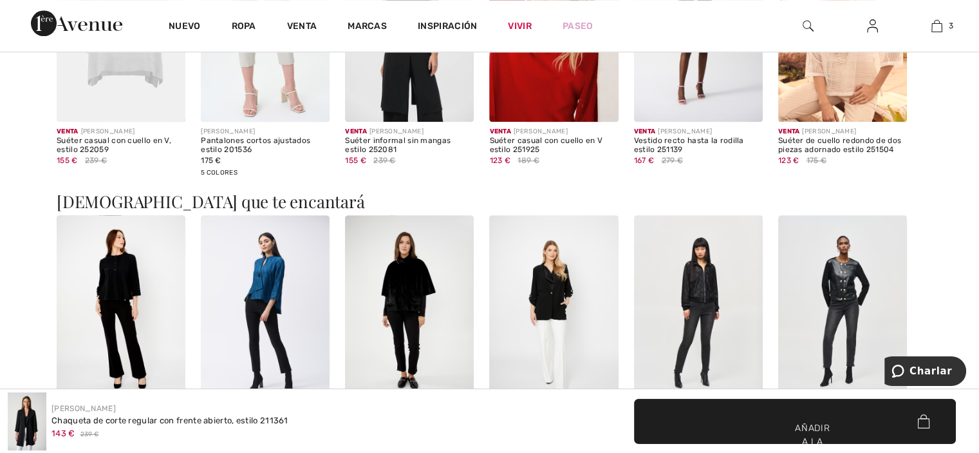
click at [448, 274] on img at bounding box center [409, 311] width 129 height 193
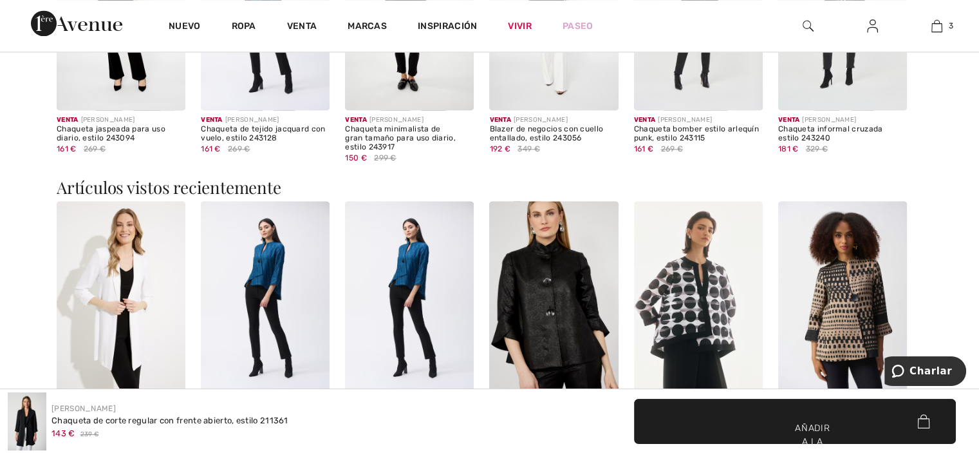
scroll to position [1962, 0]
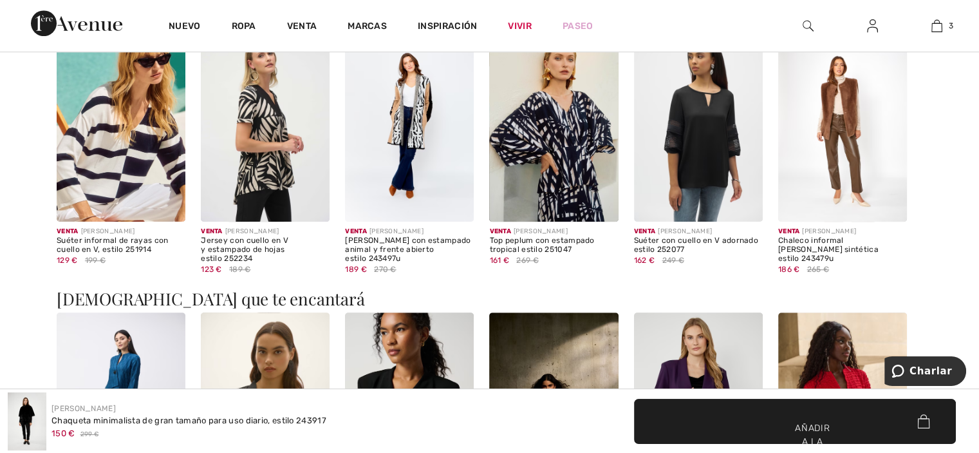
scroll to position [885, 0]
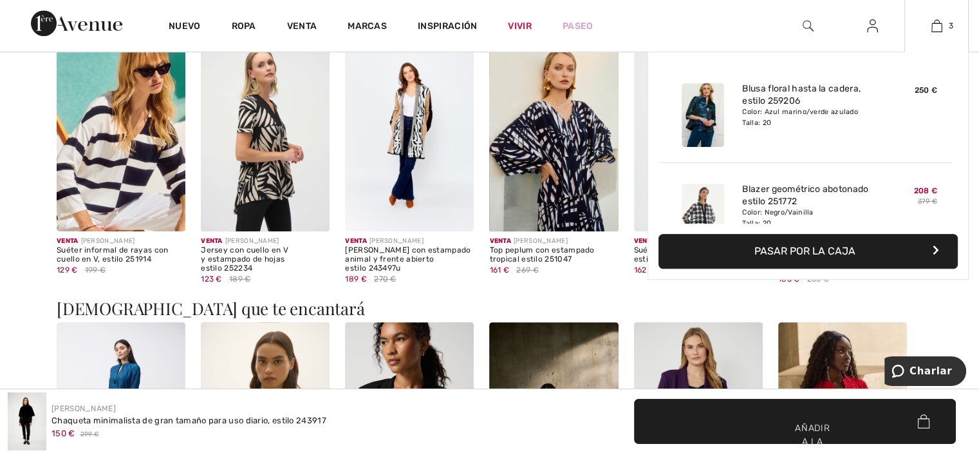
click at [931, 239] on button "Pasar por la caja" at bounding box center [808, 251] width 299 height 35
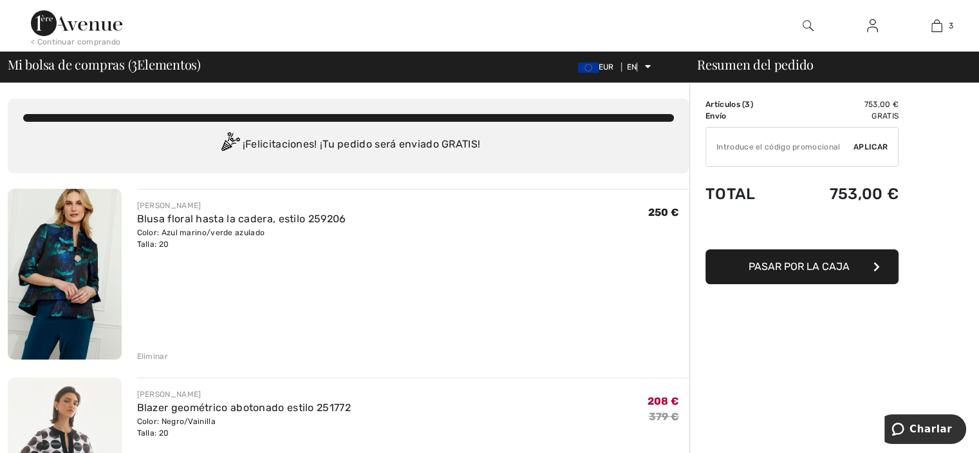
click at [747, 146] on input "TEXT" at bounding box center [779, 146] width 147 height 39
type input "EXTRA20"
click at [857, 145] on font "Aplicar" at bounding box center [871, 146] width 34 height 9
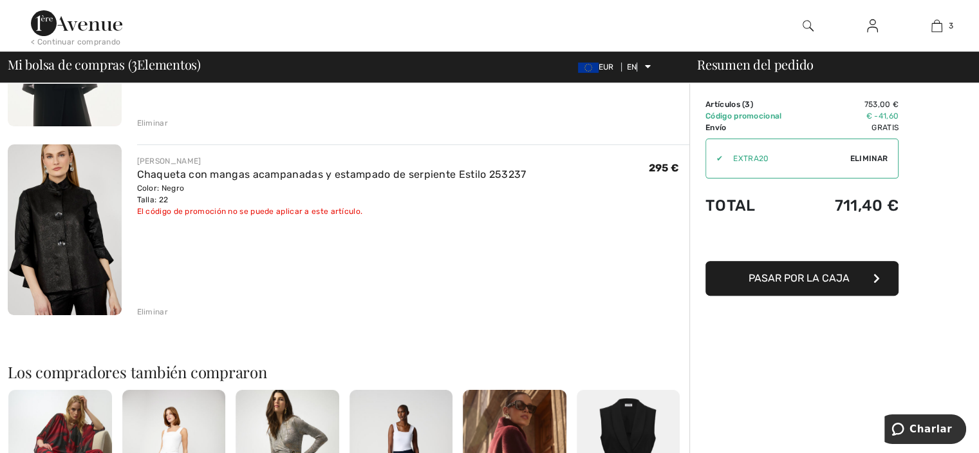
scroll to position [289, 0]
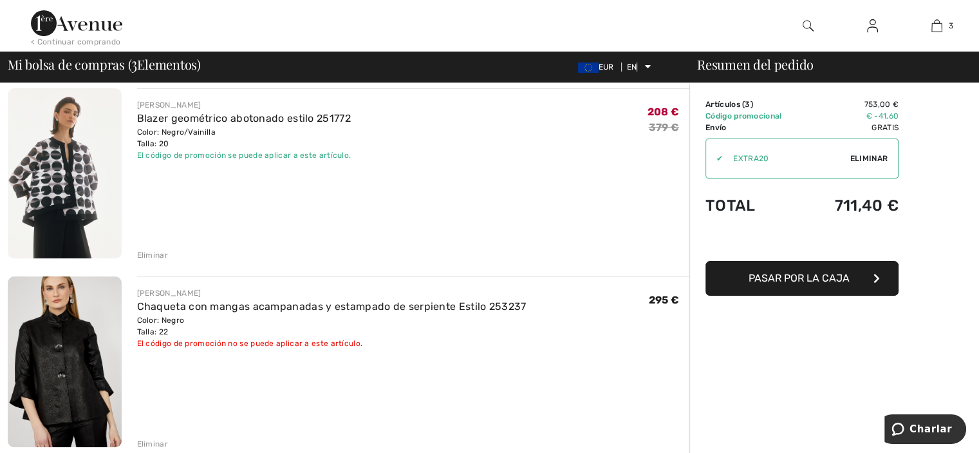
click at [845, 279] on font "Pasar por la caja" at bounding box center [799, 278] width 101 height 12
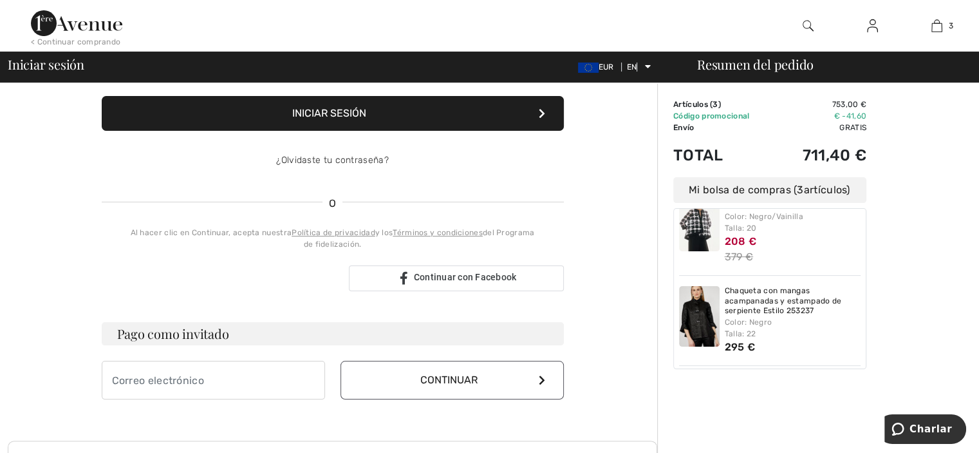
scroll to position [179, 0]
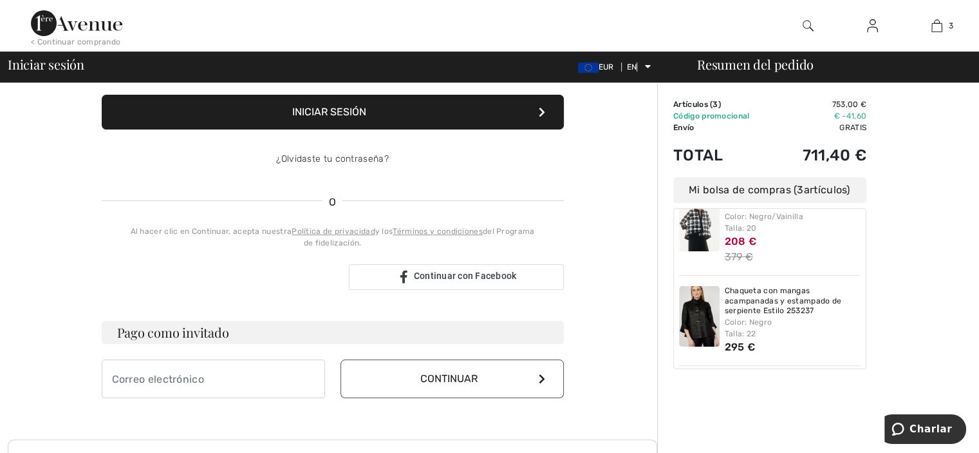
type input "[EMAIL_ADDRESS],es"
click at [210, 373] on input "email" at bounding box center [213, 378] width 223 height 39
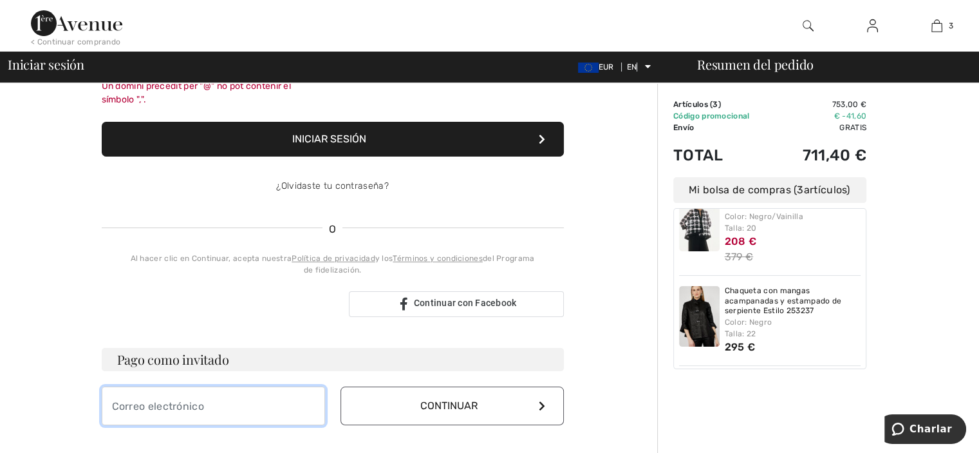
type input "[EMAIL_ADDRESS],es"
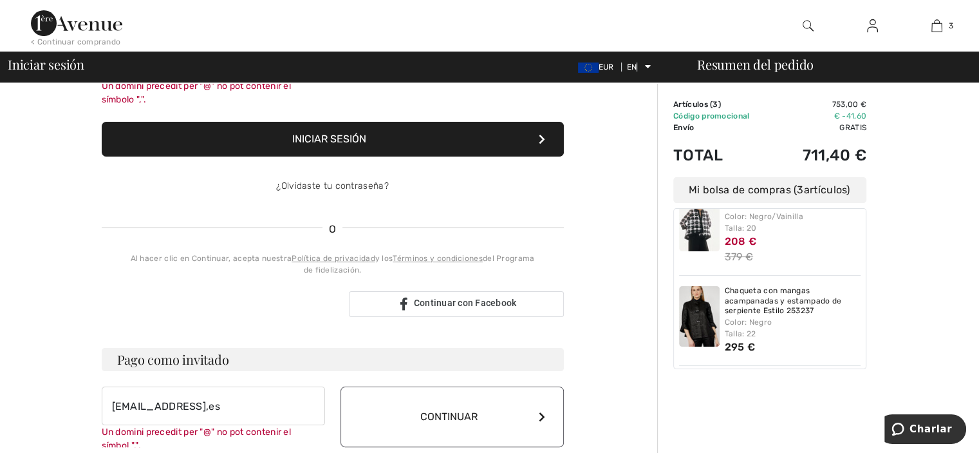
click at [433, 393] on button "Continuar" at bounding box center [452, 416] width 223 height 61
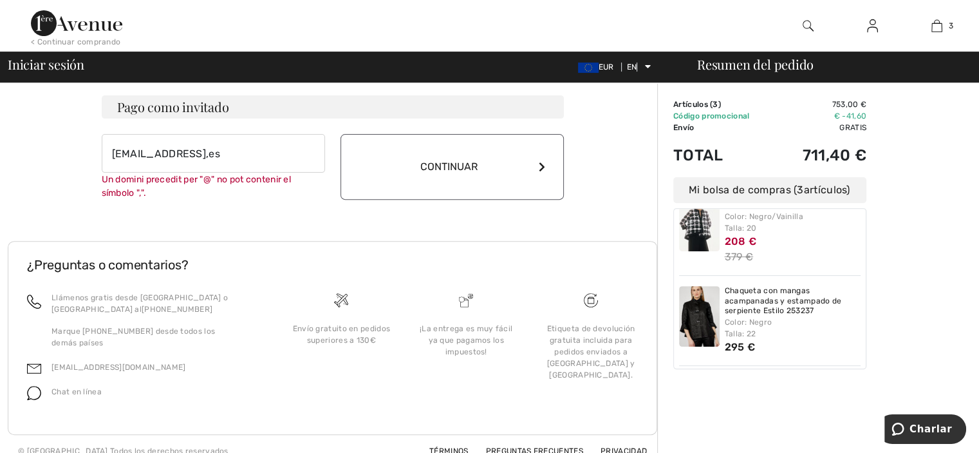
scroll to position [433, 0]
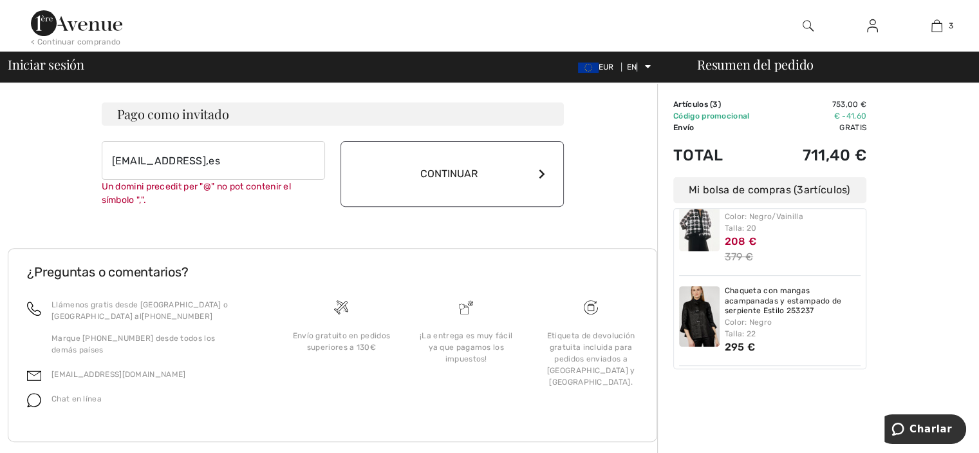
click at [395, 183] on button "Continuar" at bounding box center [452, 174] width 223 height 66
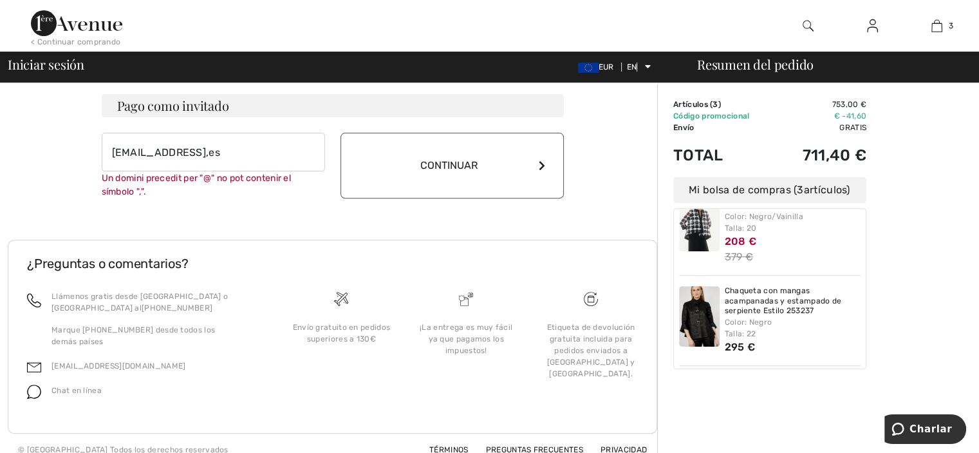
click at [395, 183] on button "Continuar" at bounding box center [452, 166] width 223 height 66
click at [377, 133] on button "Continuar" at bounding box center [452, 166] width 223 height 66
click at [541, 160] on icon at bounding box center [542, 165] width 6 height 10
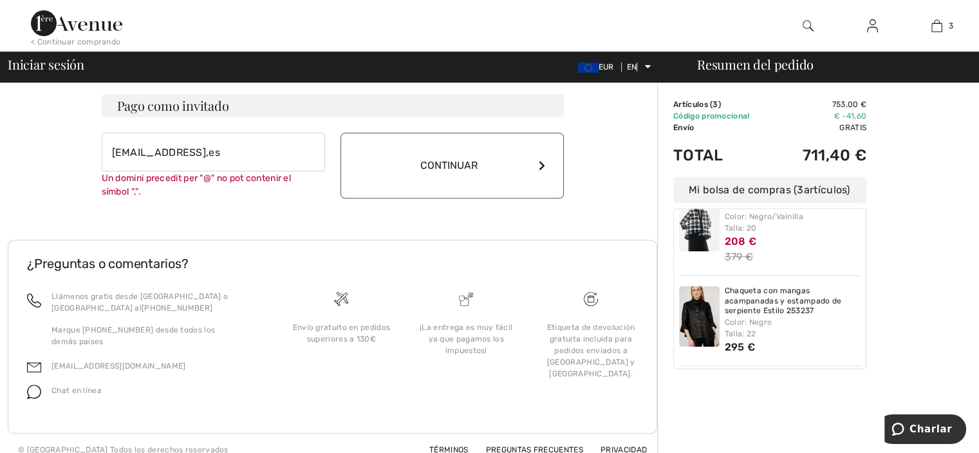
click at [541, 160] on icon at bounding box center [542, 165] width 6 height 10
click at [444, 159] on font "Continuar" at bounding box center [448, 165] width 57 height 12
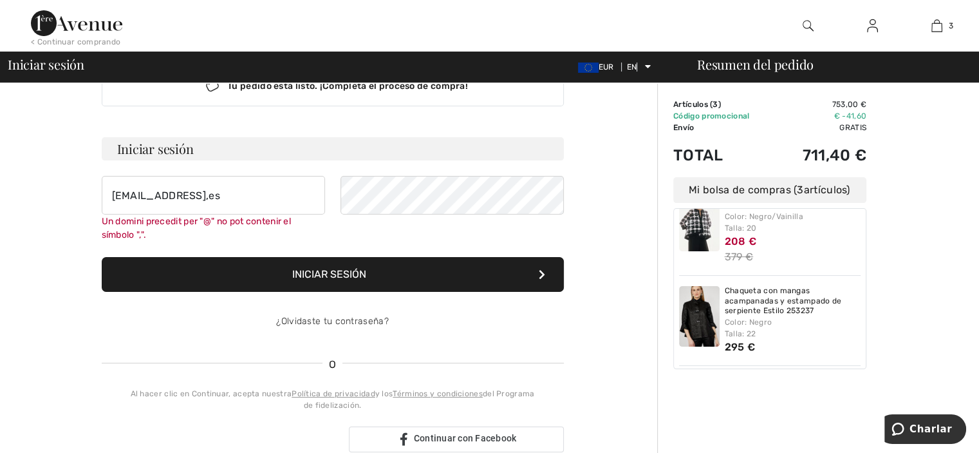
scroll to position [0, 0]
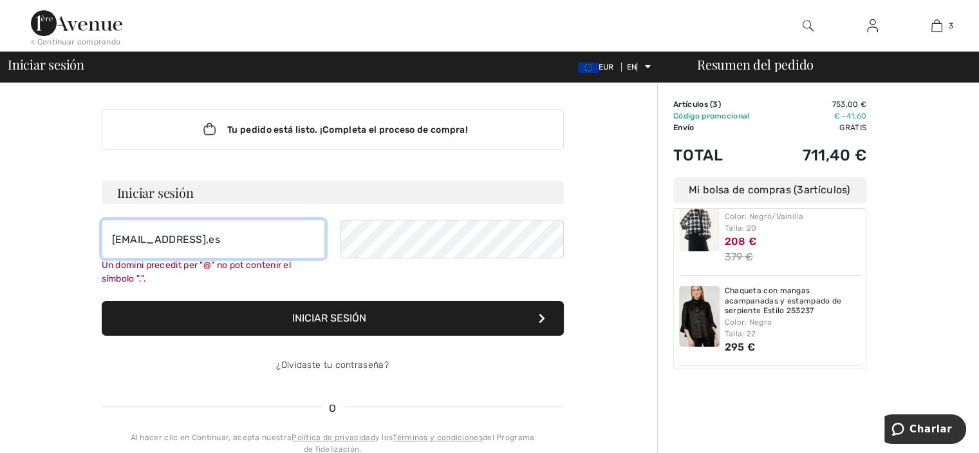
click at [220, 244] on input "[EMAIL_ADDRESS],es" at bounding box center [213, 239] width 223 height 39
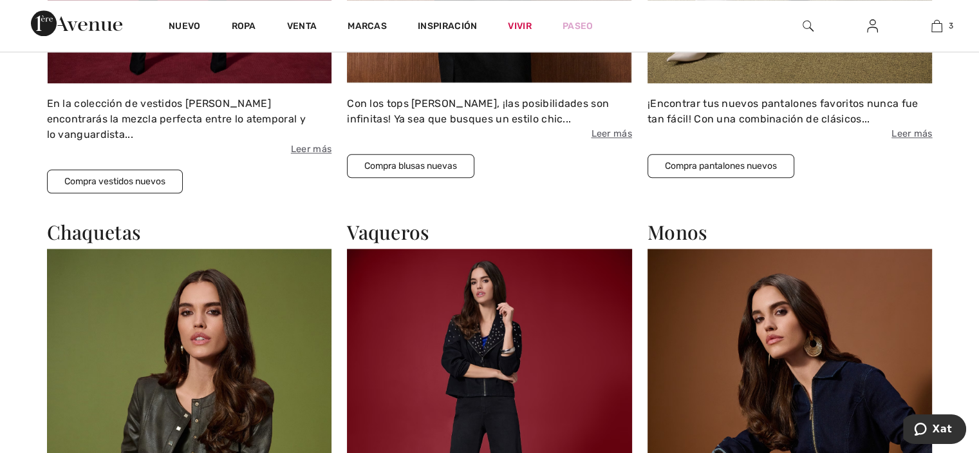
scroll to position [1584, 0]
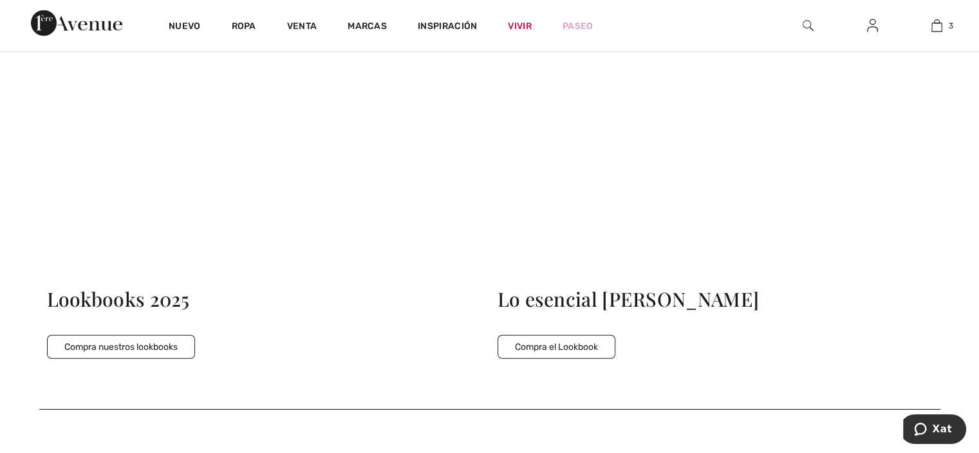
scroll to position [3494, 0]
click at [554, 333] on button "Compra el Lookbook" at bounding box center [557, 345] width 118 height 24
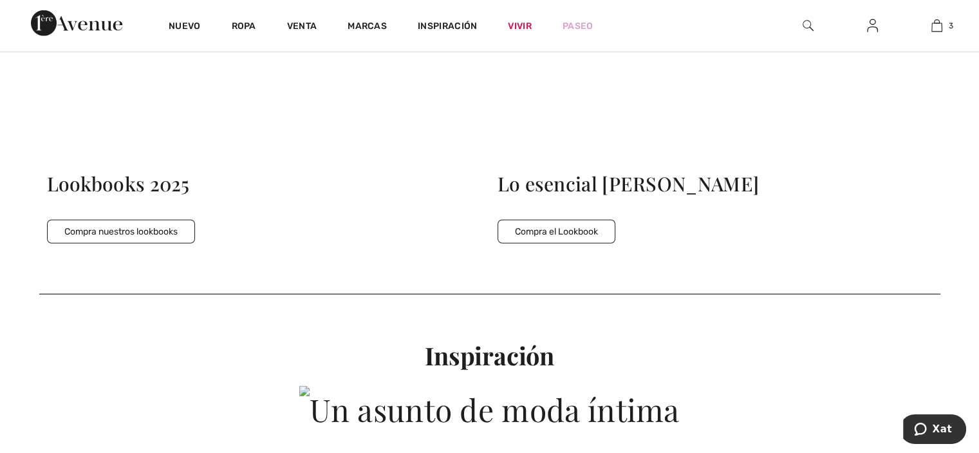
scroll to position [3613, 0]
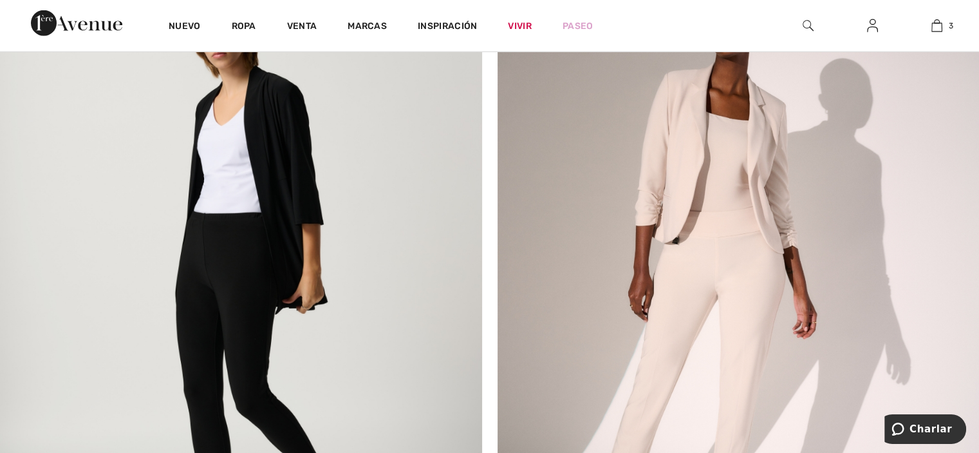
scroll to position [3517, 0]
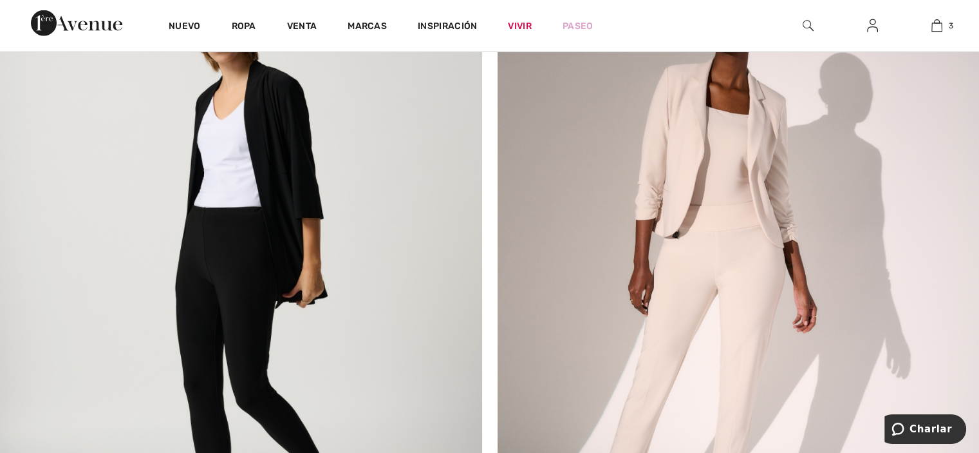
click at [586, 251] on img at bounding box center [739, 275] width 482 height 628
click at [633, 114] on img at bounding box center [739, 275] width 482 height 628
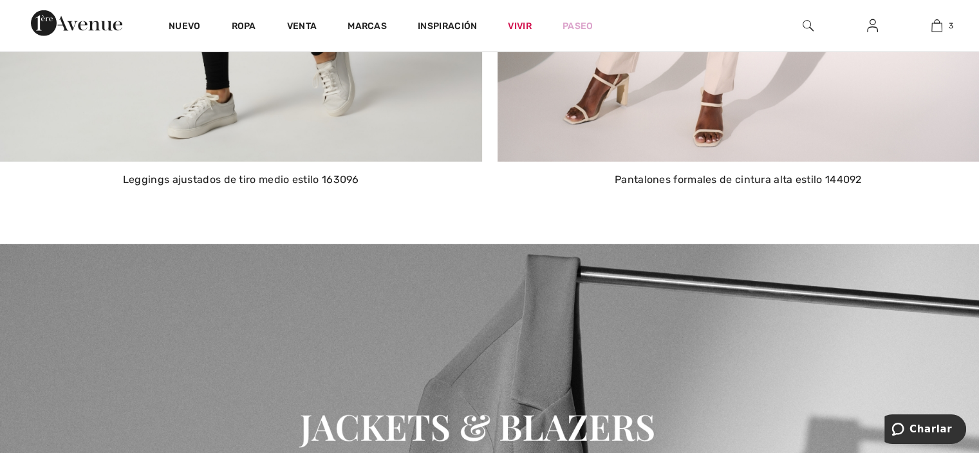
scroll to position [3944, 0]
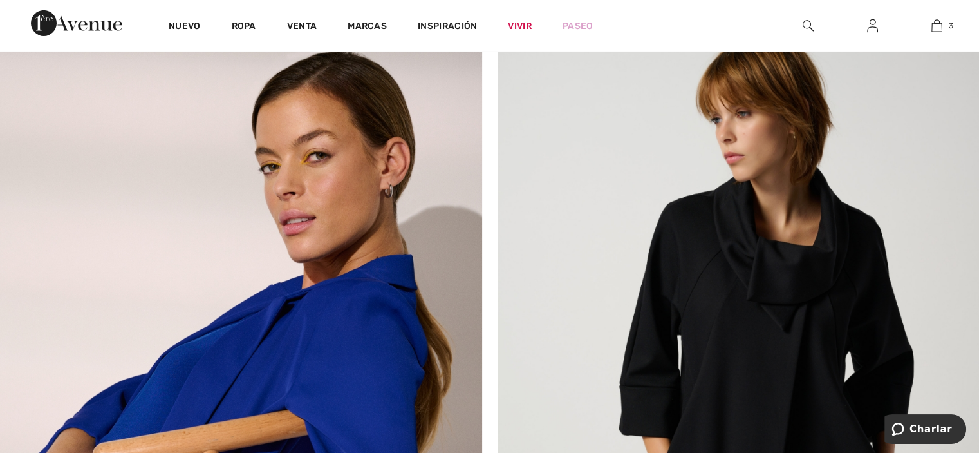
click at [652, 14] on div "Nuevo Ropa Venta Marcas Inspiración Vivir Paseo 3 Añadido a la bolsa Frank Lyma…" at bounding box center [489, 25] width 979 height 51
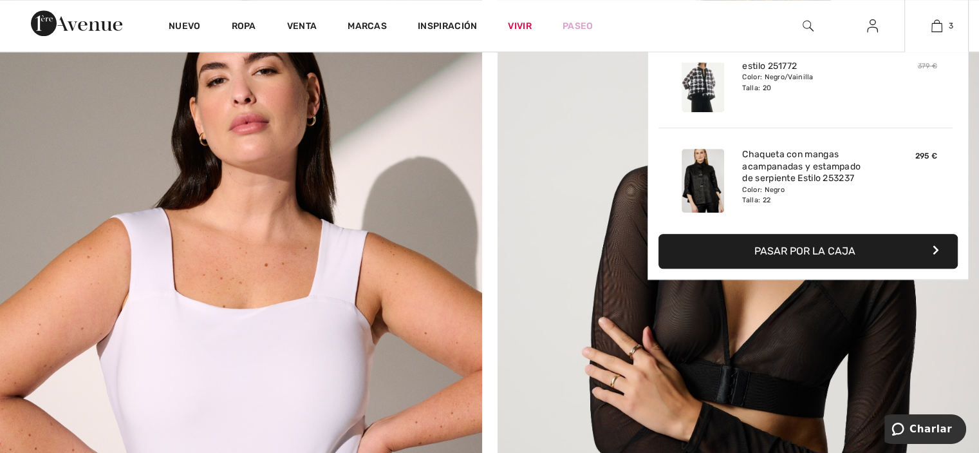
scroll to position [139, 0]
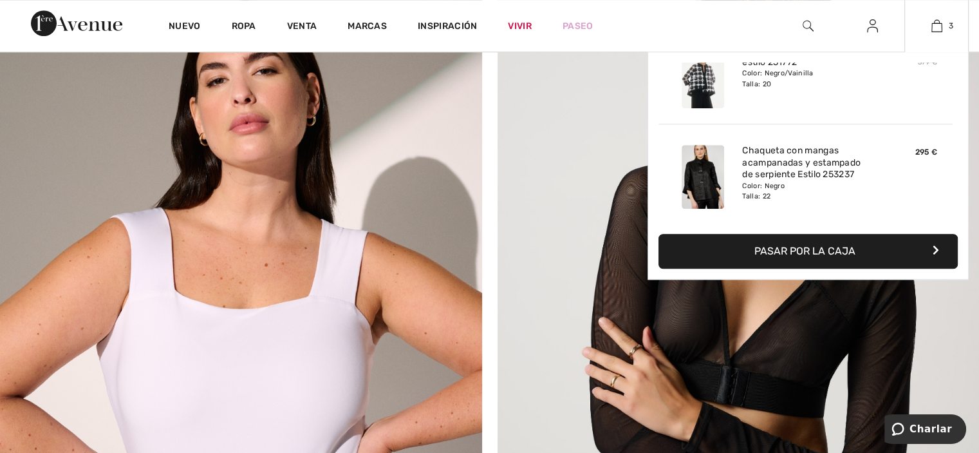
click at [933, 242] on button "Pasar por la caja" at bounding box center [808, 251] width 299 height 35
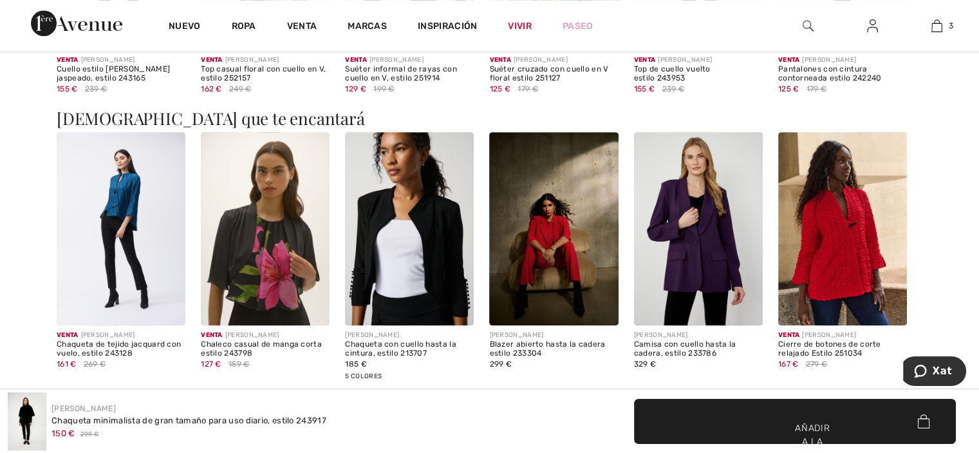
scroll to position [1066, 0]
click at [940, 339] on main "Close Close Save changes Close Your browser does not support the video tag." at bounding box center [489, 108] width 979 height 2194
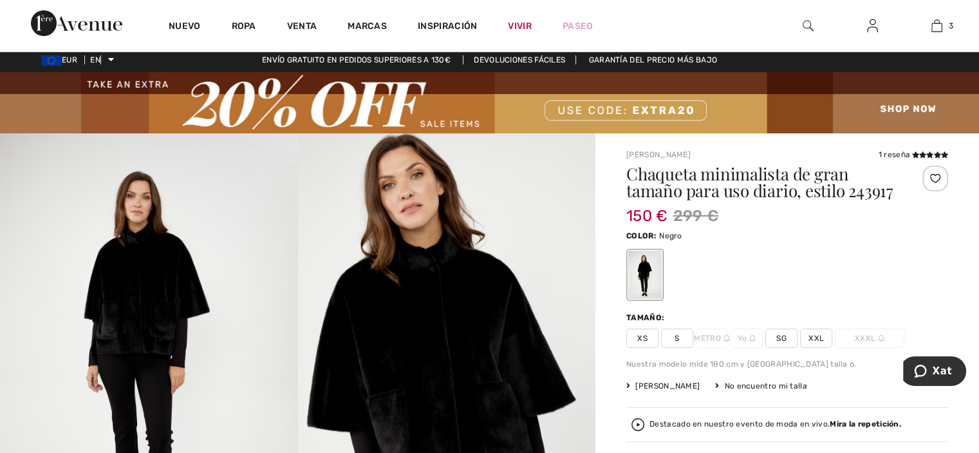
scroll to position [0, 0]
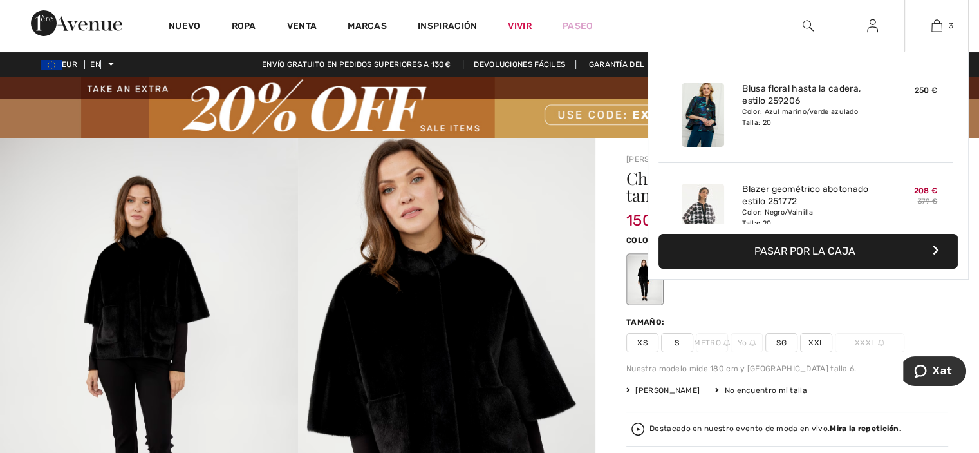
click at [924, 247] on button "Pasar por la caja" at bounding box center [808, 251] width 299 height 35
